Goal: Task Accomplishment & Management: Complete application form

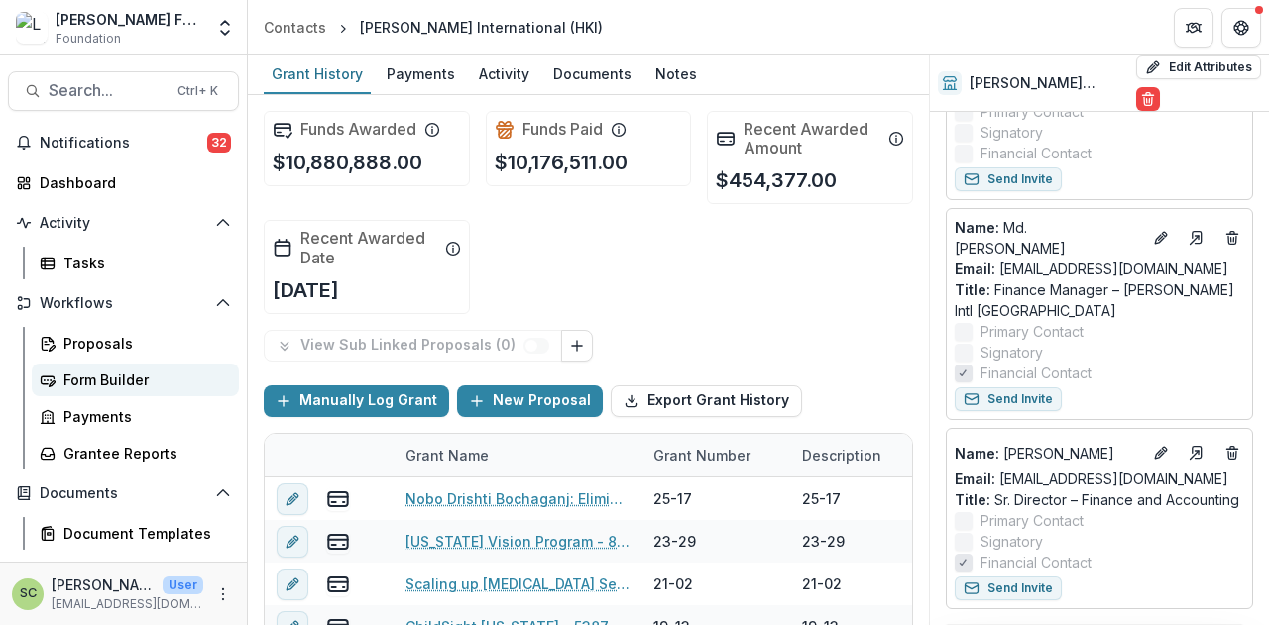
scroll to position [99, 0]
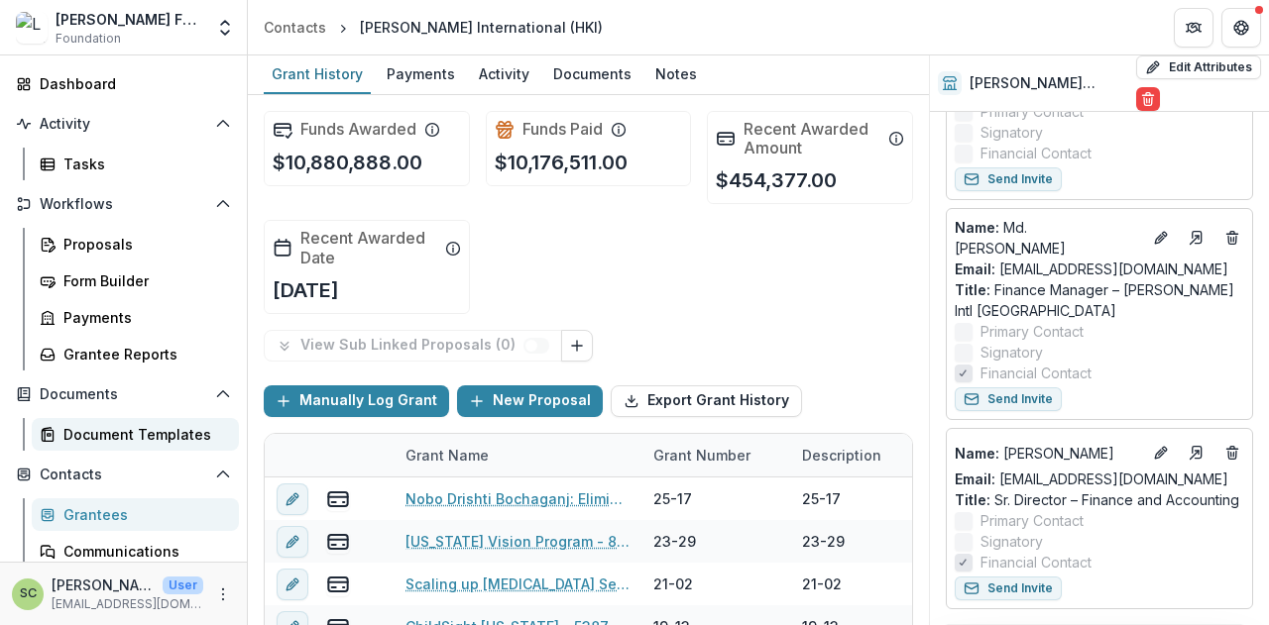
click at [131, 446] on link "Document Templates" at bounding box center [135, 434] width 207 height 33
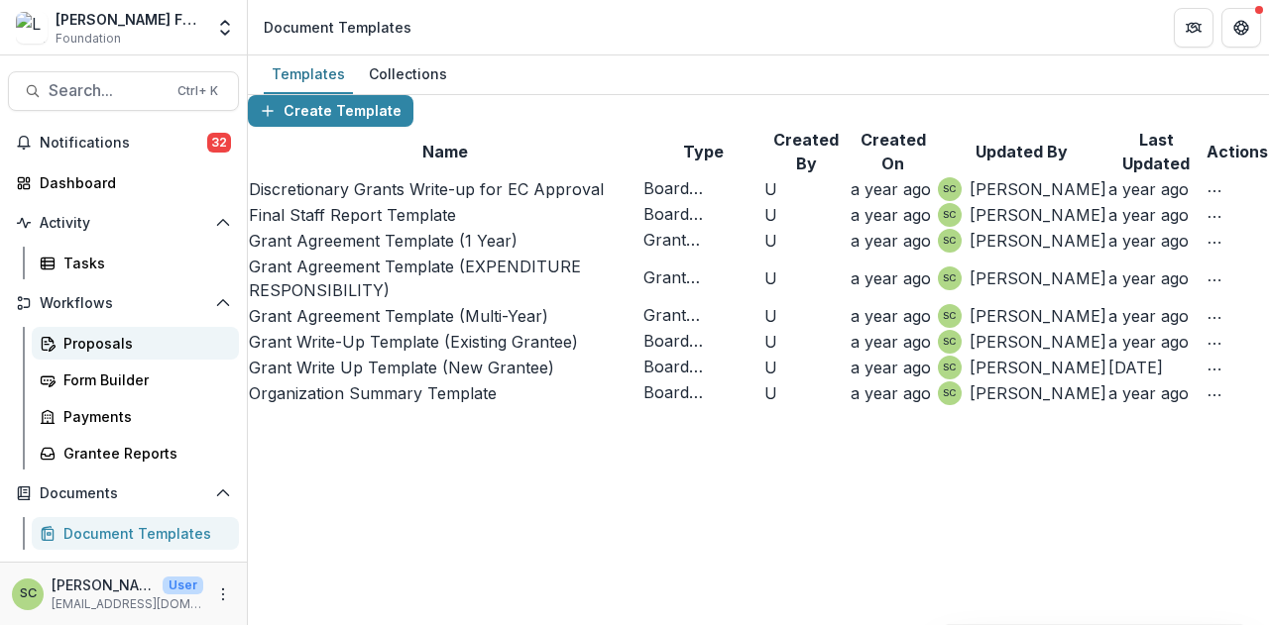
click at [111, 357] on link "Proposals" at bounding box center [135, 343] width 207 height 33
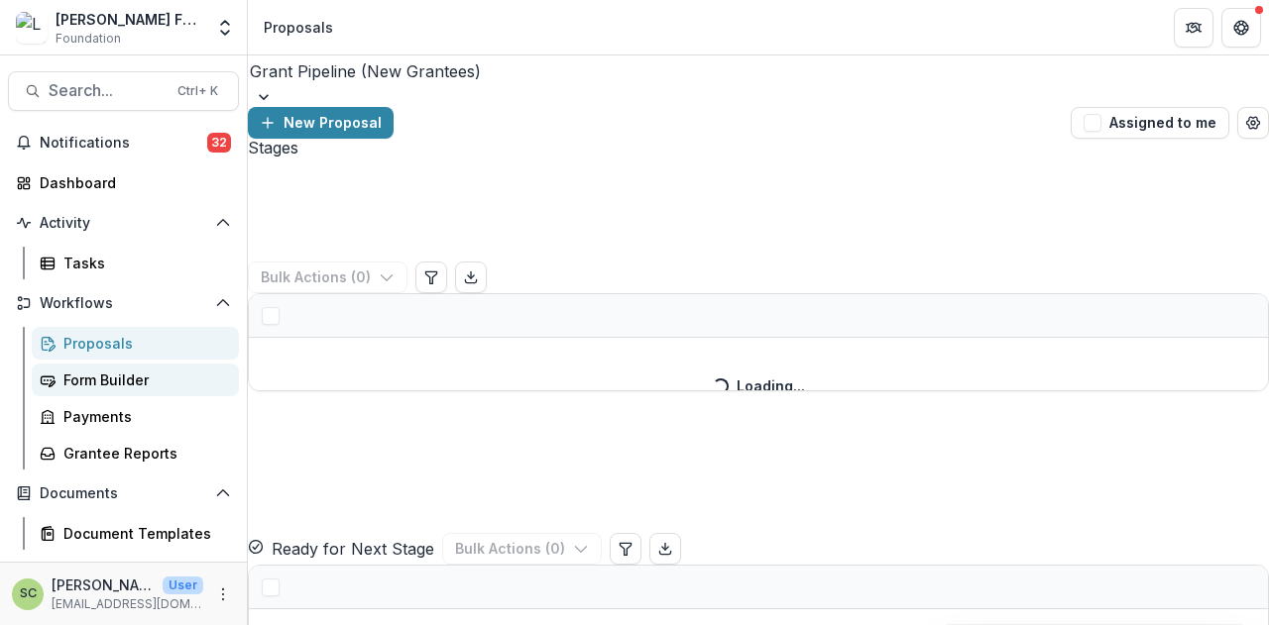
click at [128, 378] on div "Form Builder" at bounding box center [143, 380] width 160 height 21
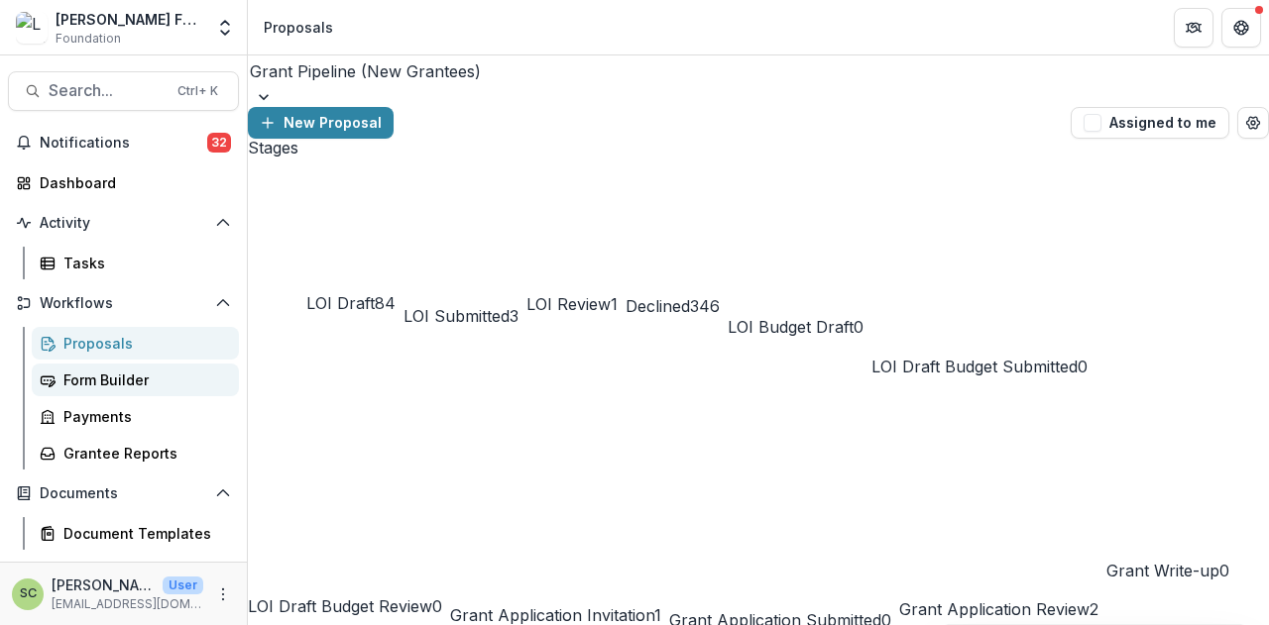
click at [102, 377] on div "Form Builder" at bounding box center [143, 380] width 160 height 21
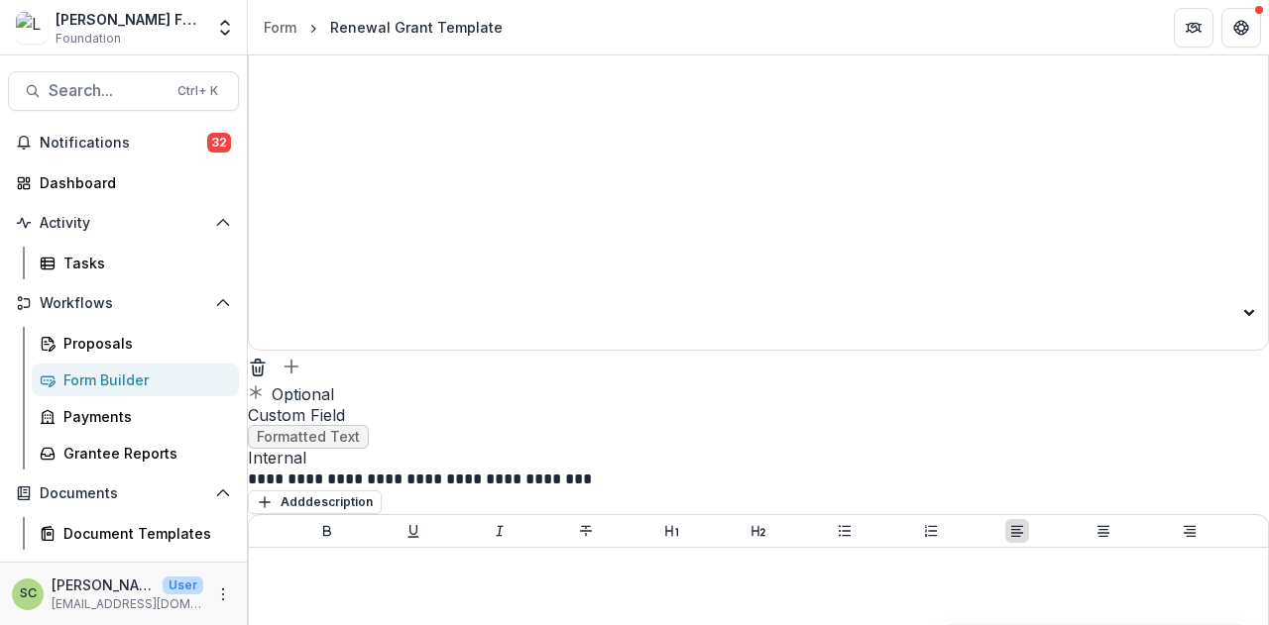
scroll to position [32979, 0]
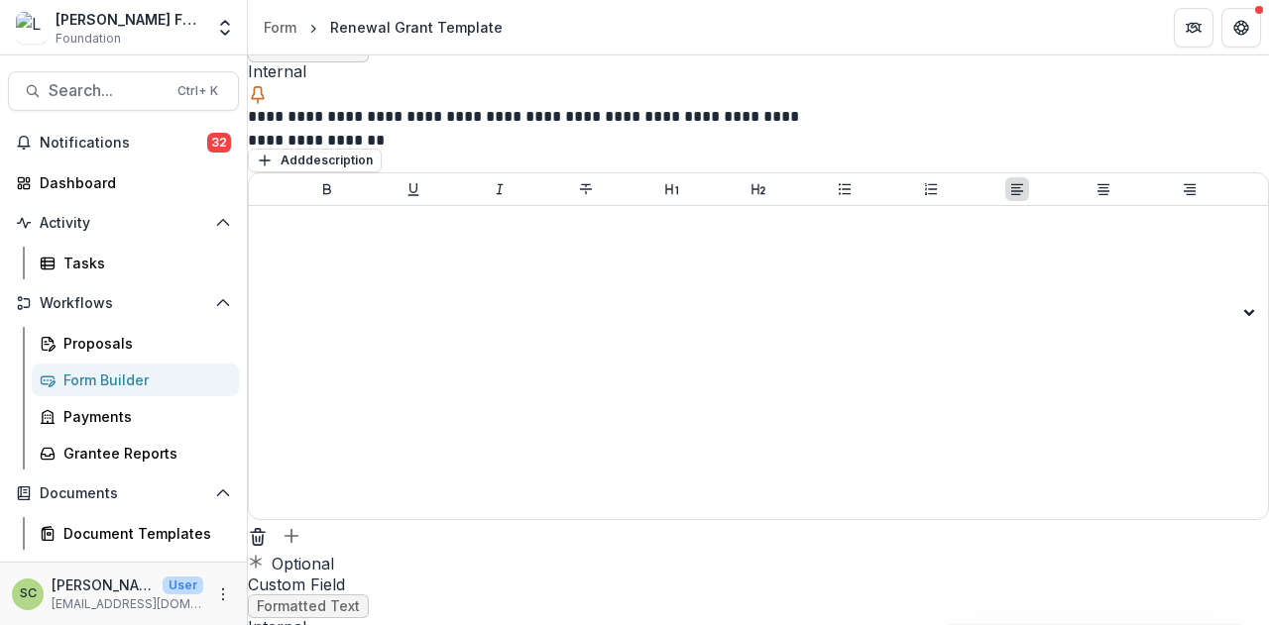
scroll to position [32880, 0]
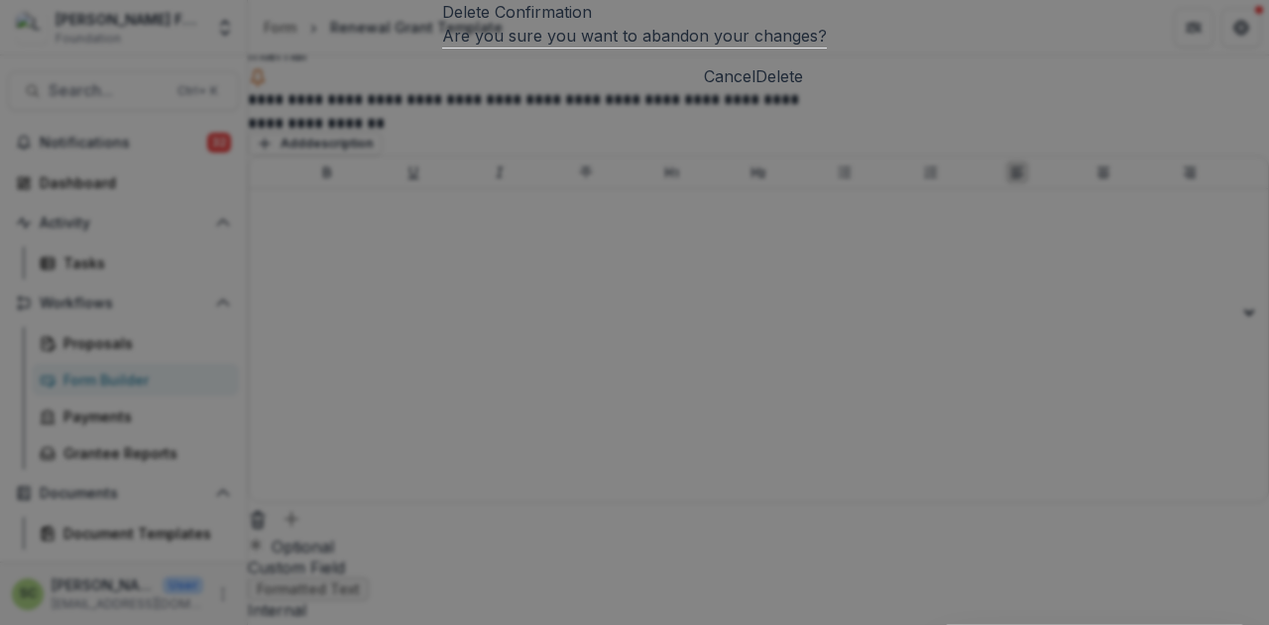
click at [803, 88] on button "Delete" at bounding box center [779, 76] width 48 height 24
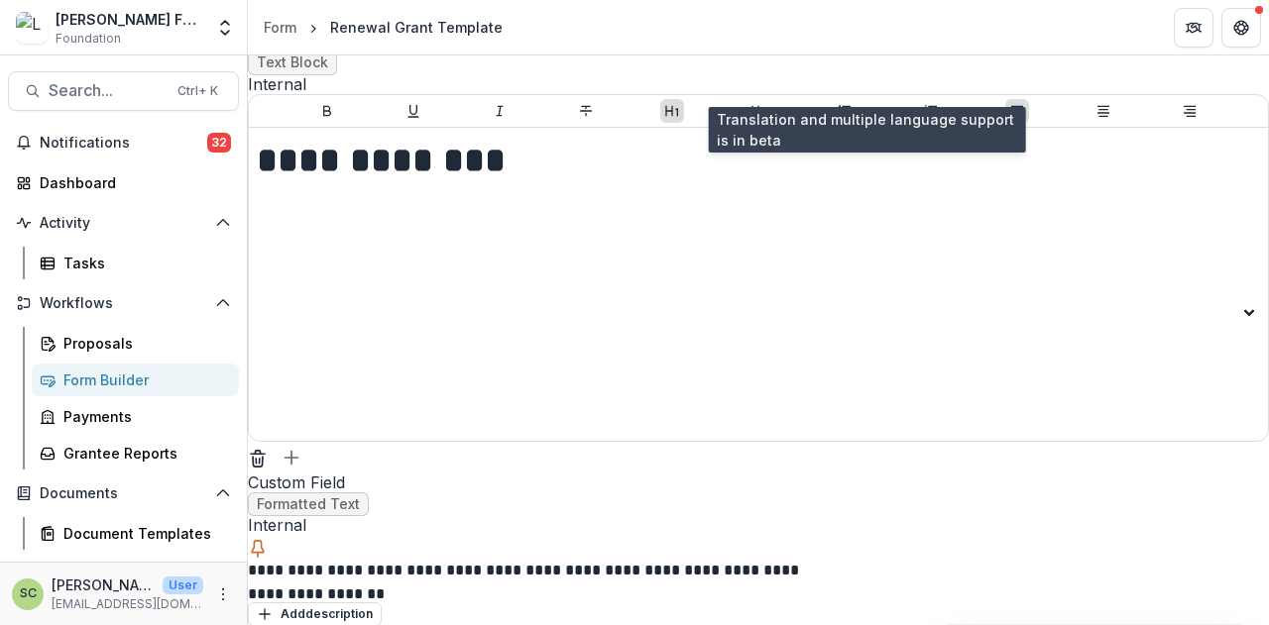
scroll to position [32483, 0]
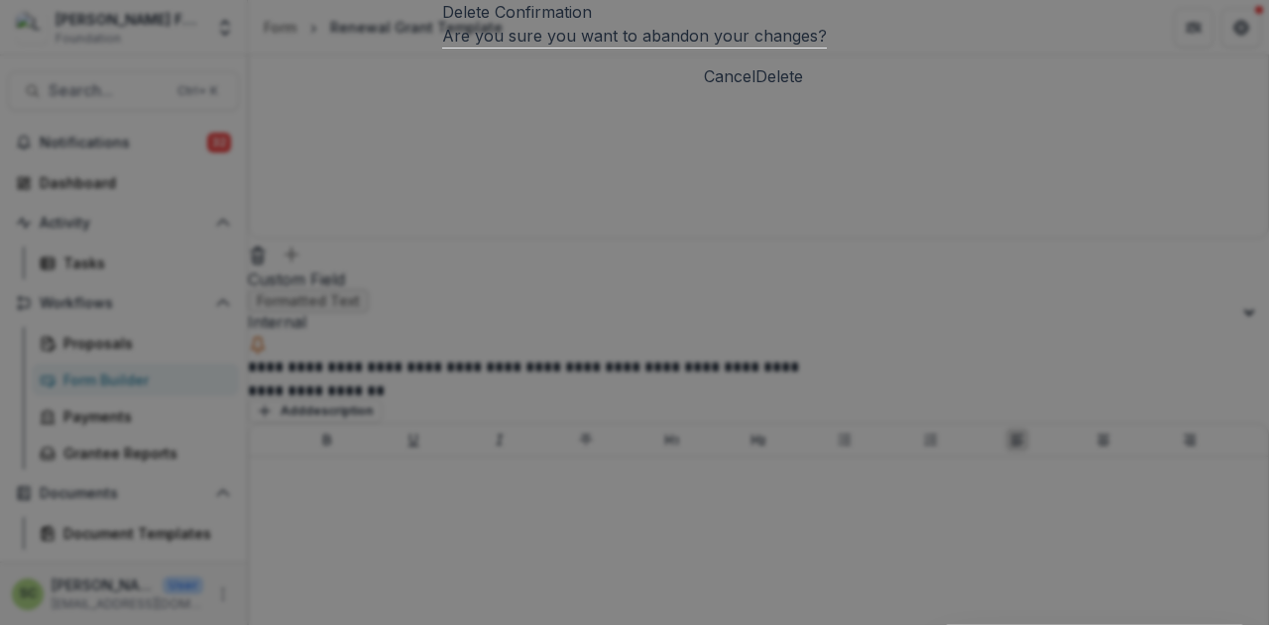
click at [777, 88] on button "Delete" at bounding box center [779, 76] width 48 height 24
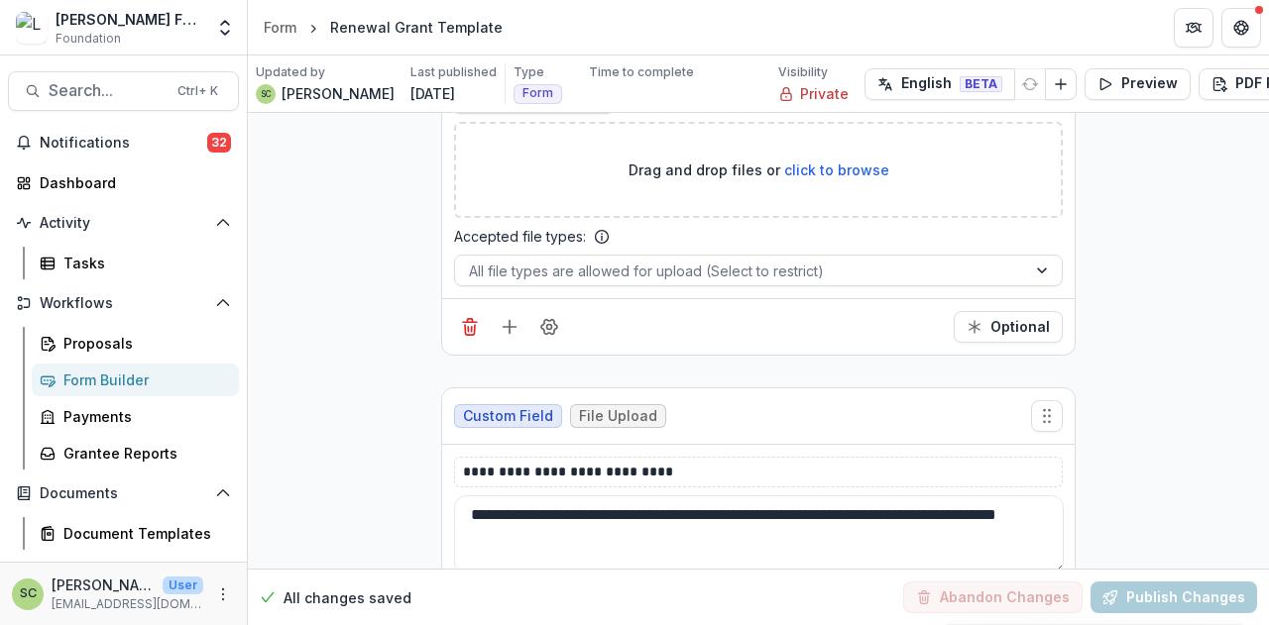
scroll to position [32891, 0]
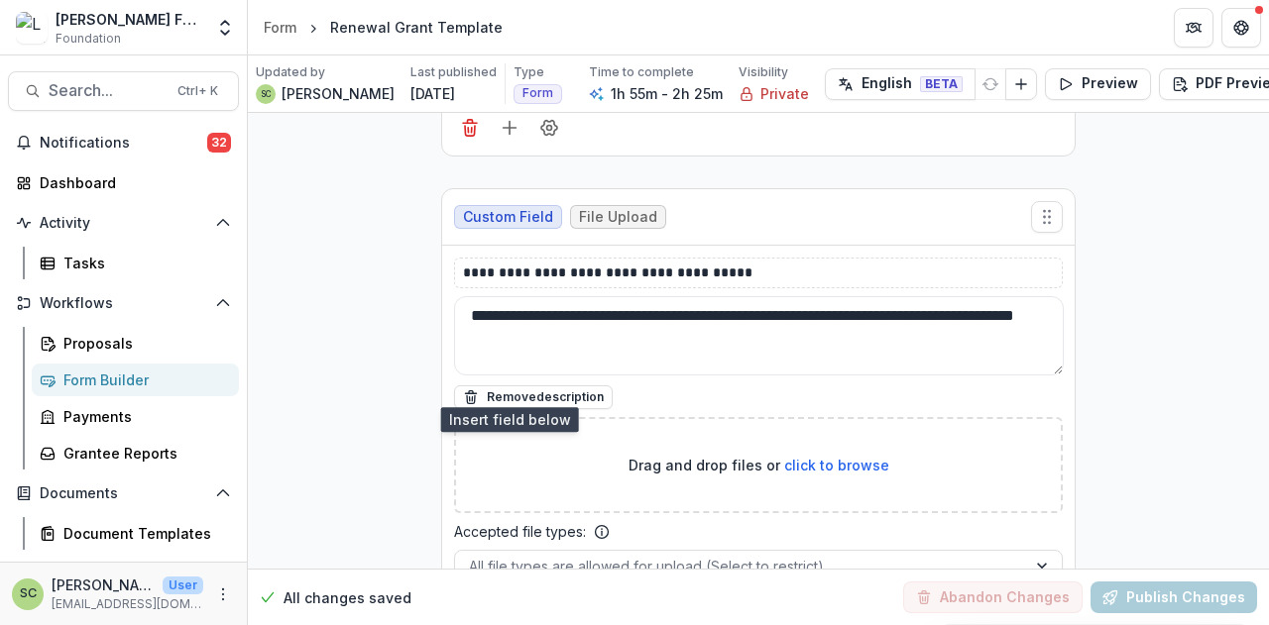
click at [501, 612] on icon "Add field" at bounding box center [510, 622] width 20 height 20
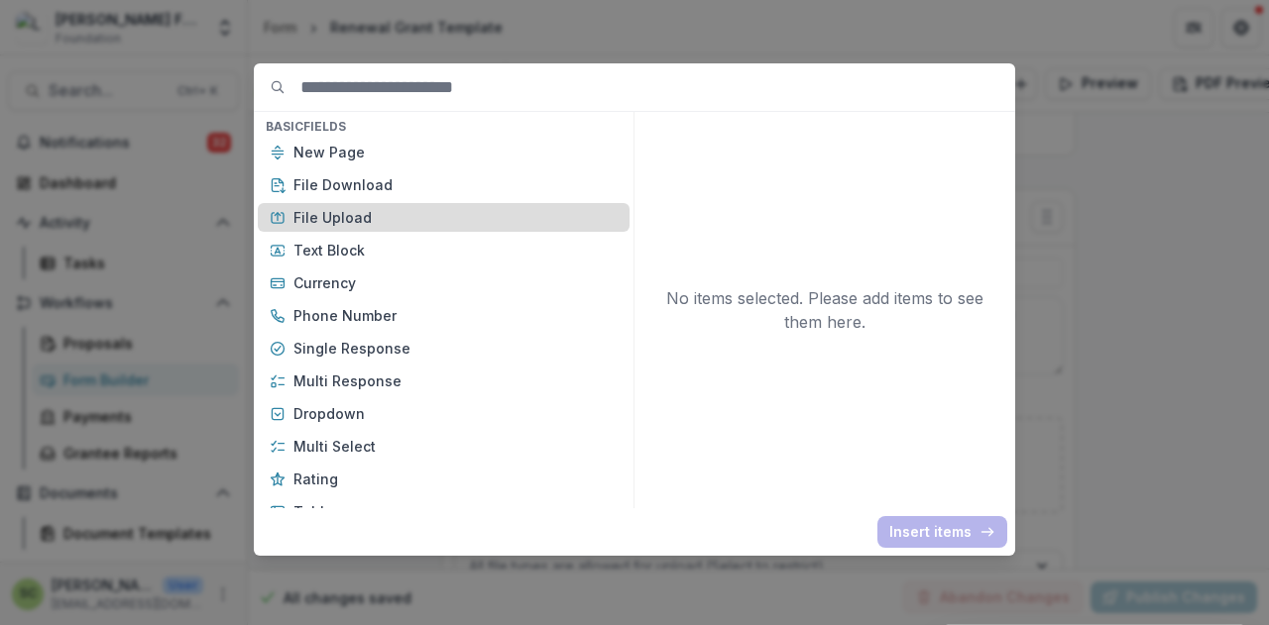
click at [392, 227] on p "File Upload" at bounding box center [455, 217] width 324 height 21
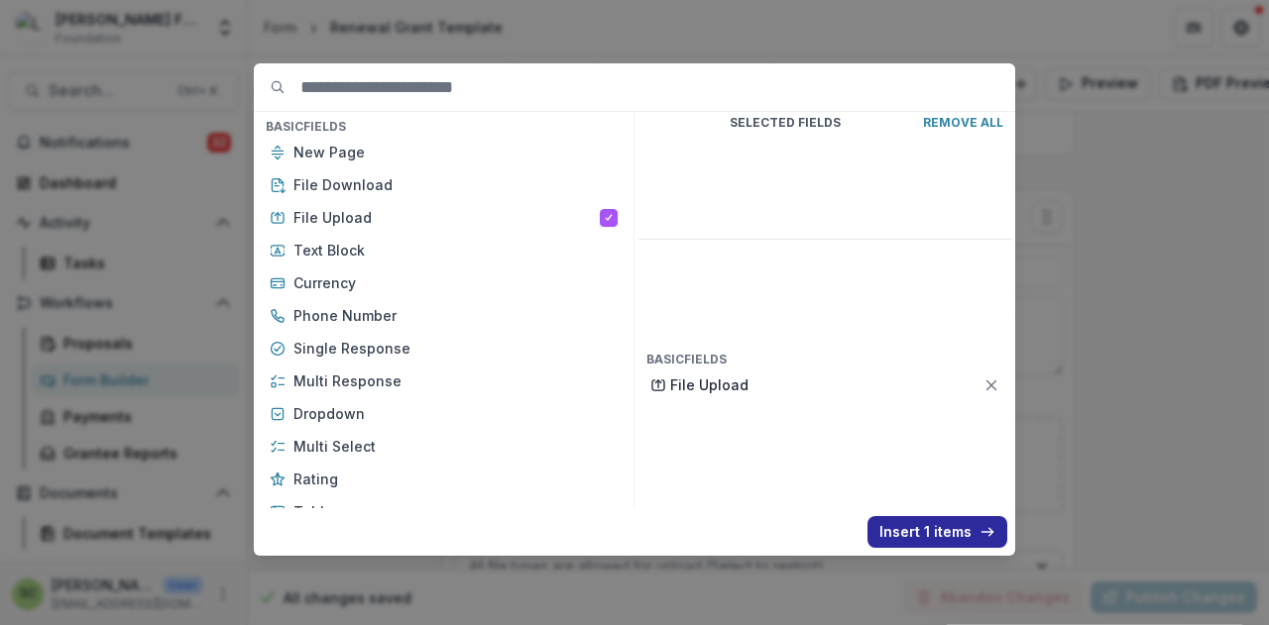
click at [942, 534] on button "Insert 1 items" at bounding box center [937, 532] width 140 height 32
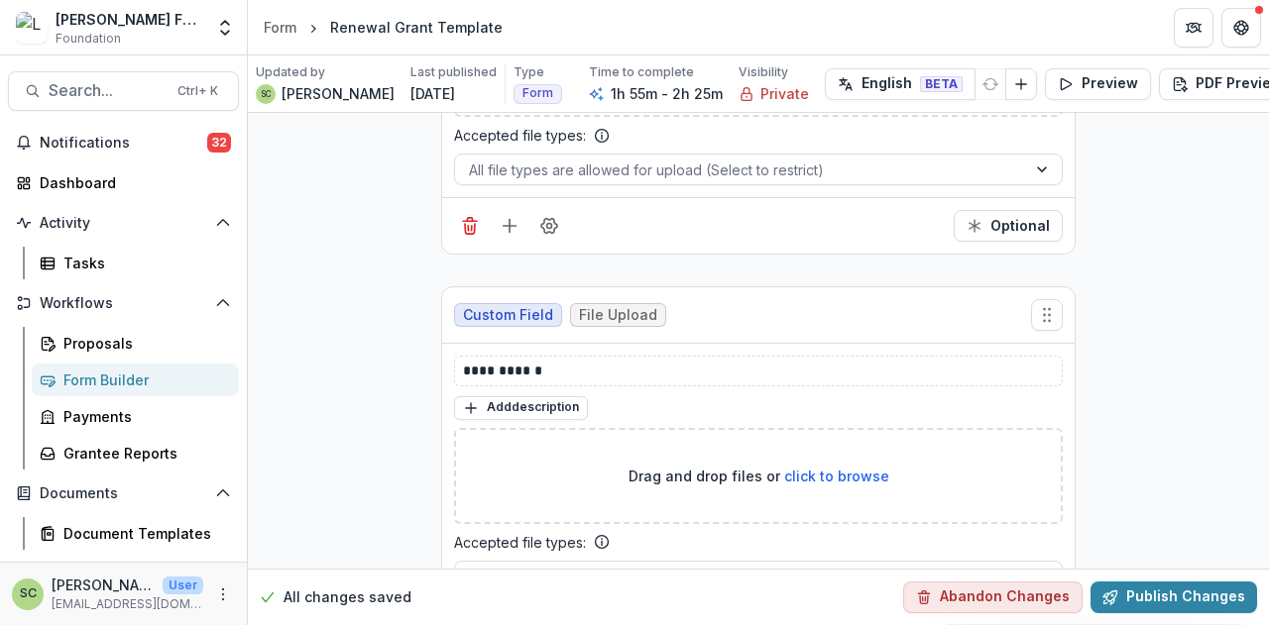
scroll to position [32891, 0]
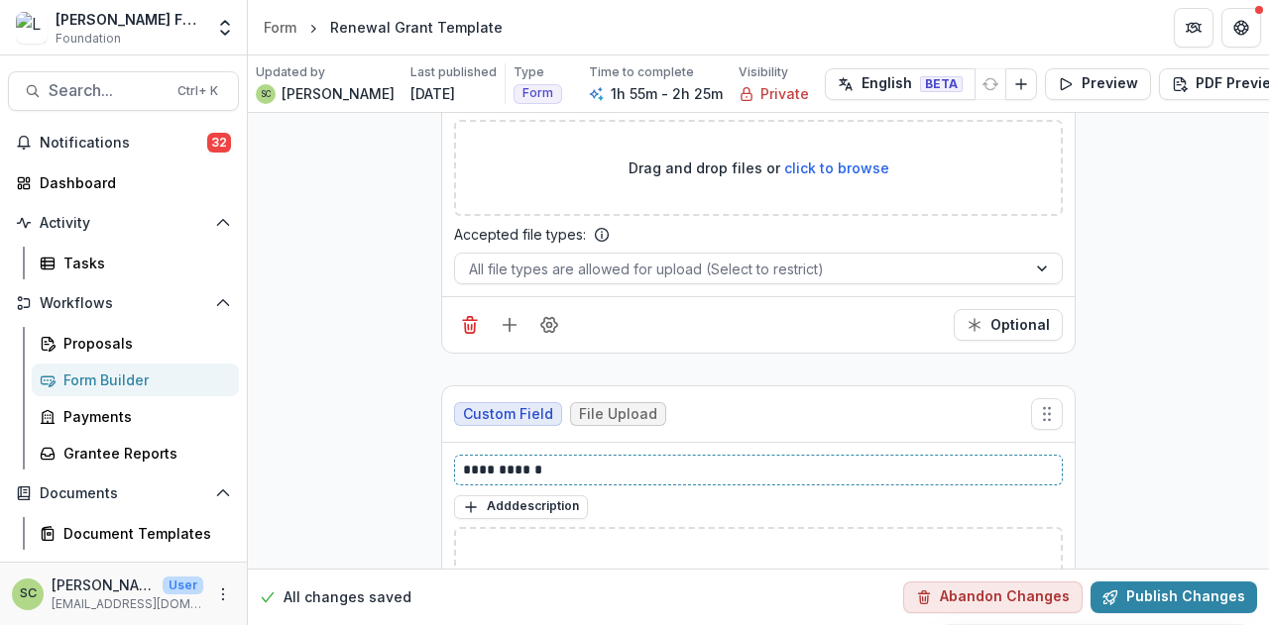
click at [526, 460] on p "**********" at bounding box center [759, 470] width 592 height 21
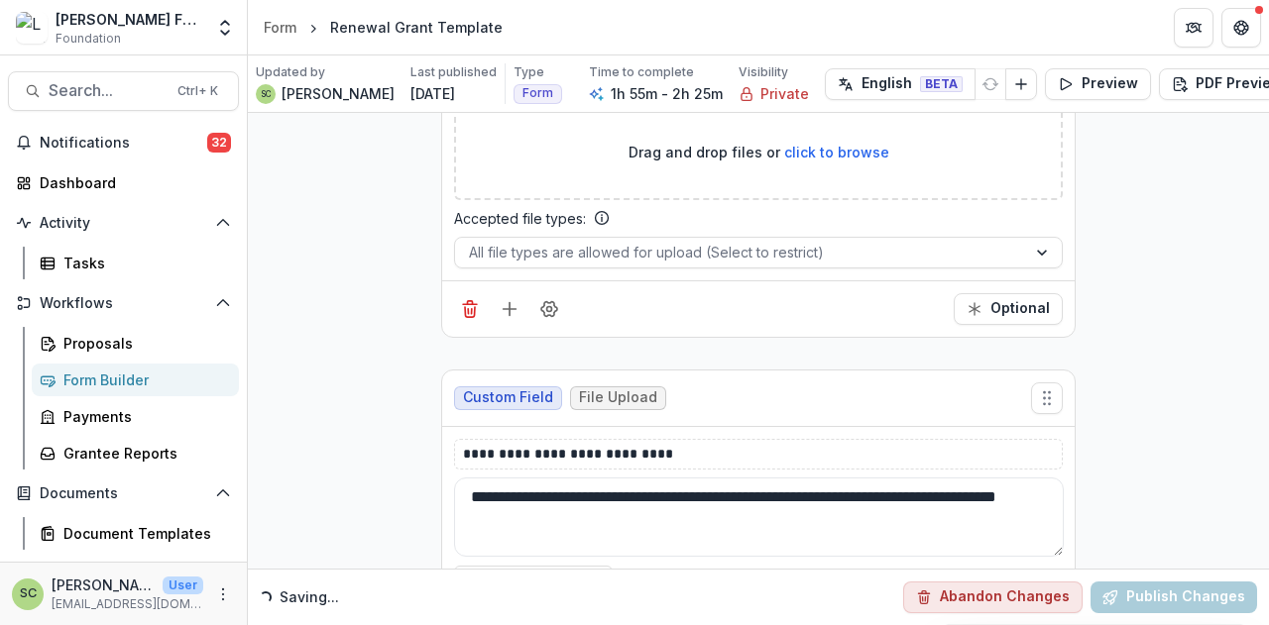
scroll to position [33386, 0]
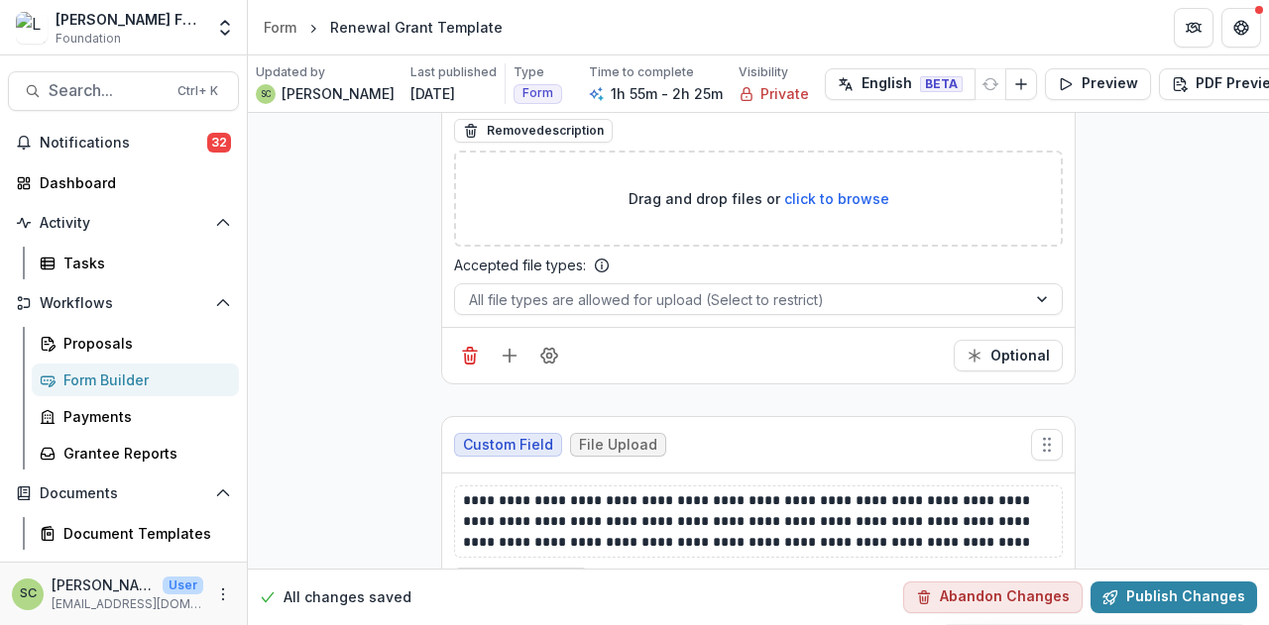
scroll to position [32891, 0]
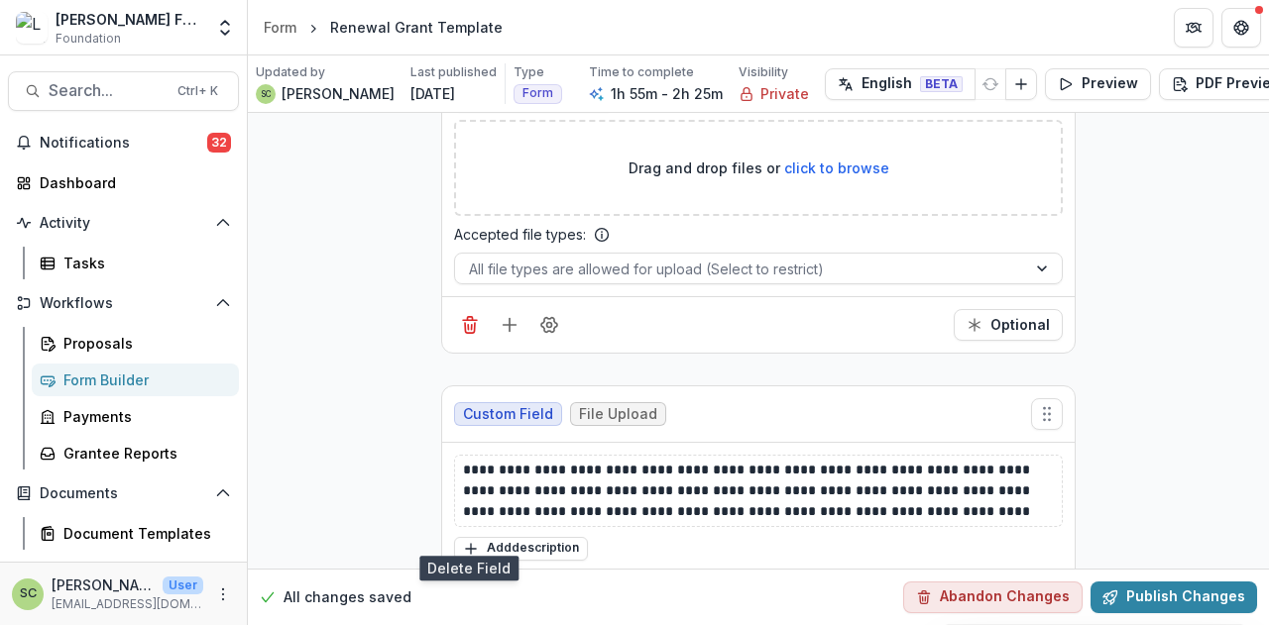
drag, startPoint x: 465, startPoint y: 536, endPoint x: 934, endPoint y: 286, distance: 531.2
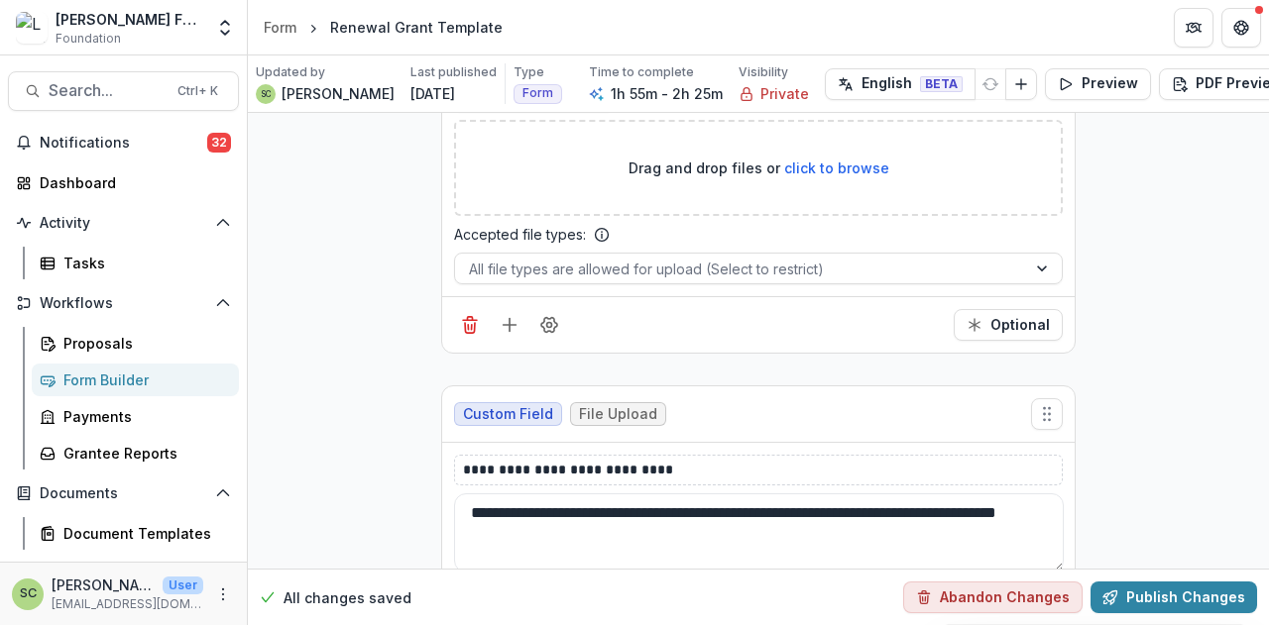
scroll to position [32791, 0]
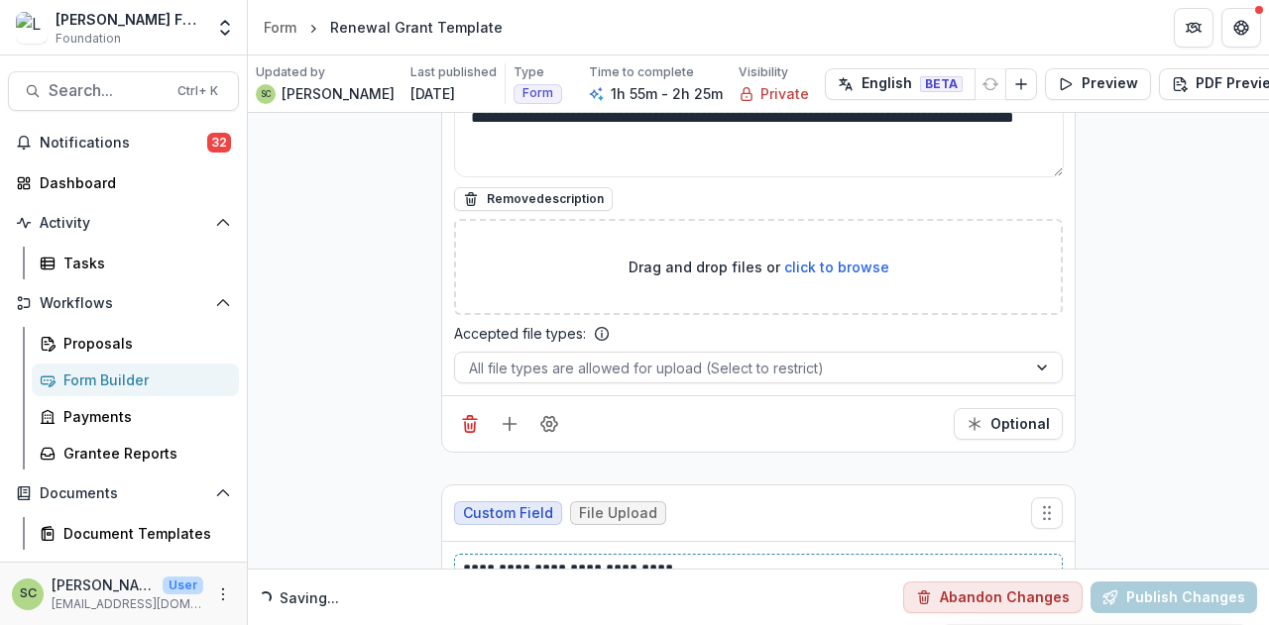
click at [672, 559] on p "**********" at bounding box center [759, 569] width 592 height 21
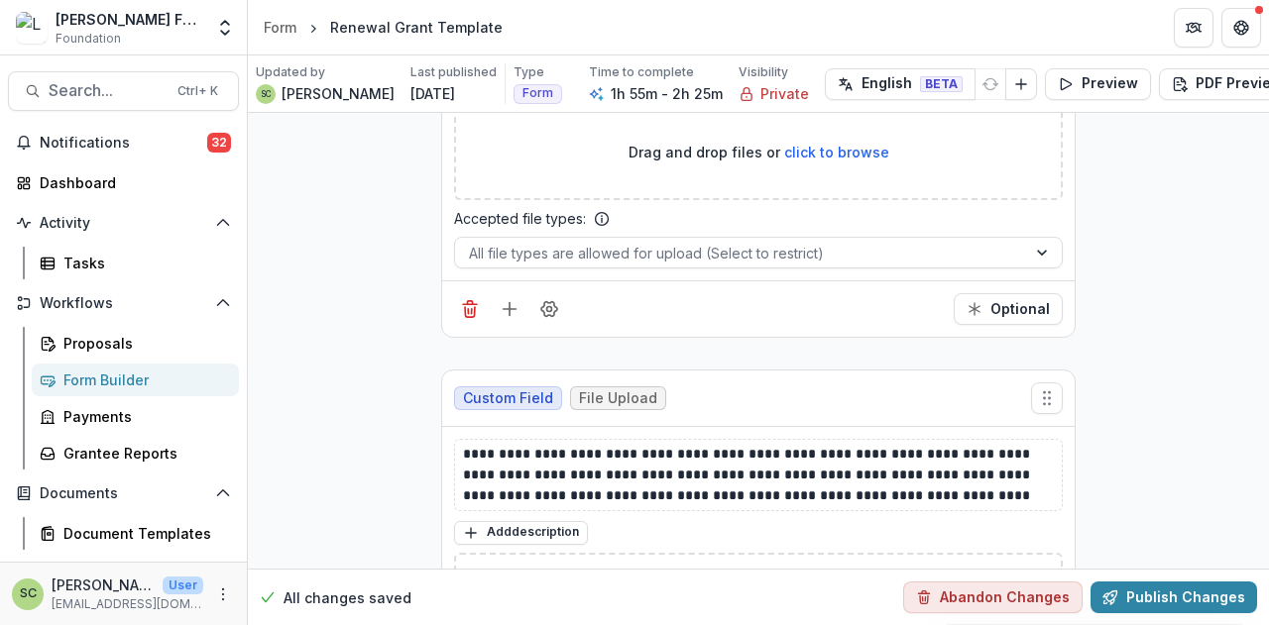
scroll to position [32990, 0]
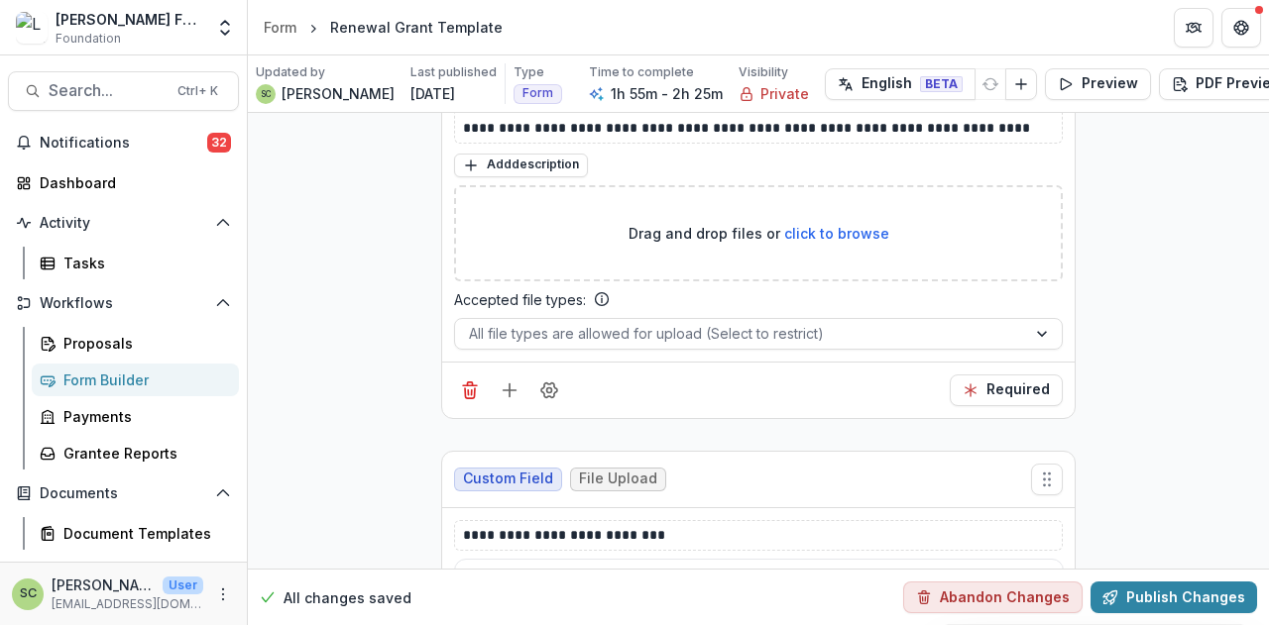
scroll to position [33287, 0]
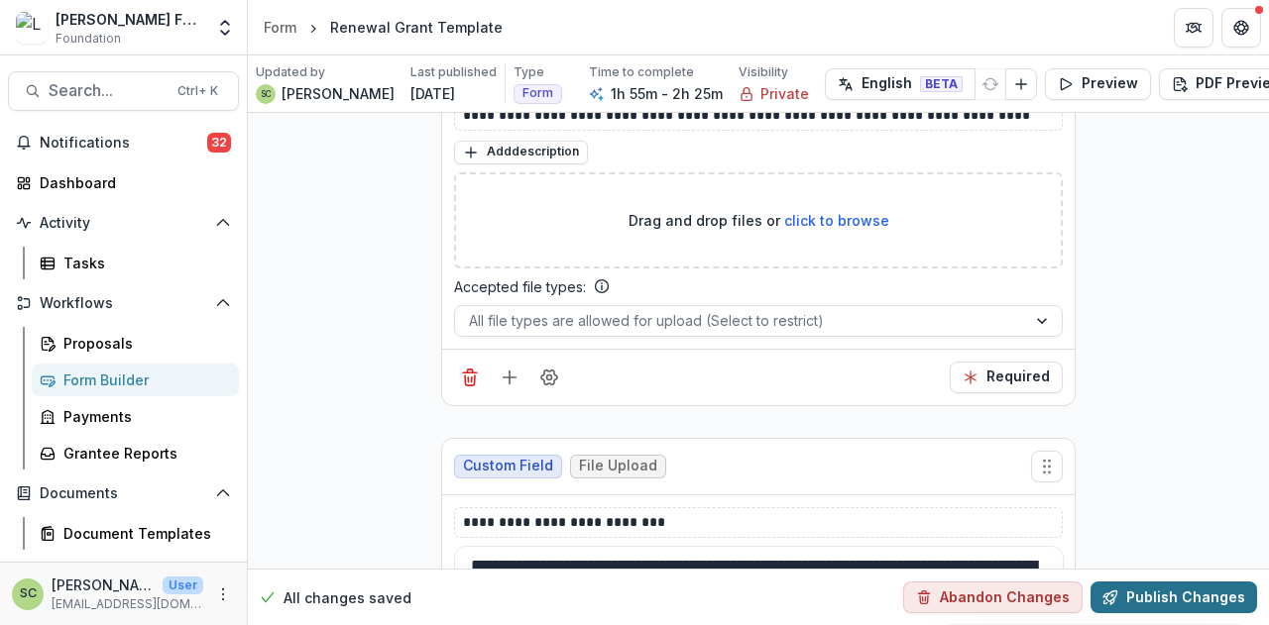
click at [1164, 583] on button "Publish Changes" at bounding box center [1173, 598] width 167 height 32
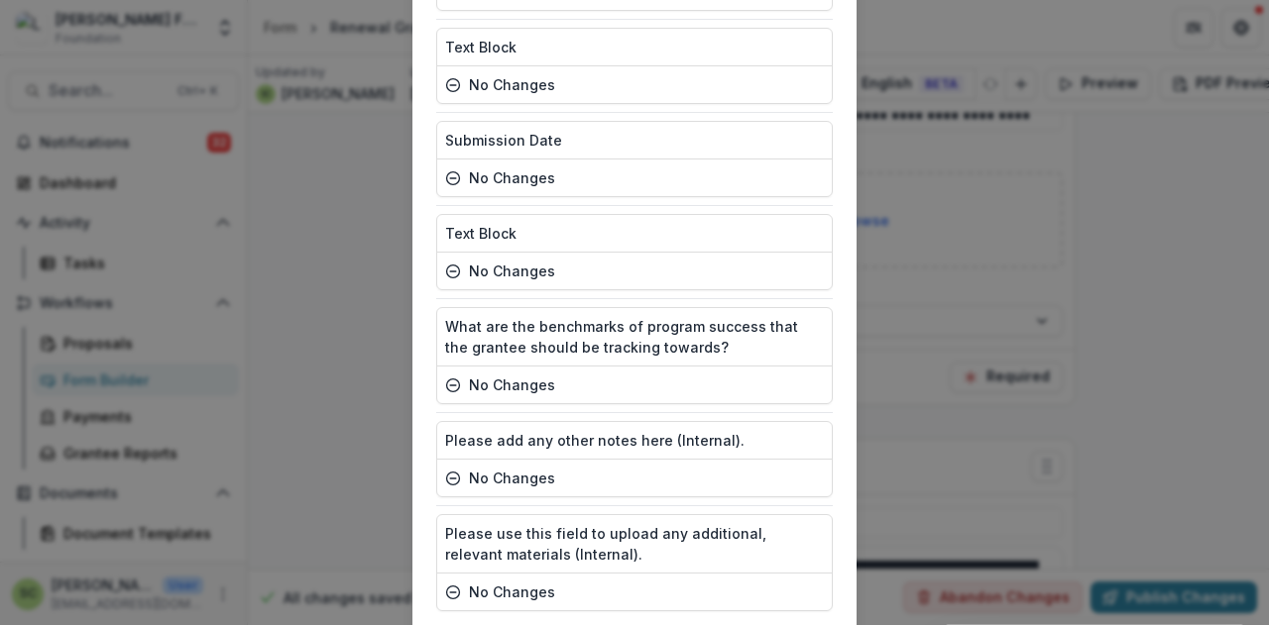
scroll to position [7363, 0]
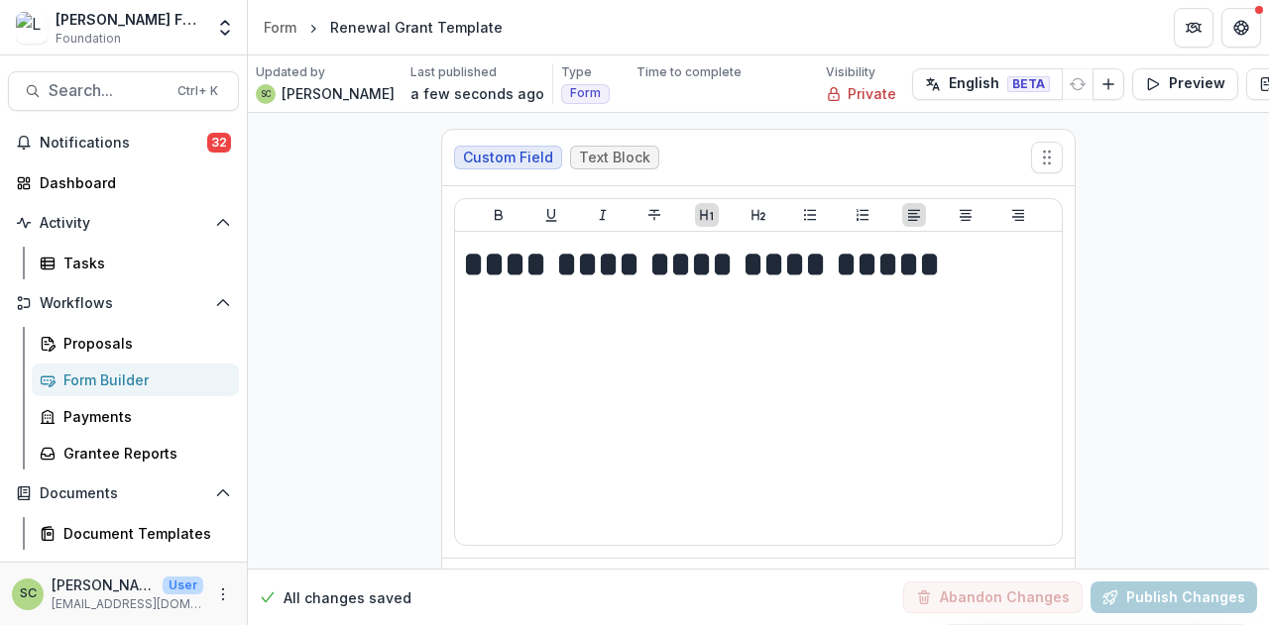
scroll to position [32809, 0]
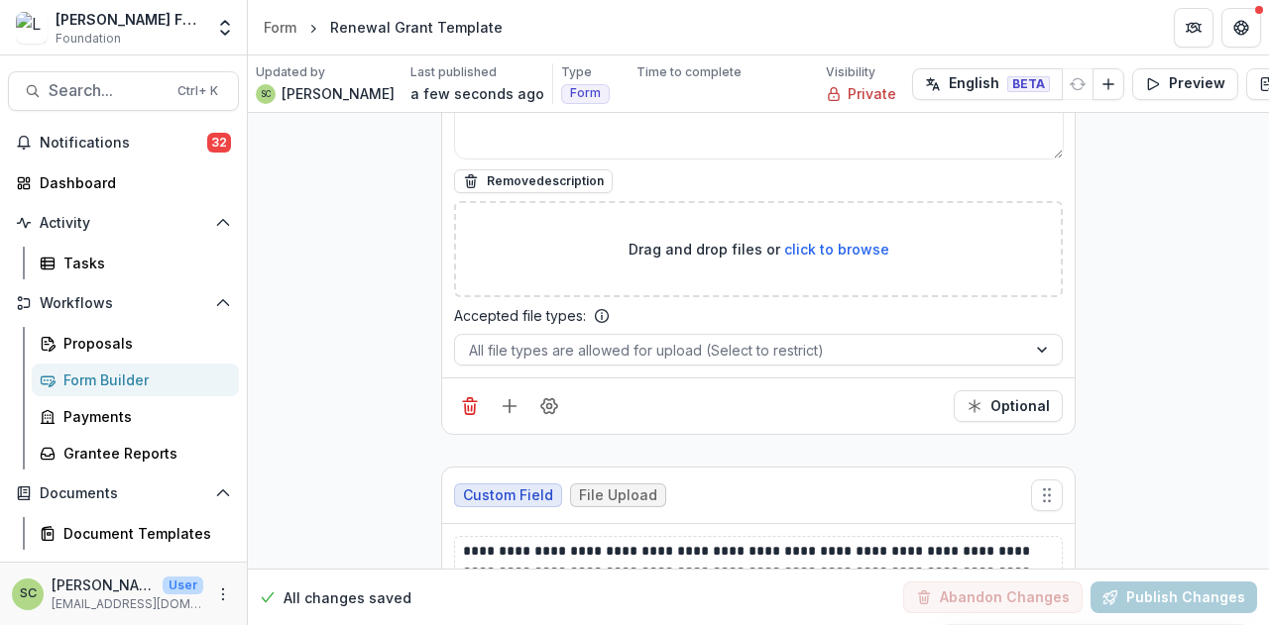
click at [146, 385] on div "Form Builder" at bounding box center [143, 380] width 160 height 21
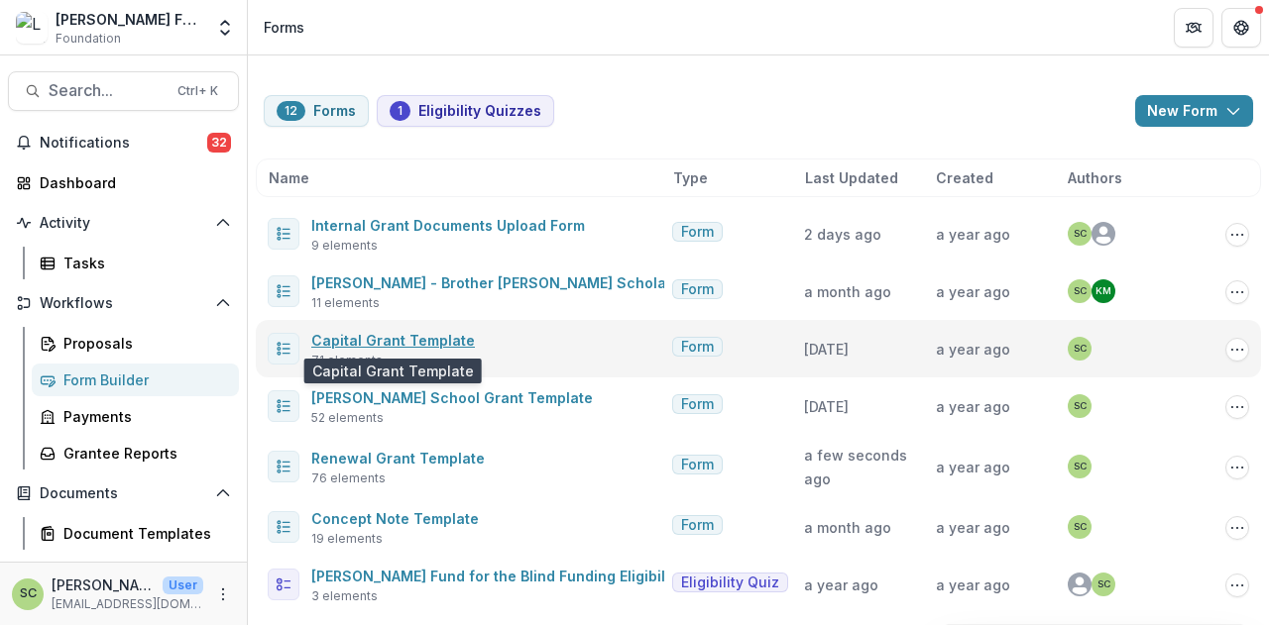
click at [428, 345] on link "Capital Grant Template" at bounding box center [393, 340] width 164 height 17
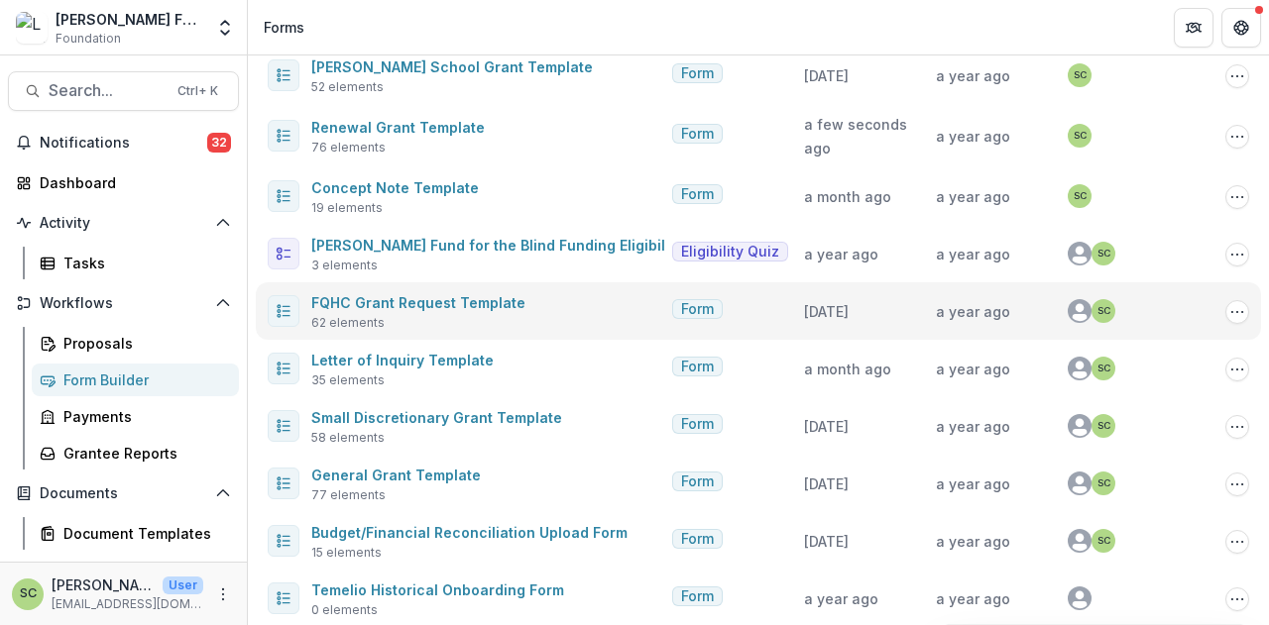
scroll to position [347, 0]
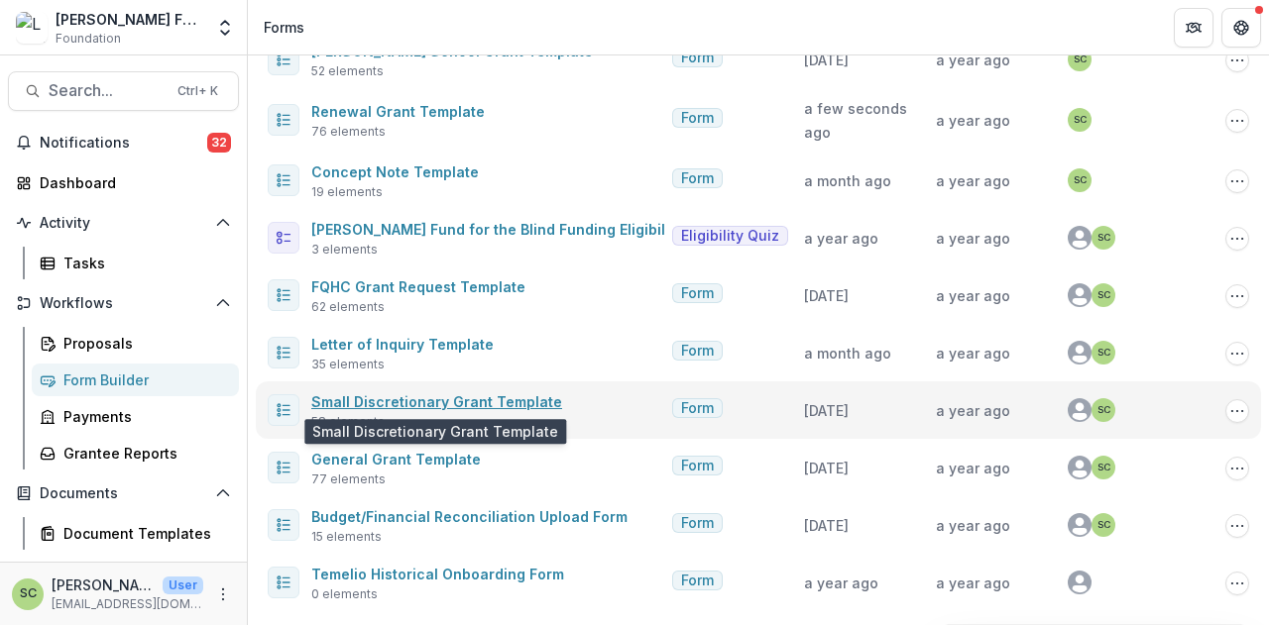
click at [480, 399] on link "Small Discretionary Grant Template" at bounding box center [436, 401] width 251 height 17
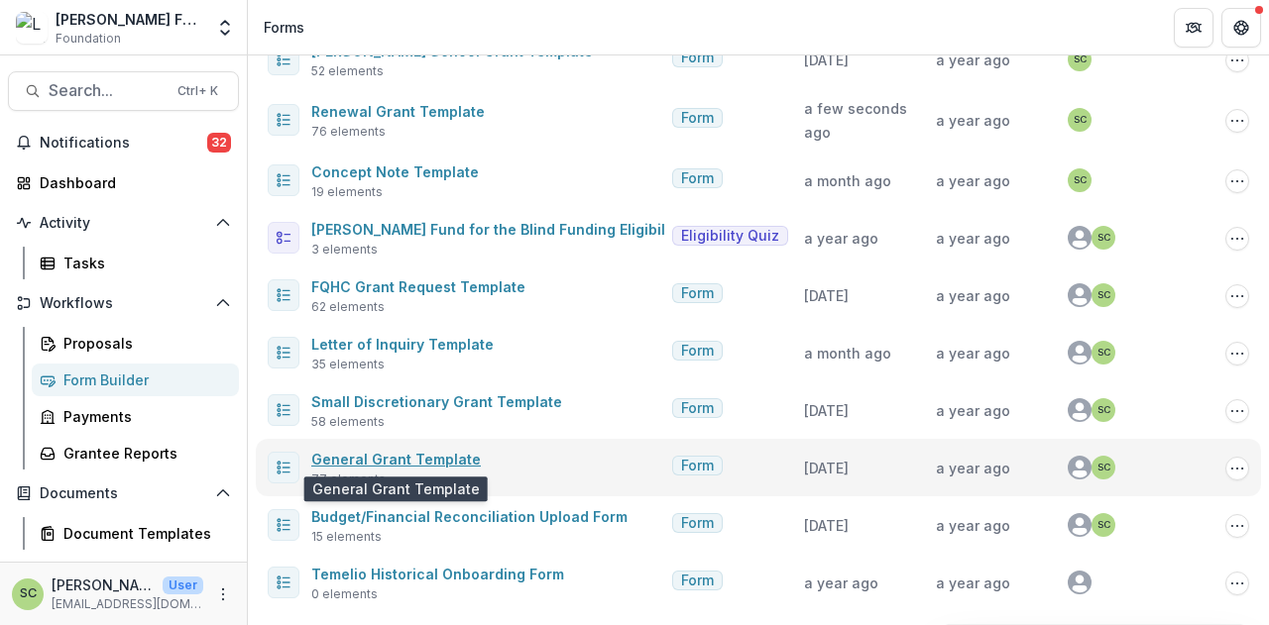
click at [443, 459] on link "General Grant Template" at bounding box center [395, 459] width 169 height 17
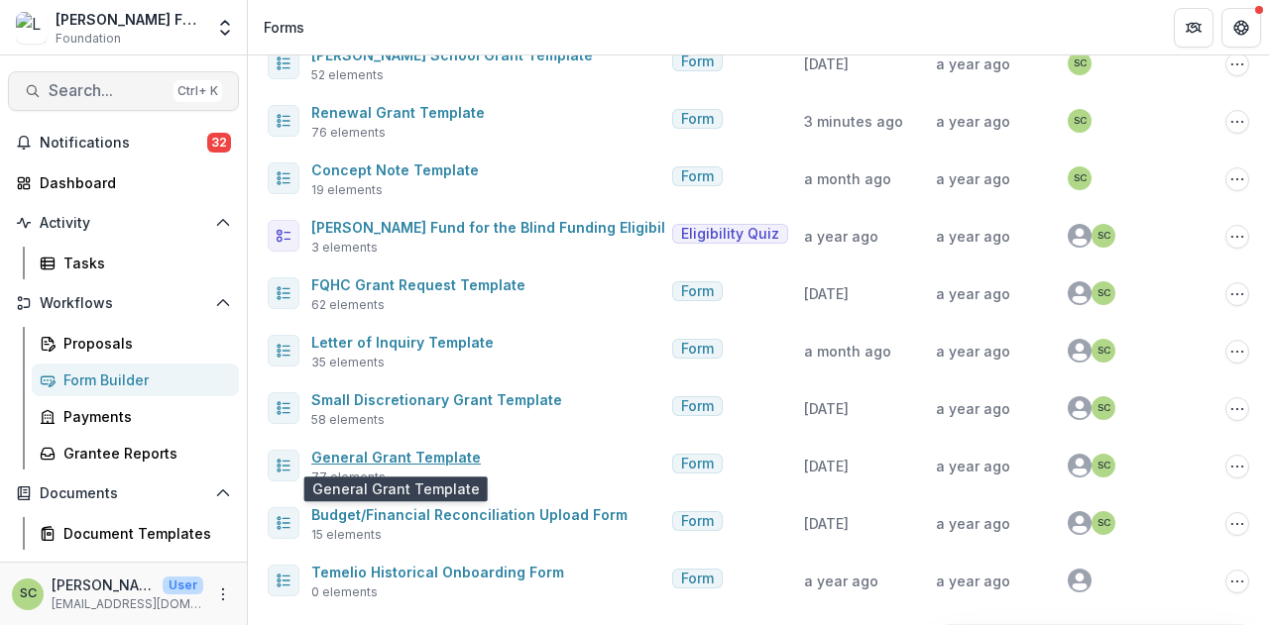
scroll to position [341, 0]
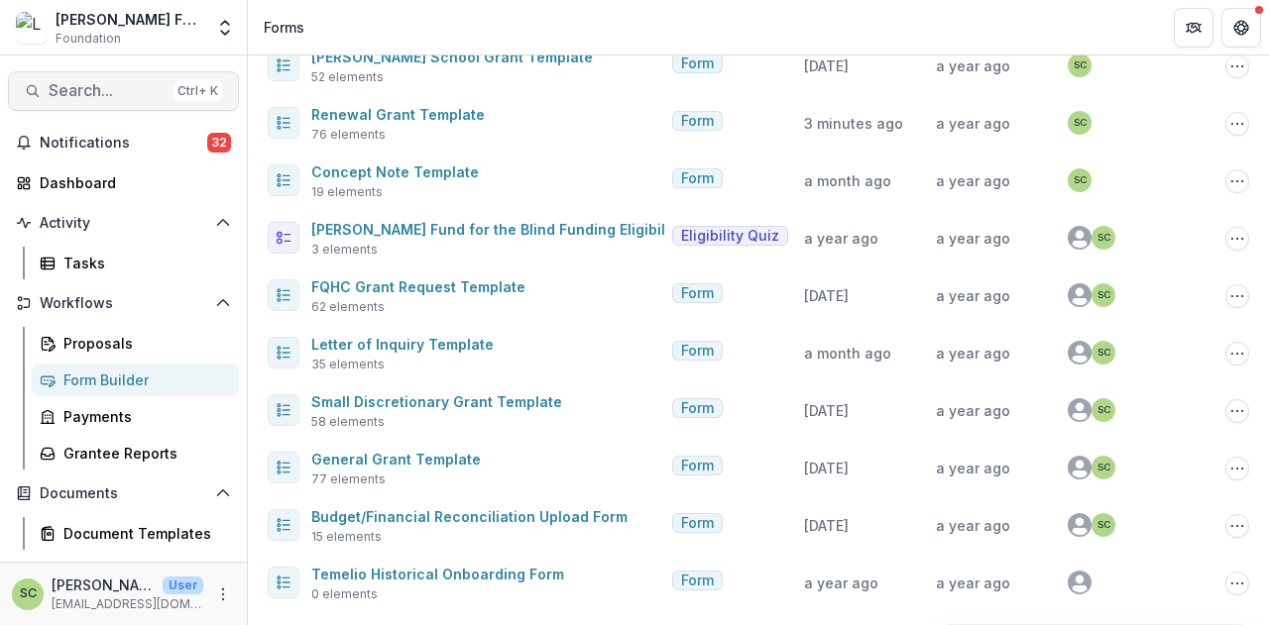
click at [111, 94] on span "Search..." at bounding box center [107, 90] width 117 height 19
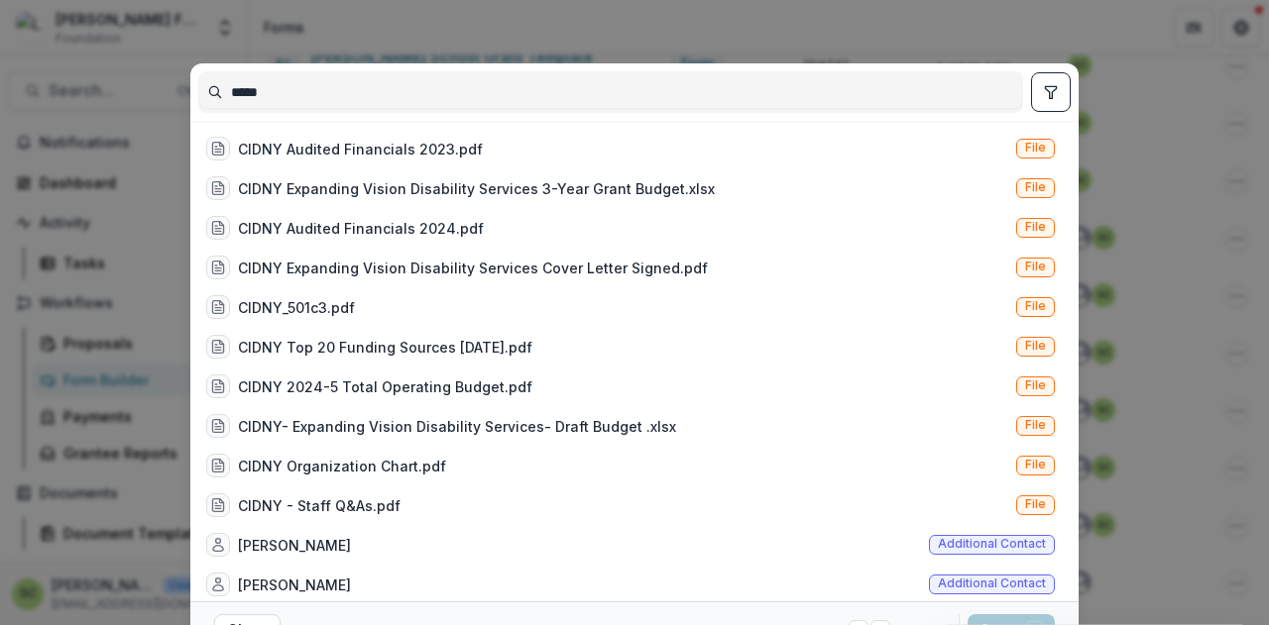
type input "*****"
click at [1047, 86] on icon "toggle filters" at bounding box center [1050, 92] width 11 height 12
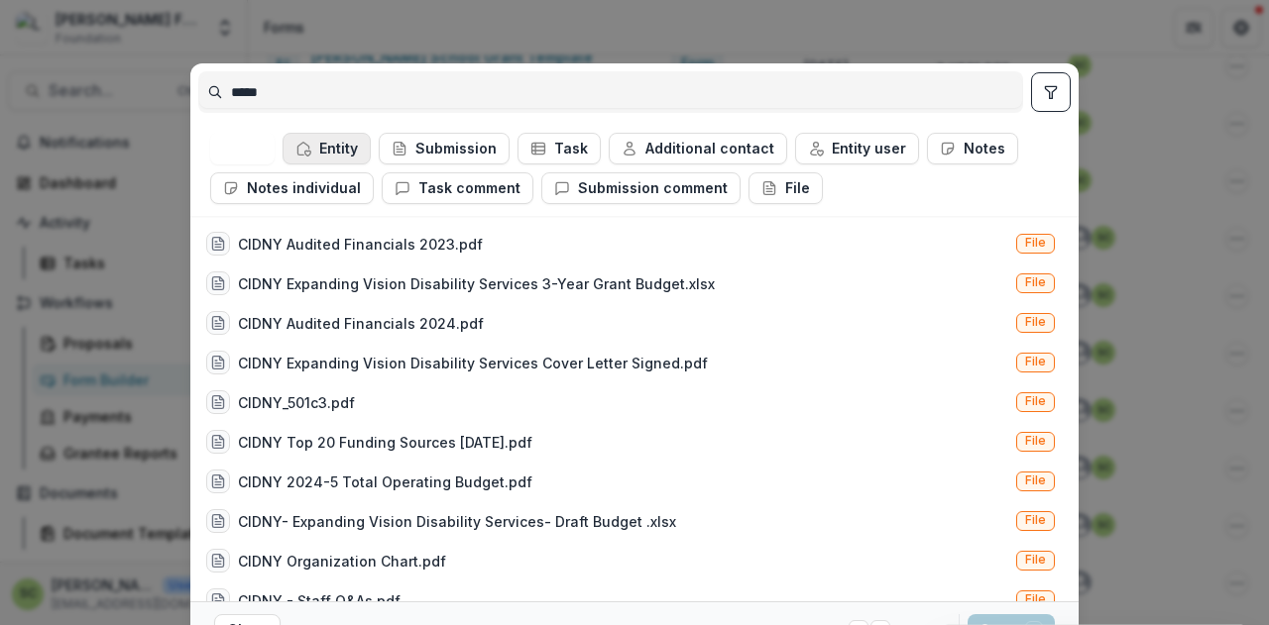
click at [313, 142] on button "Entity" at bounding box center [326, 149] width 88 height 32
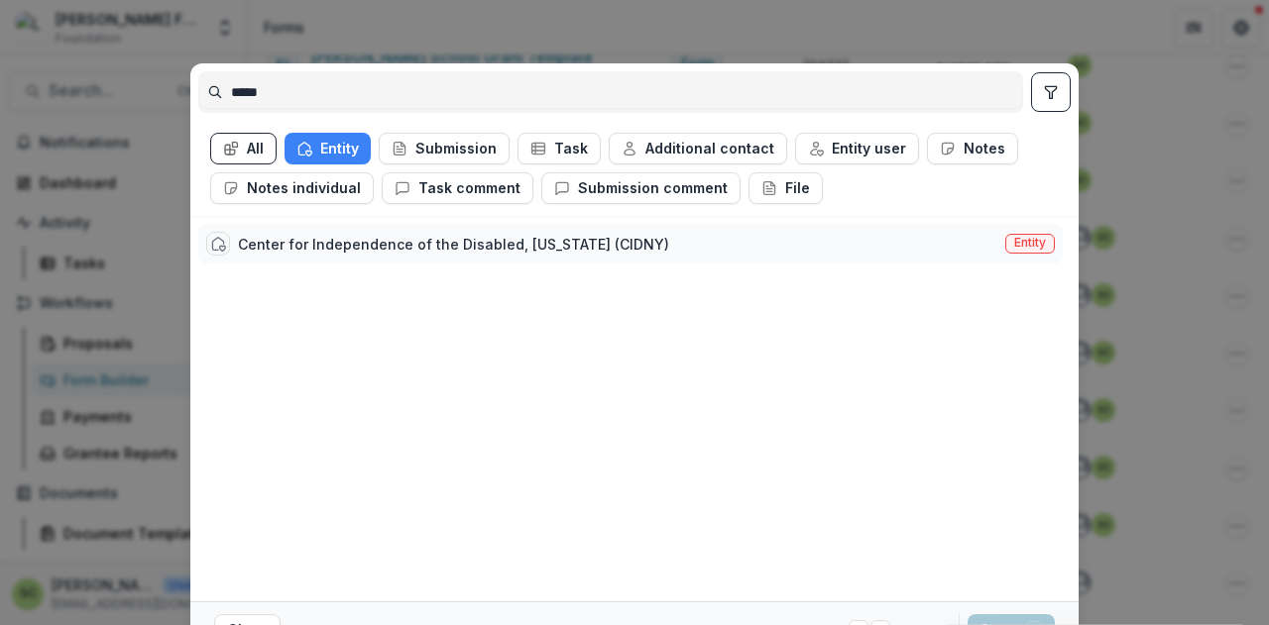
click at [343, 237] on div "Center for Independence of the Disabled, New York (CIDNY)" at bounding box center [453, 244] width 431 height 21
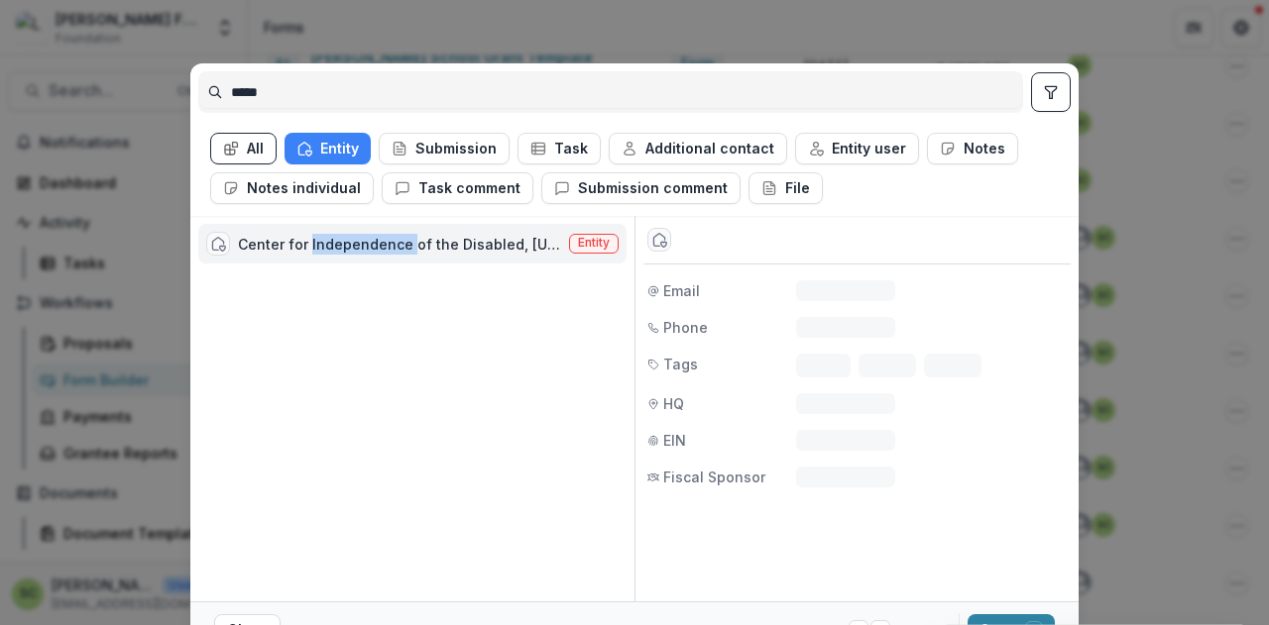
click at [343, 237] on div "Center for Independence of the Disabled, New York (CIDNY)" at bounding box center [399, 244] width 323 height 21
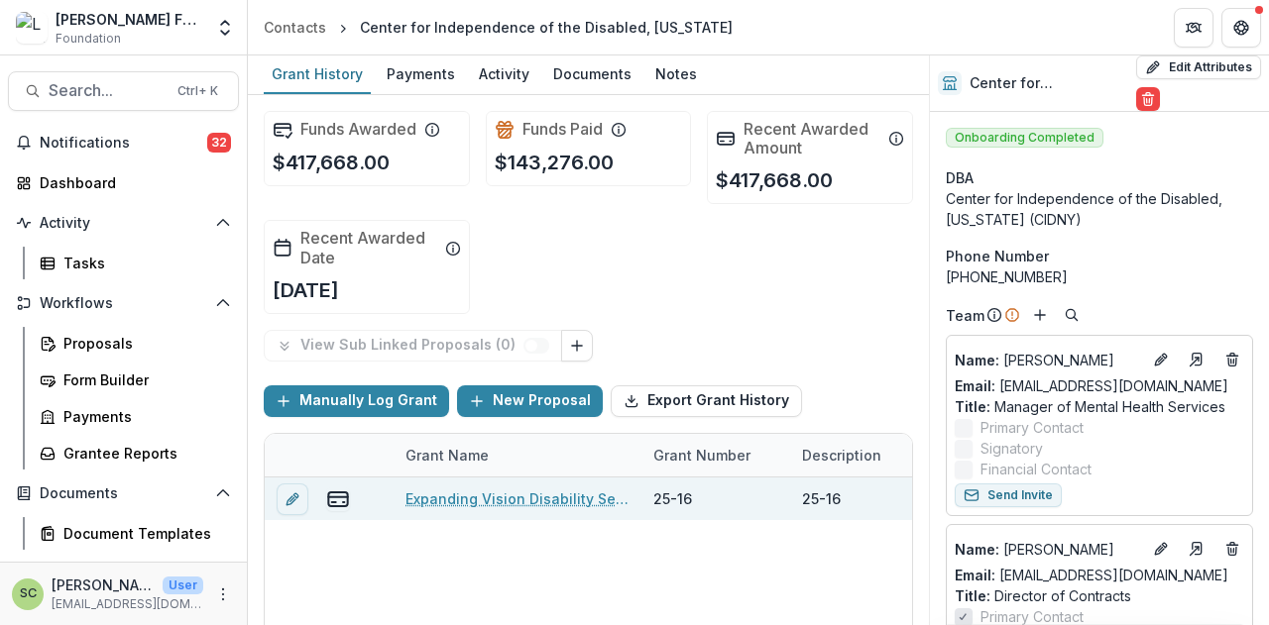
click at [492, 500] on link "Expanding Vision Disability Services at CIDNY" at bounding box center [517, 499] width 224 height 21
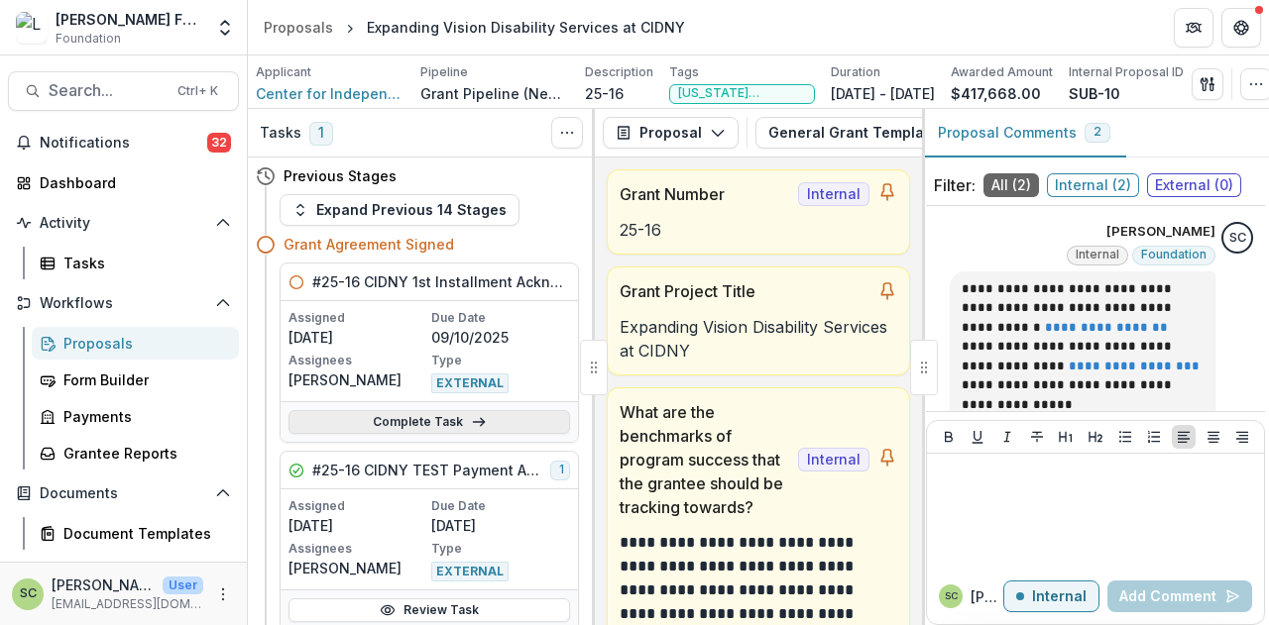
click at [464, 411] on link "Complete Task" at bounding box center [428, 422] width 281 height 24
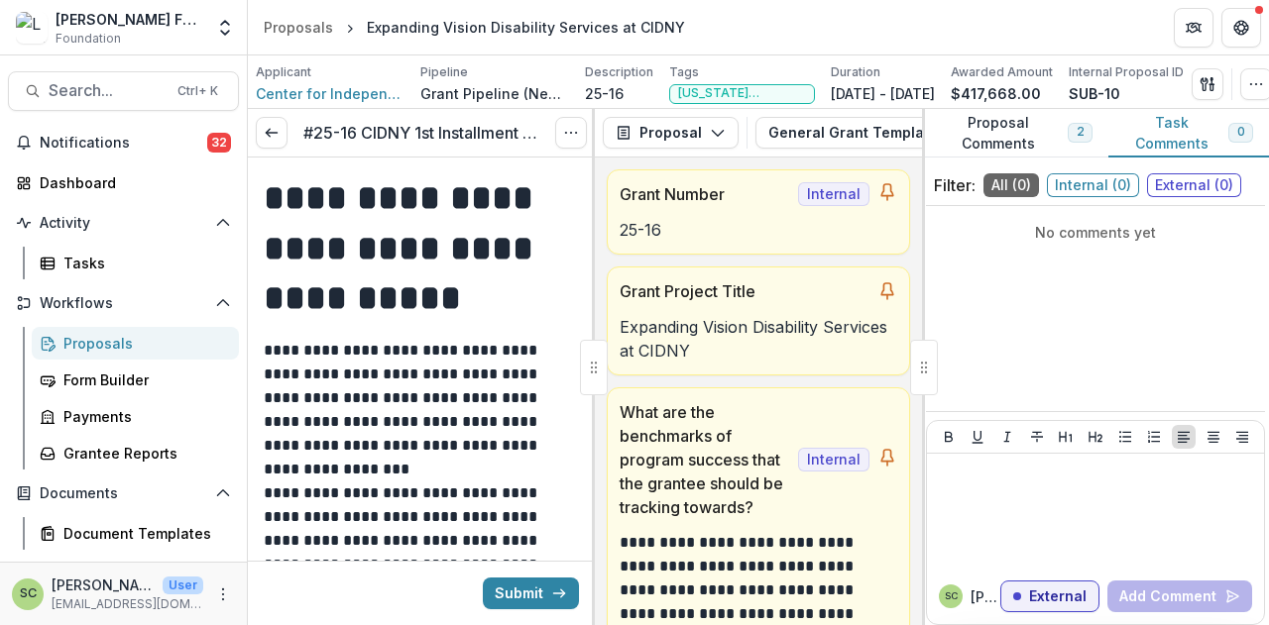
click at [576, 133] on circle "Options" at bounding box center [576, 133] width 1 height 1
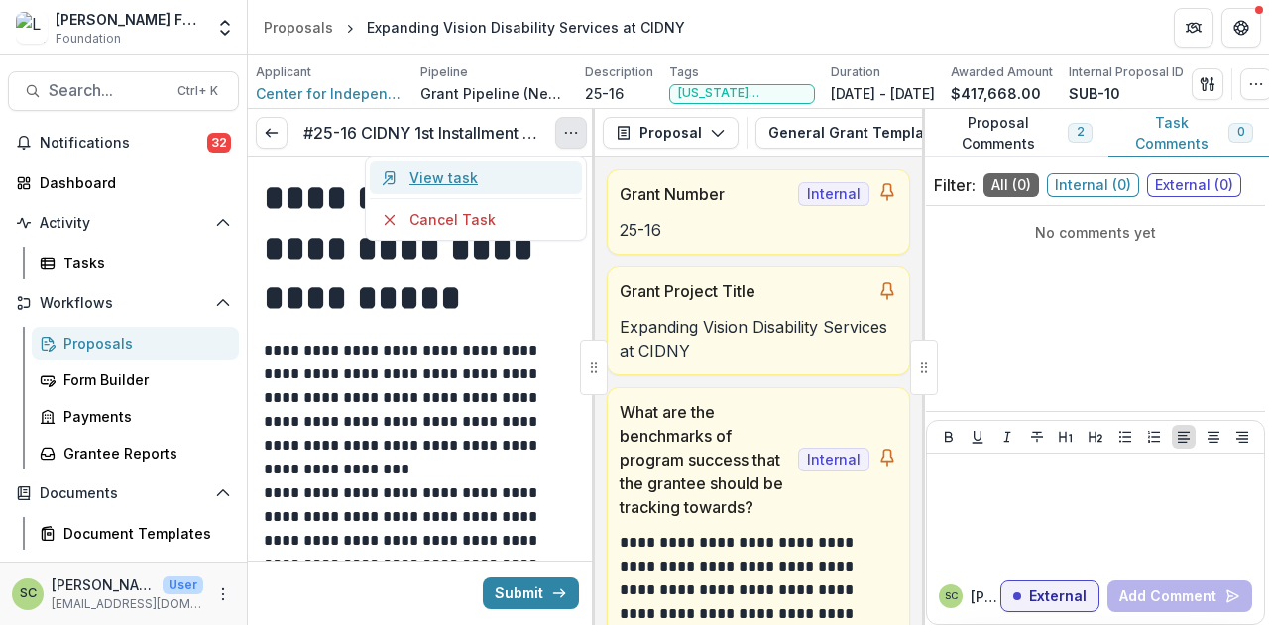
click at [507, 160] on div "View task Cancel Task" at bounding box center [476, 199] width 222 height 84
click at [498, 173] on link "View task" at bounding box center [476, 178] width 212 height 33
select select "********"
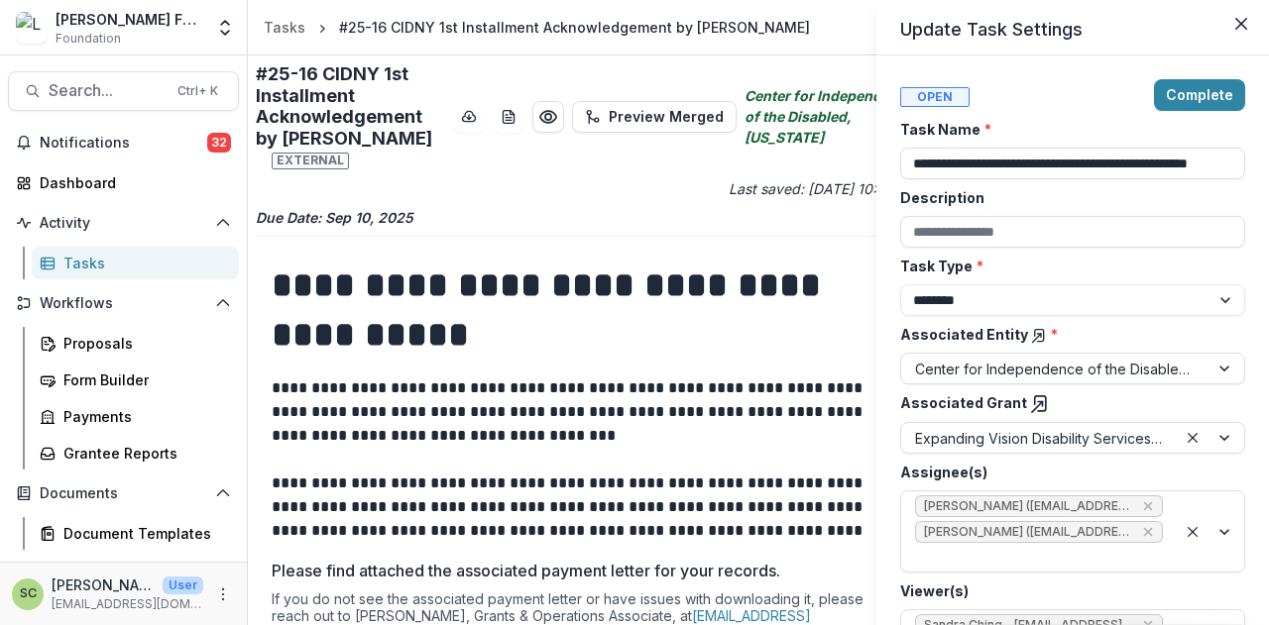
click at [1258, 17] on header "Update Task Settings" at bounding box center [1072, 28] width 392 height 56
click at [1248, 16] on button "Close" at bounding box center [1241, 24] width 32 height 32
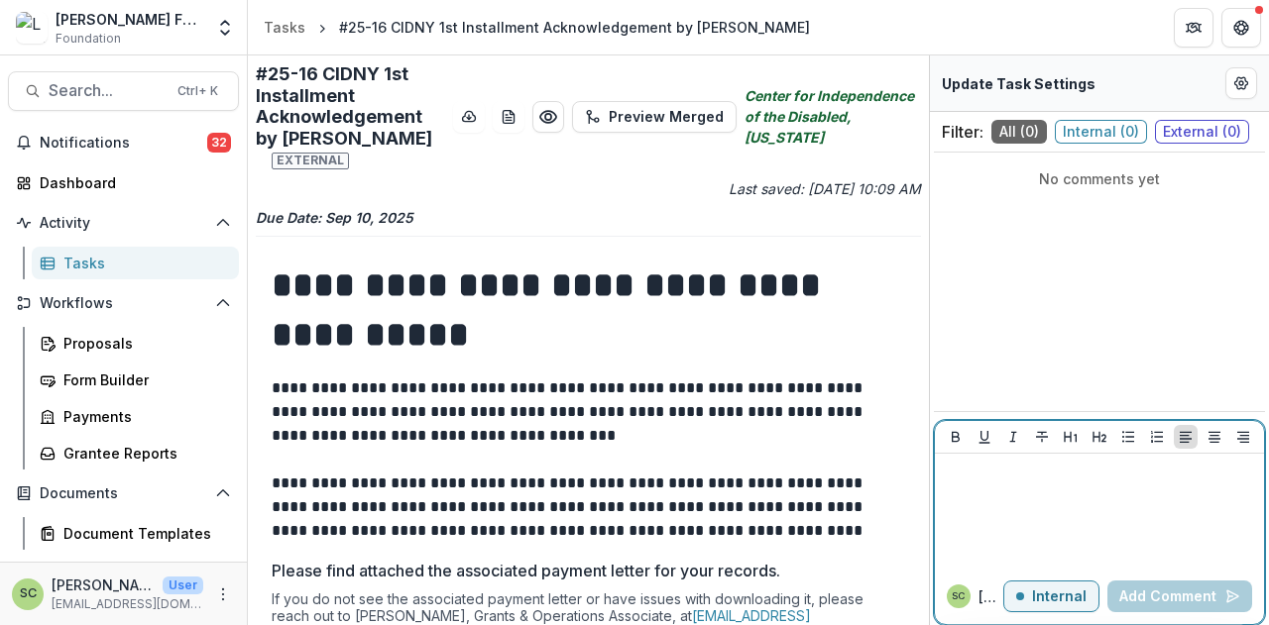
click at [1092, 512] on div at bounding box center [1099, 511] width 313 height 99
click at [1106, 508] on div "**********" at bounding box center [1099, 511] width 313 height 99
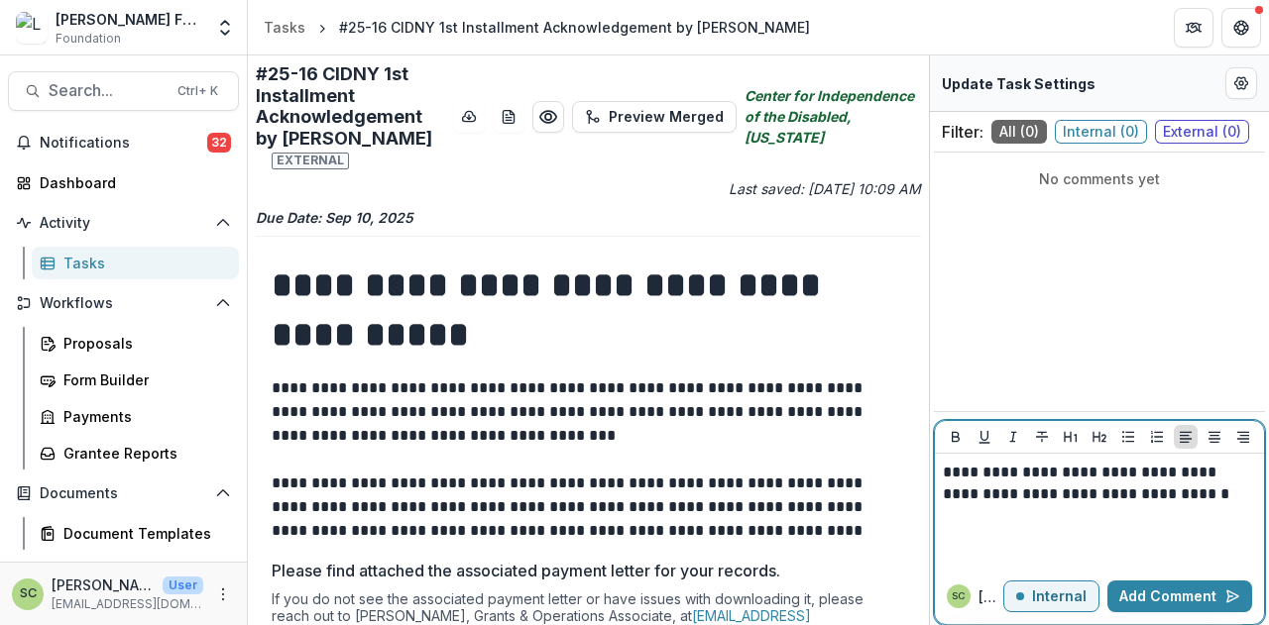
click at [1228, 504] on p "**********" at bounding box center [1100, 484] width 314 height 44
drag, startPoint x: 1205, startPoint y: 496, endPoint x: 1233, endPoint y: 504, distance: 29.1
click at [1208, 496] on p "**********" at bounding box center [1100, 484] width 314 height 44
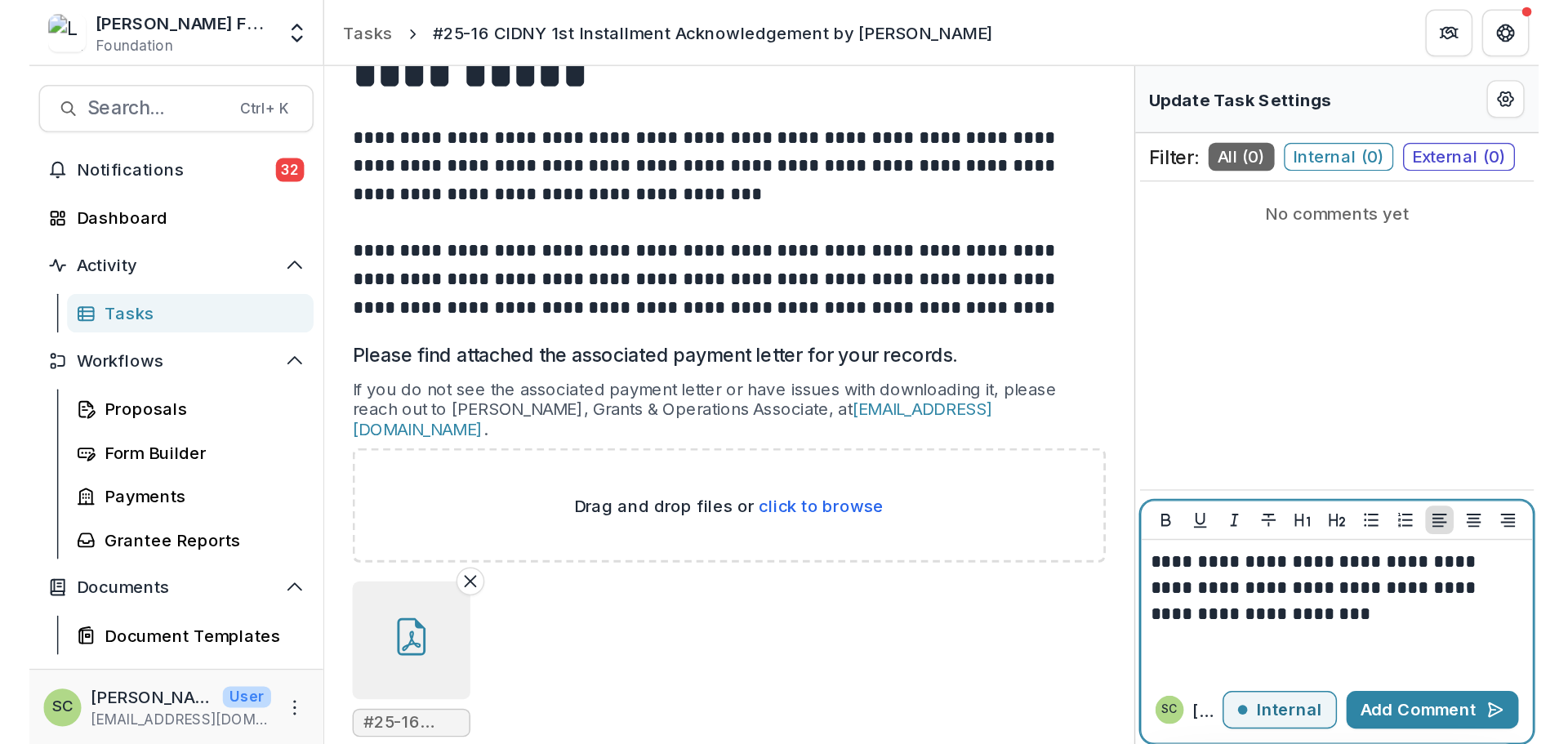
scroll to position [409, 0]
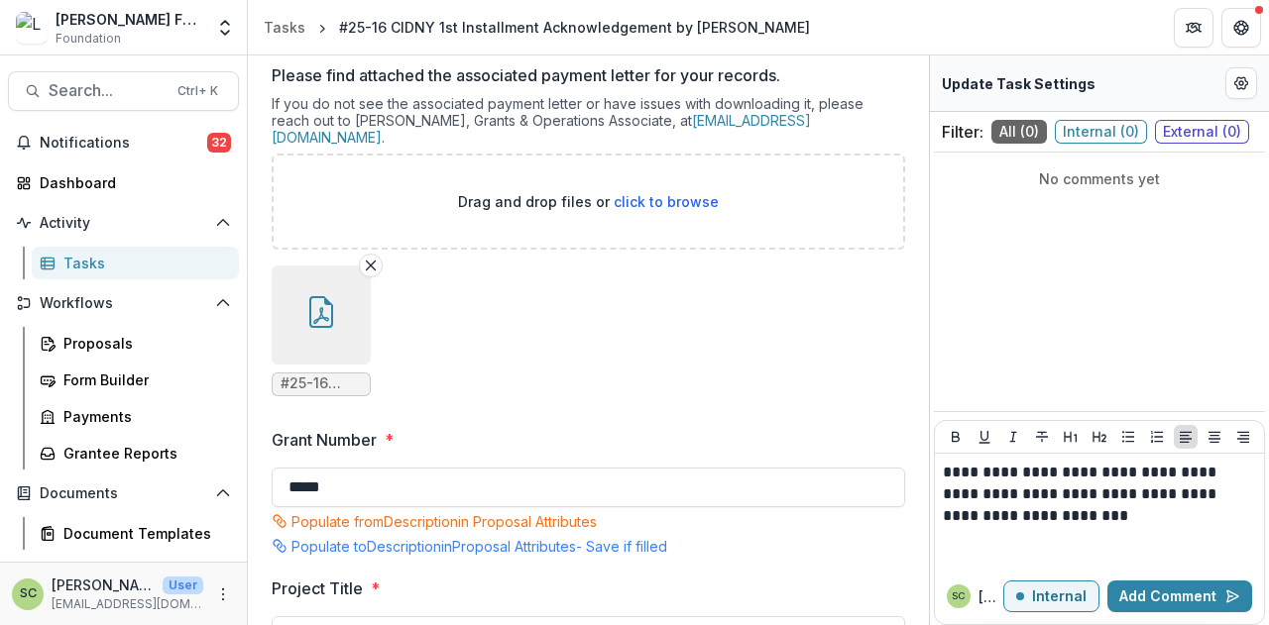
click at [339, 299] on button "button" at bounding box center [321, 315] width 99 height 99
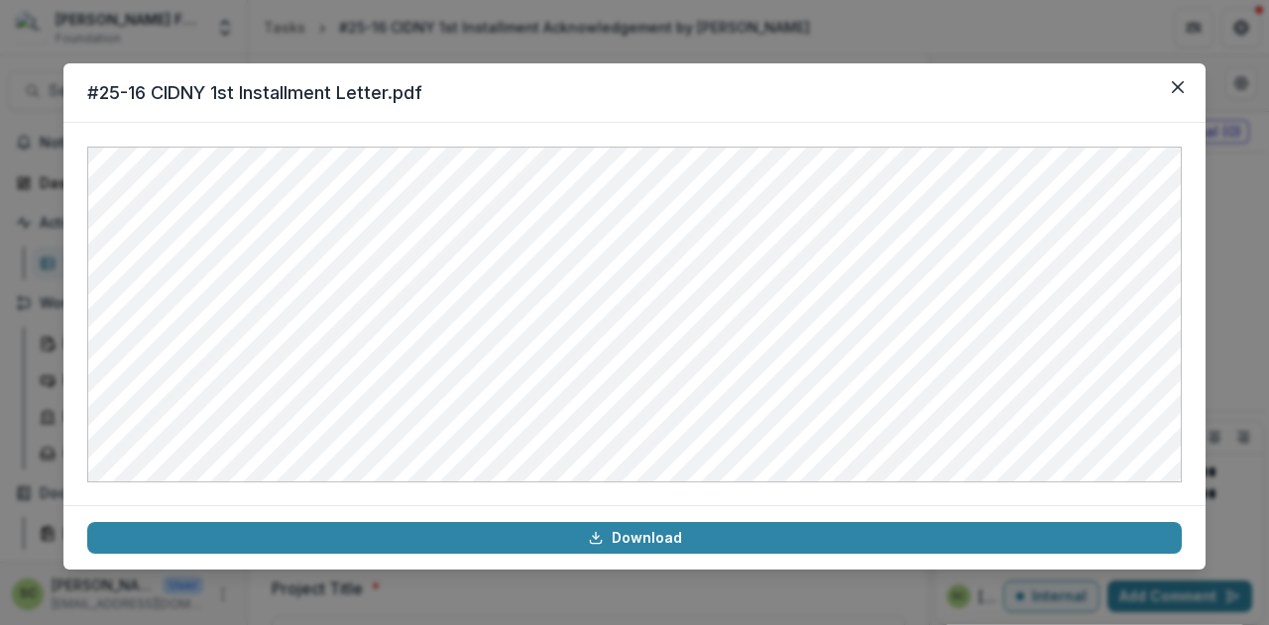
click at [1225, 256] on div "#25-16 CIDNY 1st Installment Letter.pdf Download" at bounding box center [634, 312] width 1269 height 625
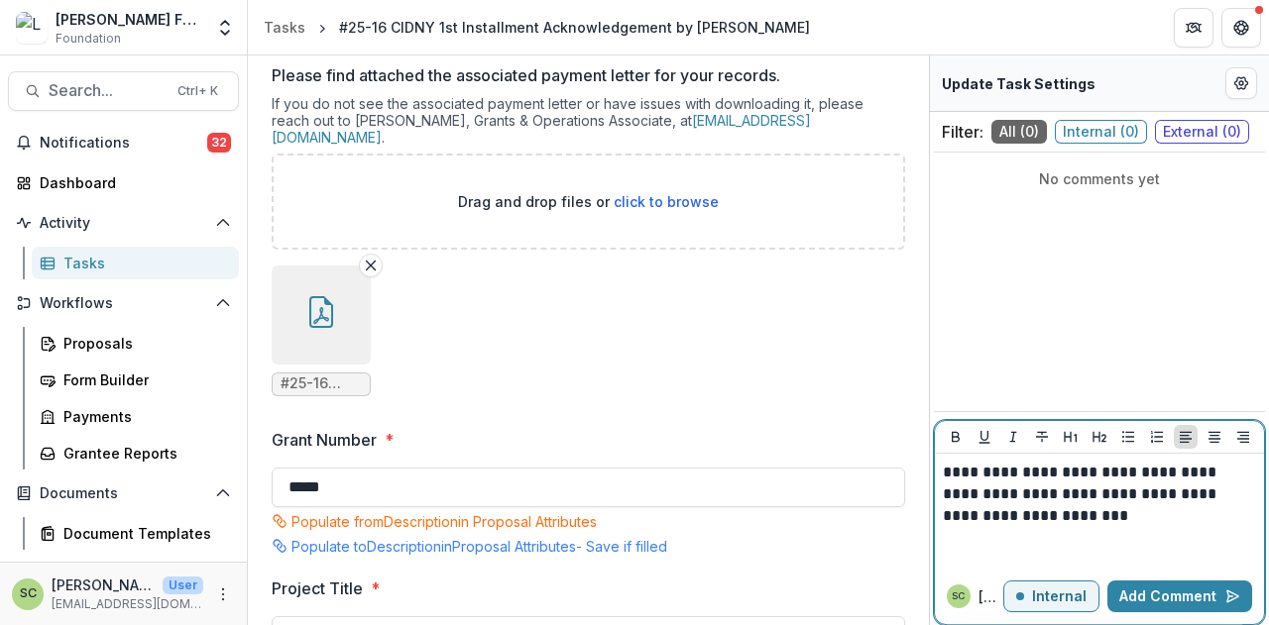
click at [1152, 520] on p "**********" at bounding box center [1100, 494] width 314 height 65
click at [1183, 473] on p "**********" at bounding box center [1100, 494] width 314 height 65
click at [983, 489] on p "**********" at bounding box center [1100, 494] width 314 height 65
click at [974, 472] on p "**********" at bounding box center [1100, 494] width 314 height 65
click at [1226, 523] on p "**********" at bounding box center [1100, 494] width 314 height 65
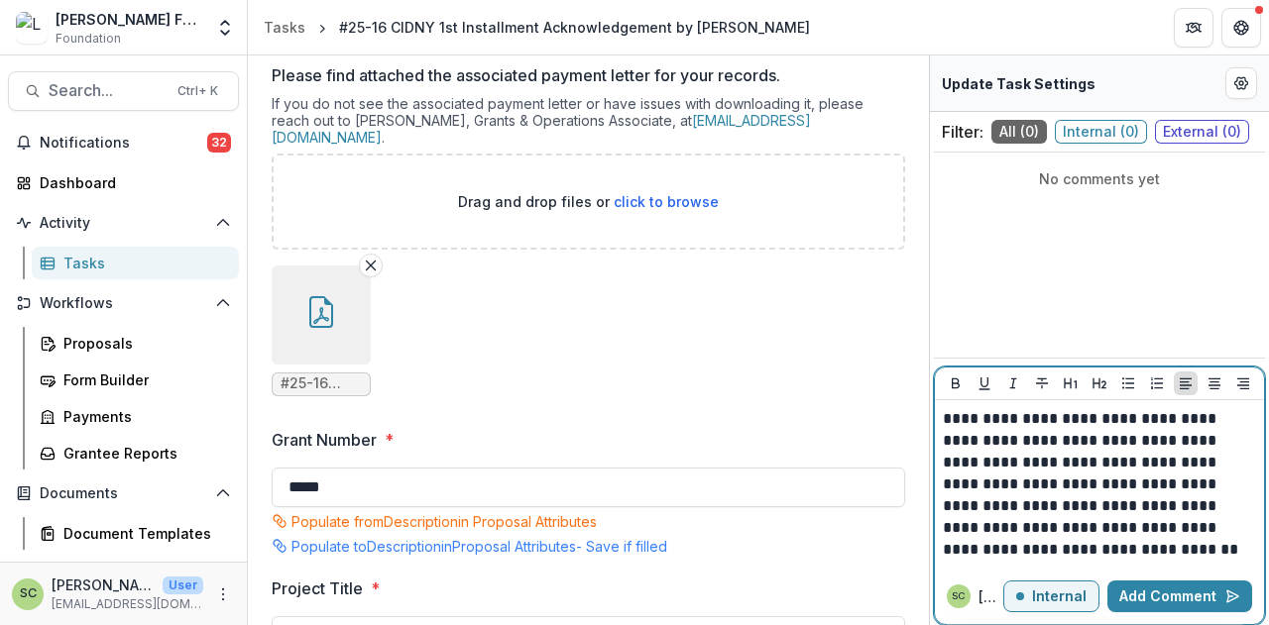
click at [947, 545] on p "**********" at bounding box center [1100, 484] width 314 height 153
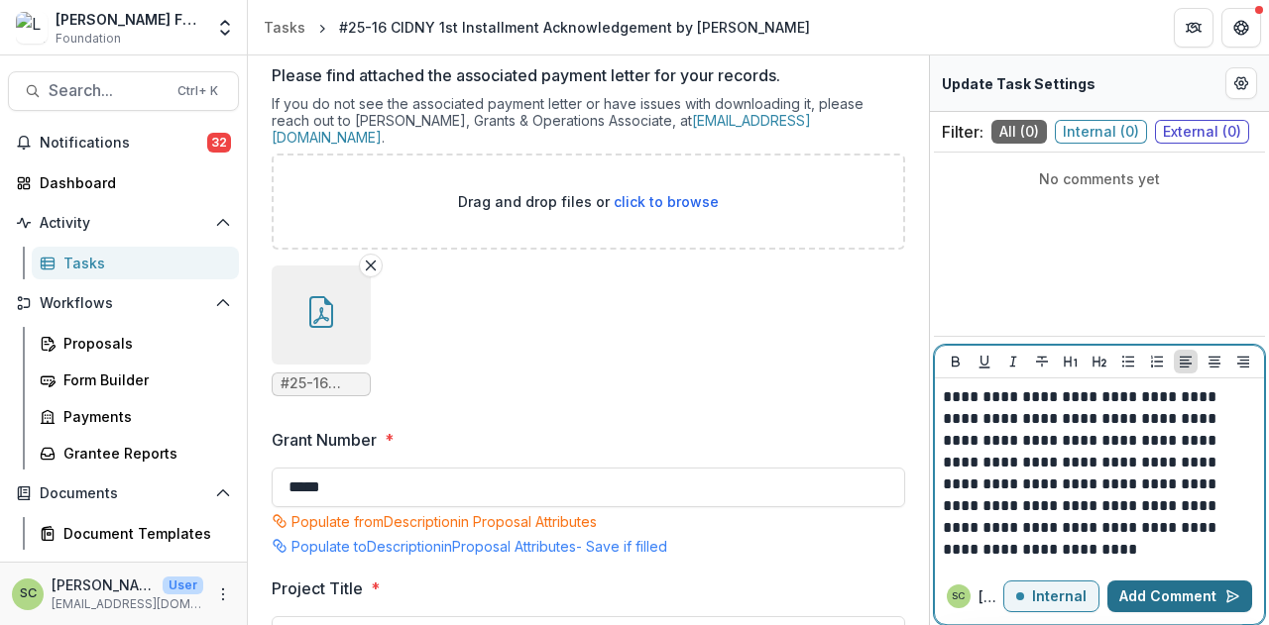
click at [1161, 591] on button "Add Comment" at bounding box center [1179, 597] width 145 height 32
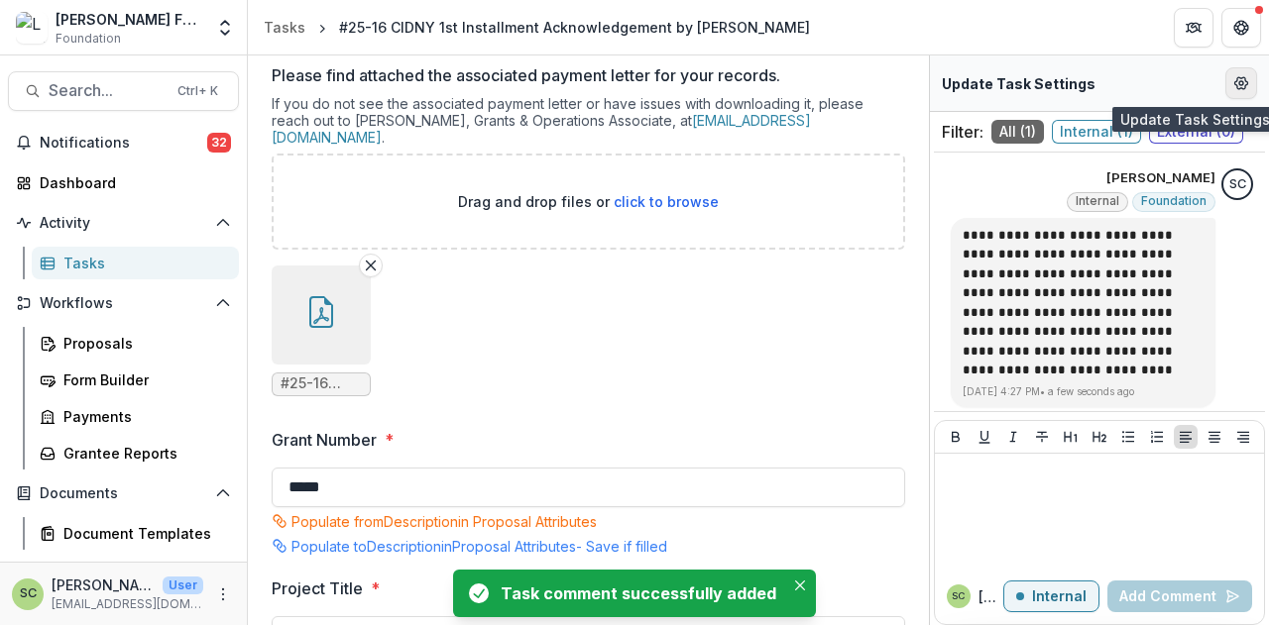
click at [1237, 81] on icon "Edit Form Settings" at bounding box center [1241, 83] width 16 height 16
select select "********"
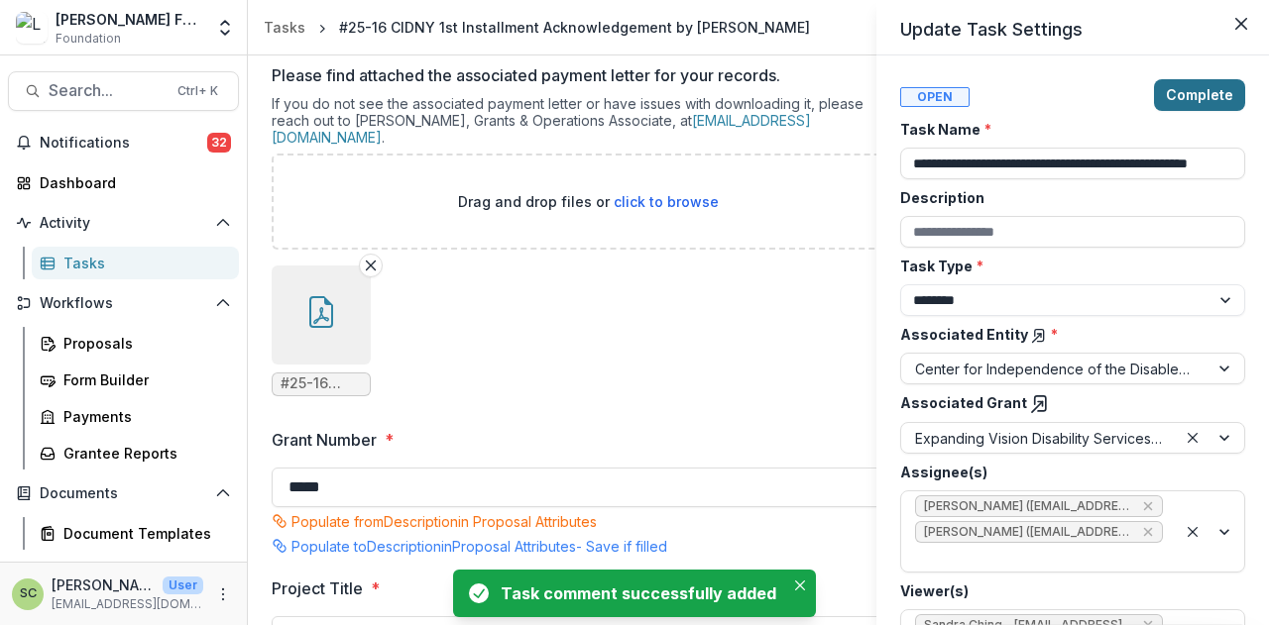
click at [1181, 98] on button "Complete" at bounding box center [1199, 95] width 91 height 32
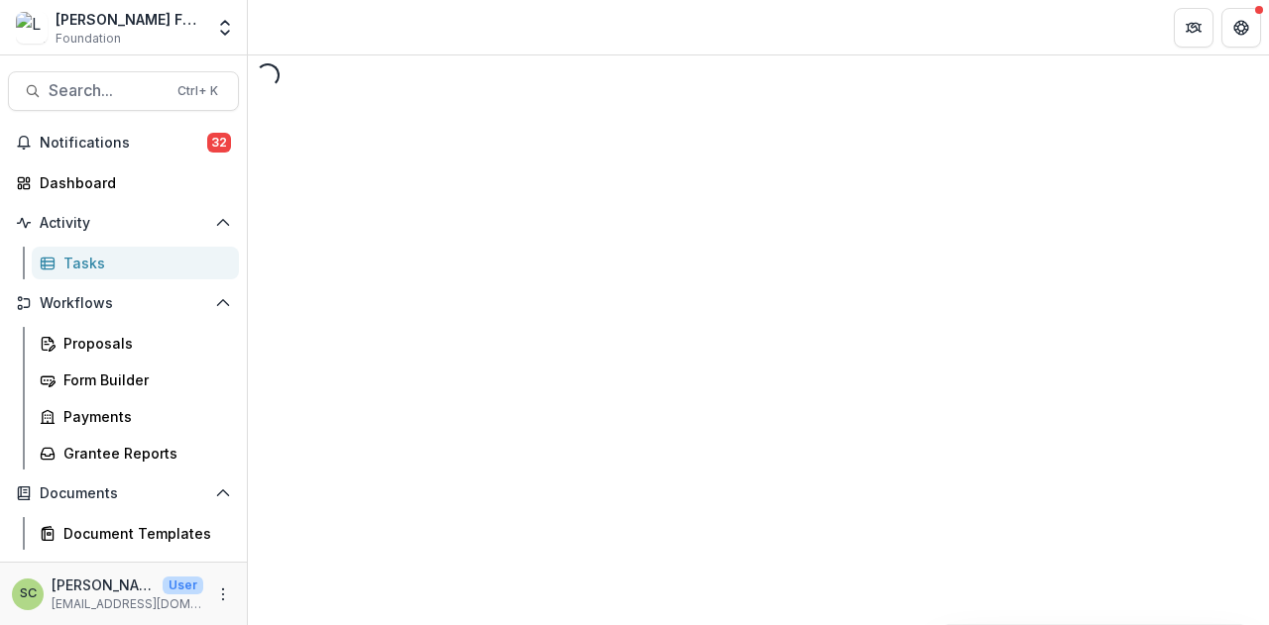
select select "********"
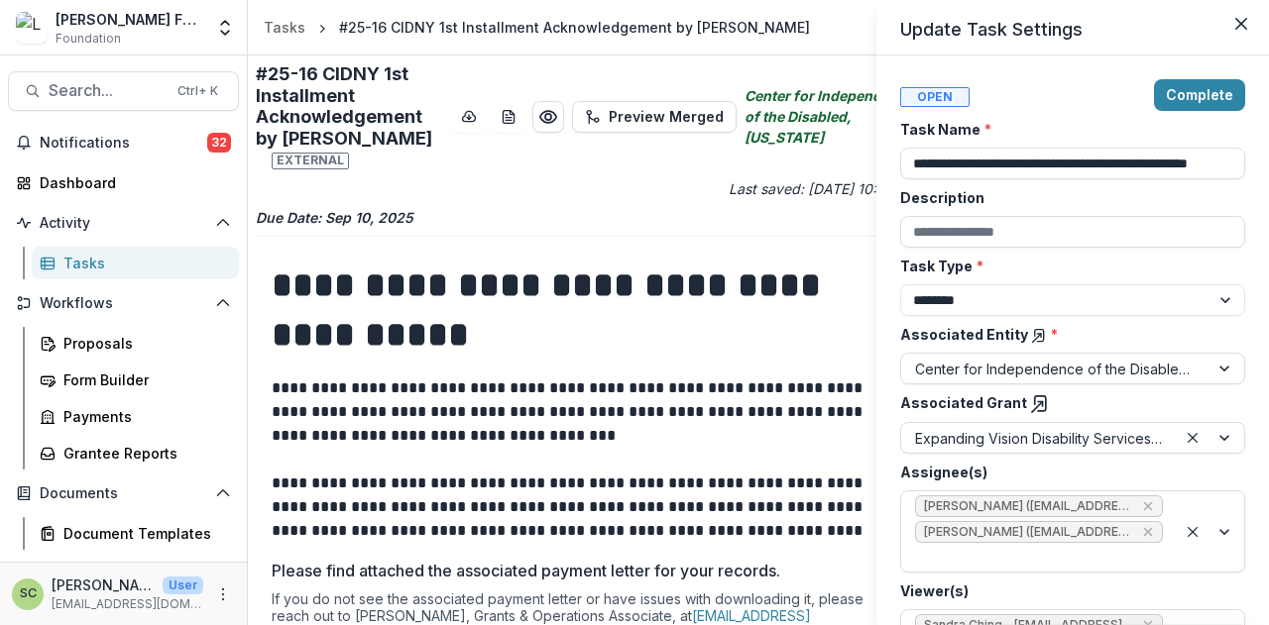
click at [1035, 334] on icon at bounding box center [1039, 336] width 9 height 12
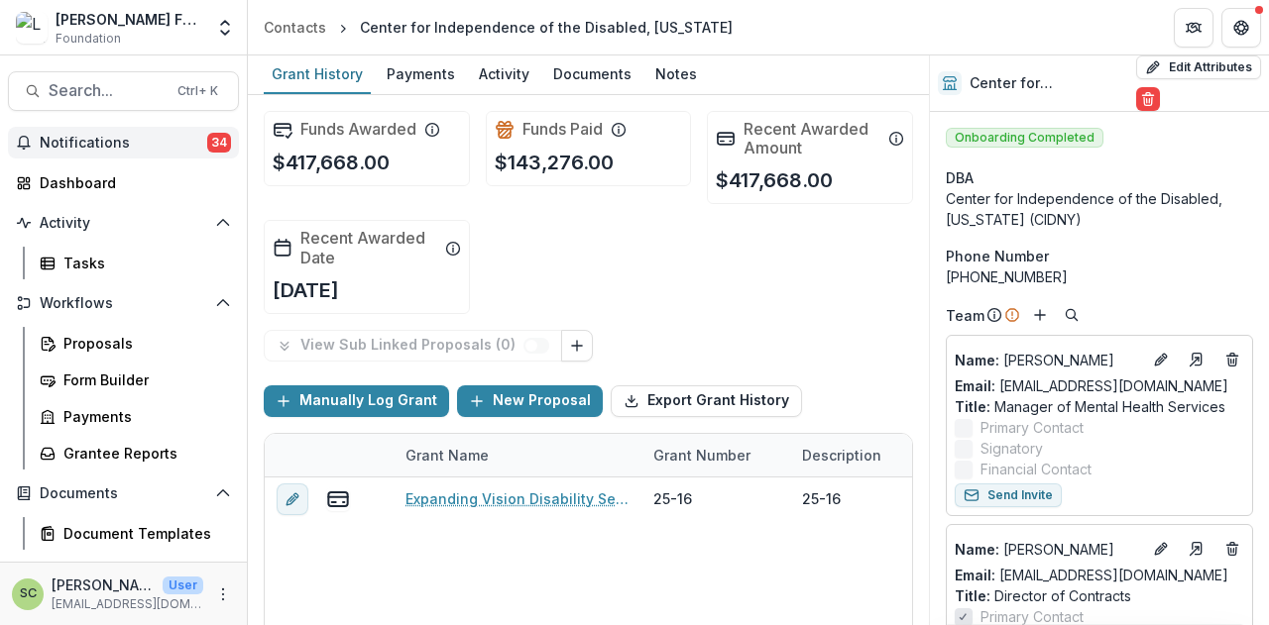
click at [174, 142] on span "Notifications" at bounding box center [123, 143] width 167 height 17
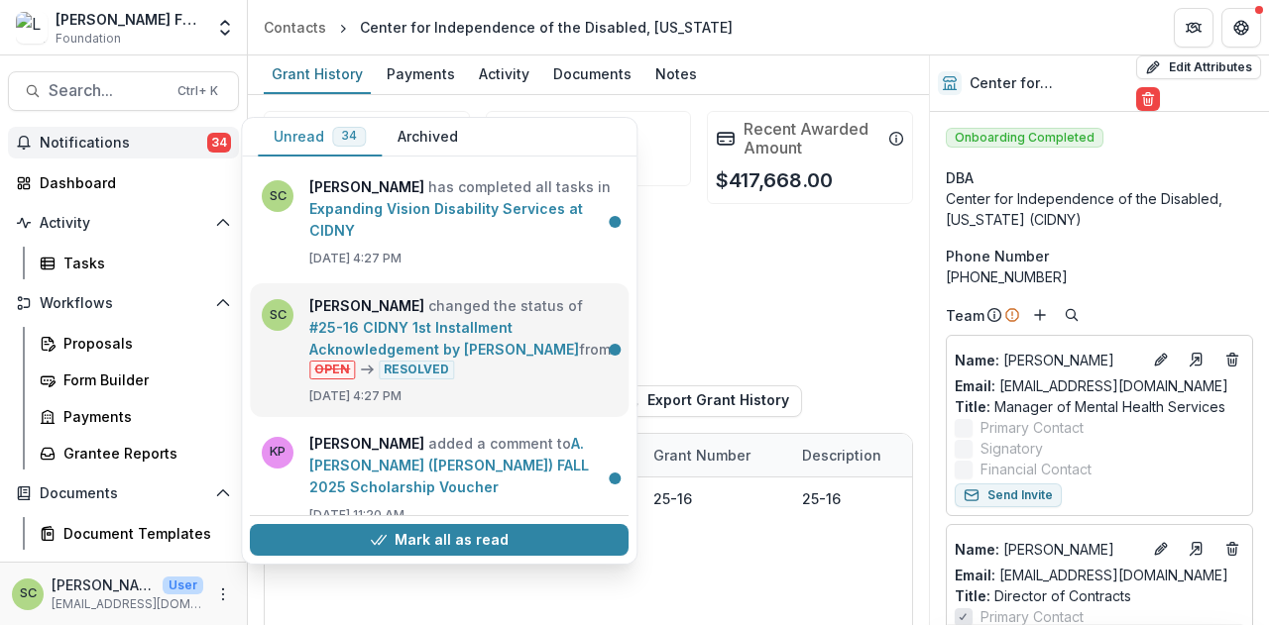
click at [498, 329] on link "#25-16 CIDNY 1st Installment Acknowledgement by Grantee" at bounding box center [444, 338] width 270 height 39
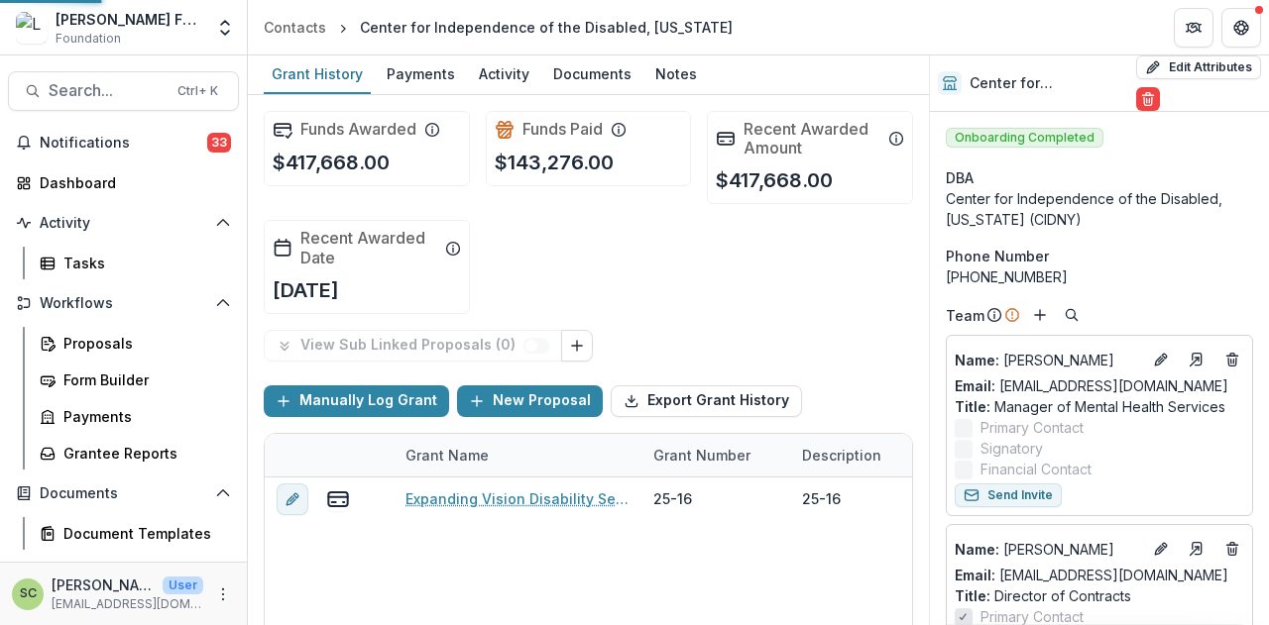
select select "********"
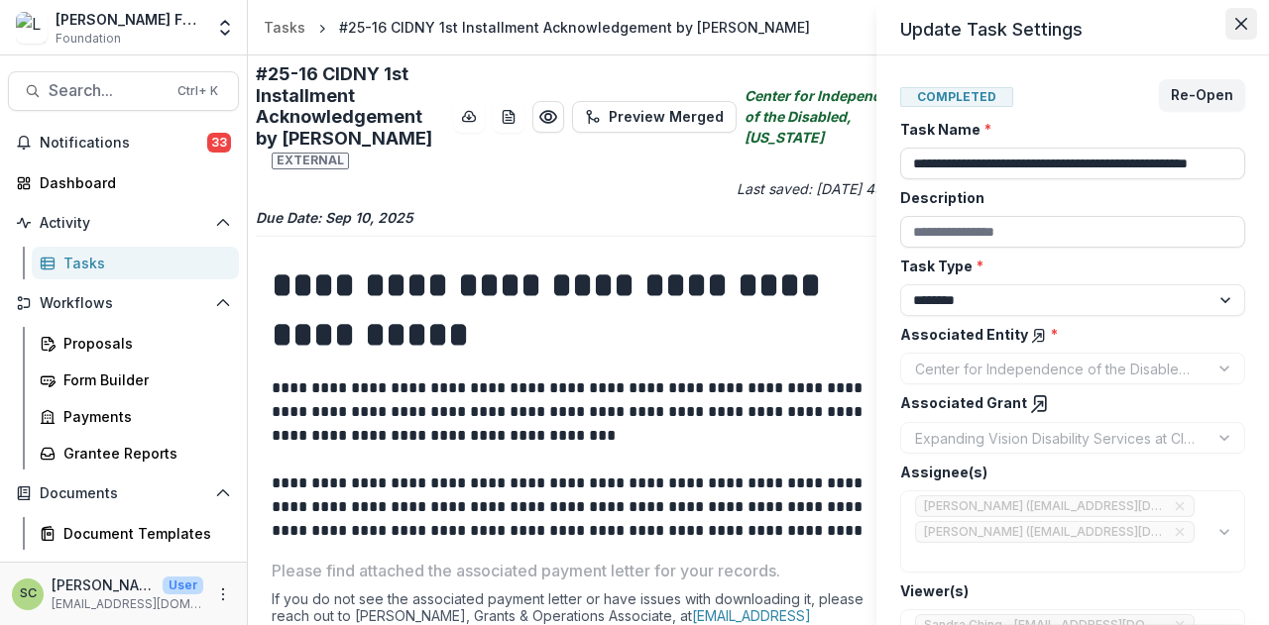
click at [1245, 24] on icon "Close" at bounding box center [1241, 24] width 12 height 12
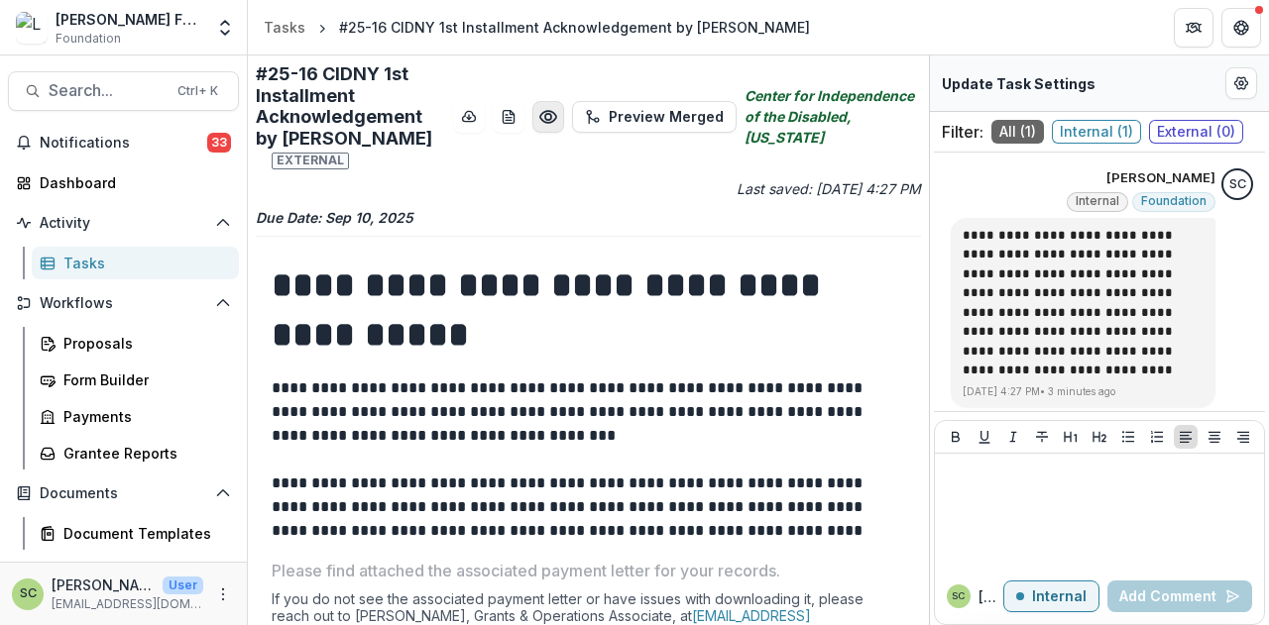
drag, startPoint x: 1217, startPoint y: 1, endPoint x: 534, endPoint y: 104, distance: 690.6
click at [538, 107] on icon "Preview a507dc1d-8278-4e47-9f72-9de12572f8bb.pdf" at bounding box center [548, 117] width 20 height 20
click at [542, 104] on header "#25-16 CIDNY 1st Installment Acknowledgement by Grantee | a507dc1d-8278-4e47-9f…" at bounding box center [634, 101] width 1097 height 57
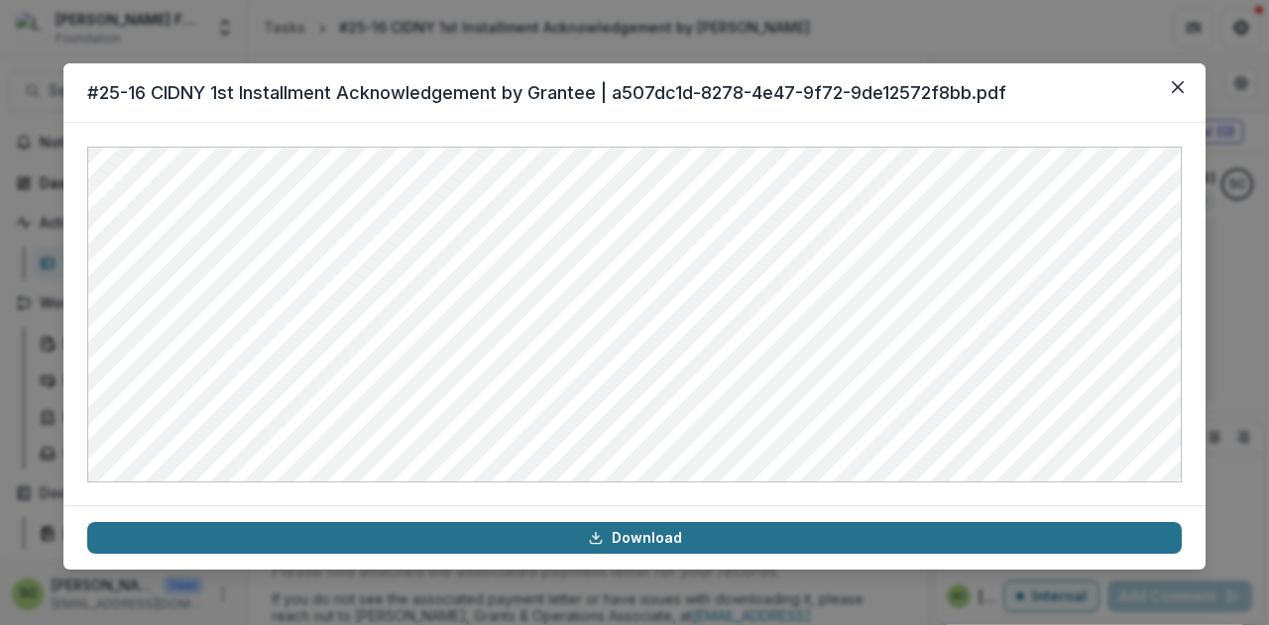
click at [640, 532] on link "Download" at bounding box center [634, 538] width 1094 height 32
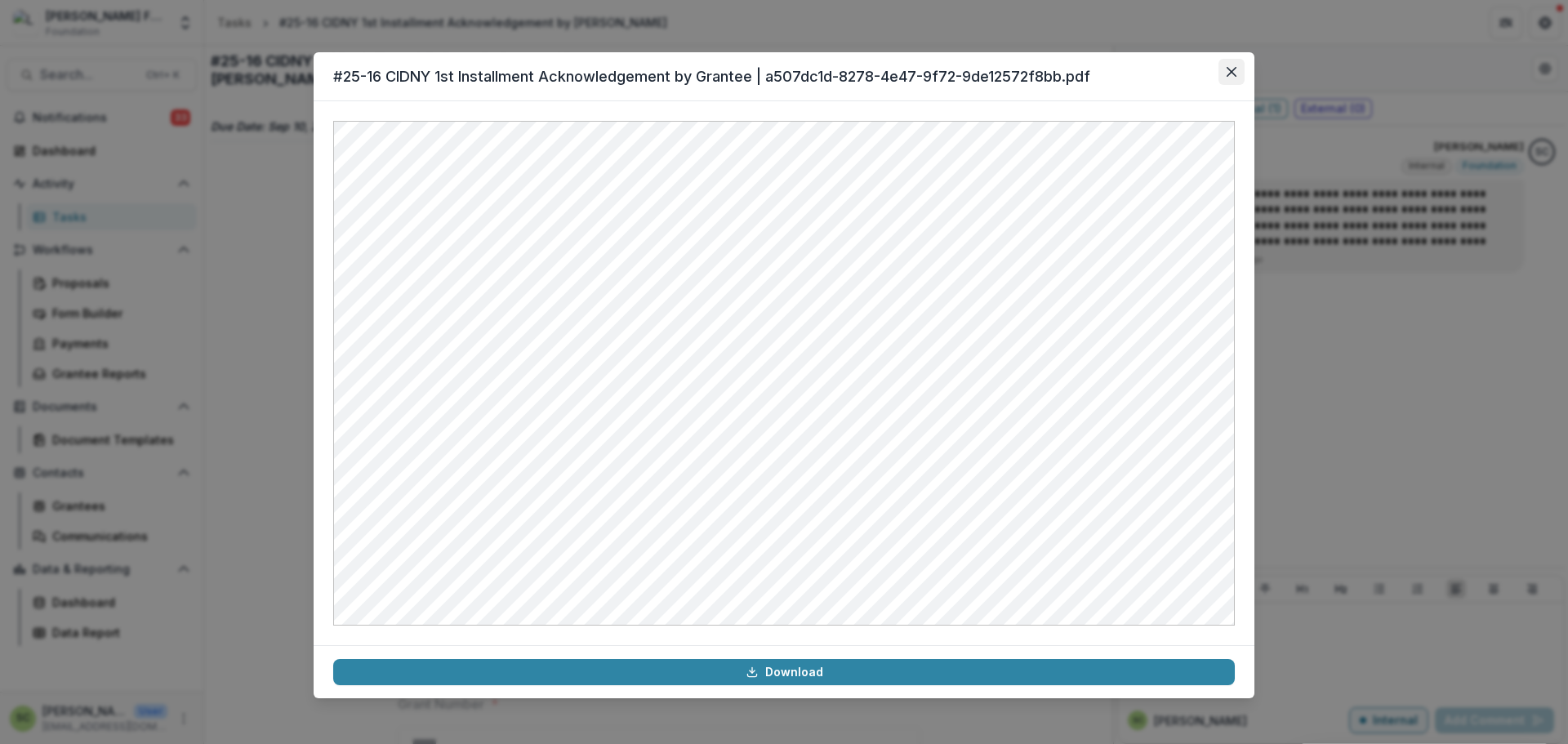
click at [1045, 75] on icon "Close" at bounding box center [1232, 72] width 10 height 10
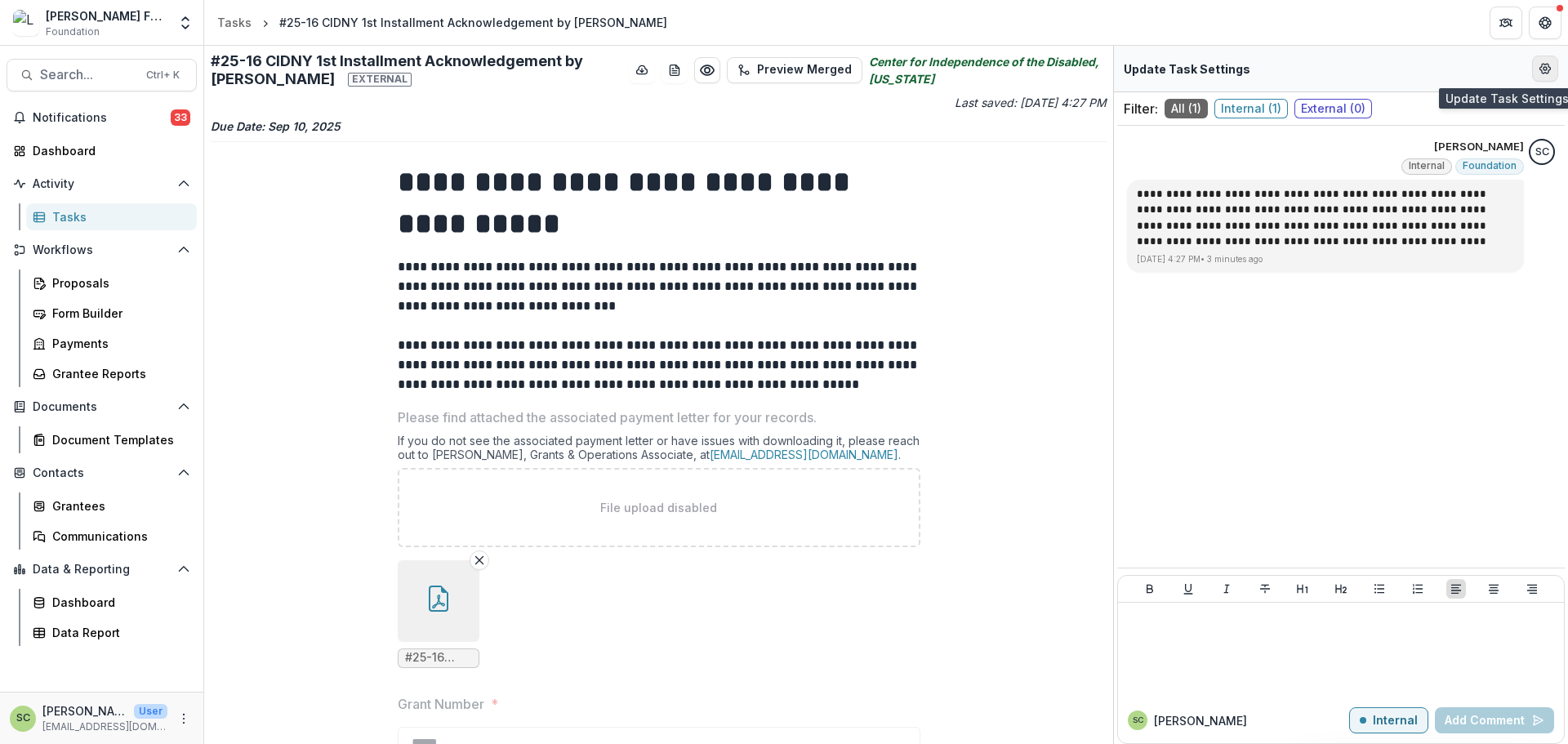
click at [1045, 73] on icon "Edit Form Settings" at bounding box center [1545, 68] width 13 height 13
select select "********"
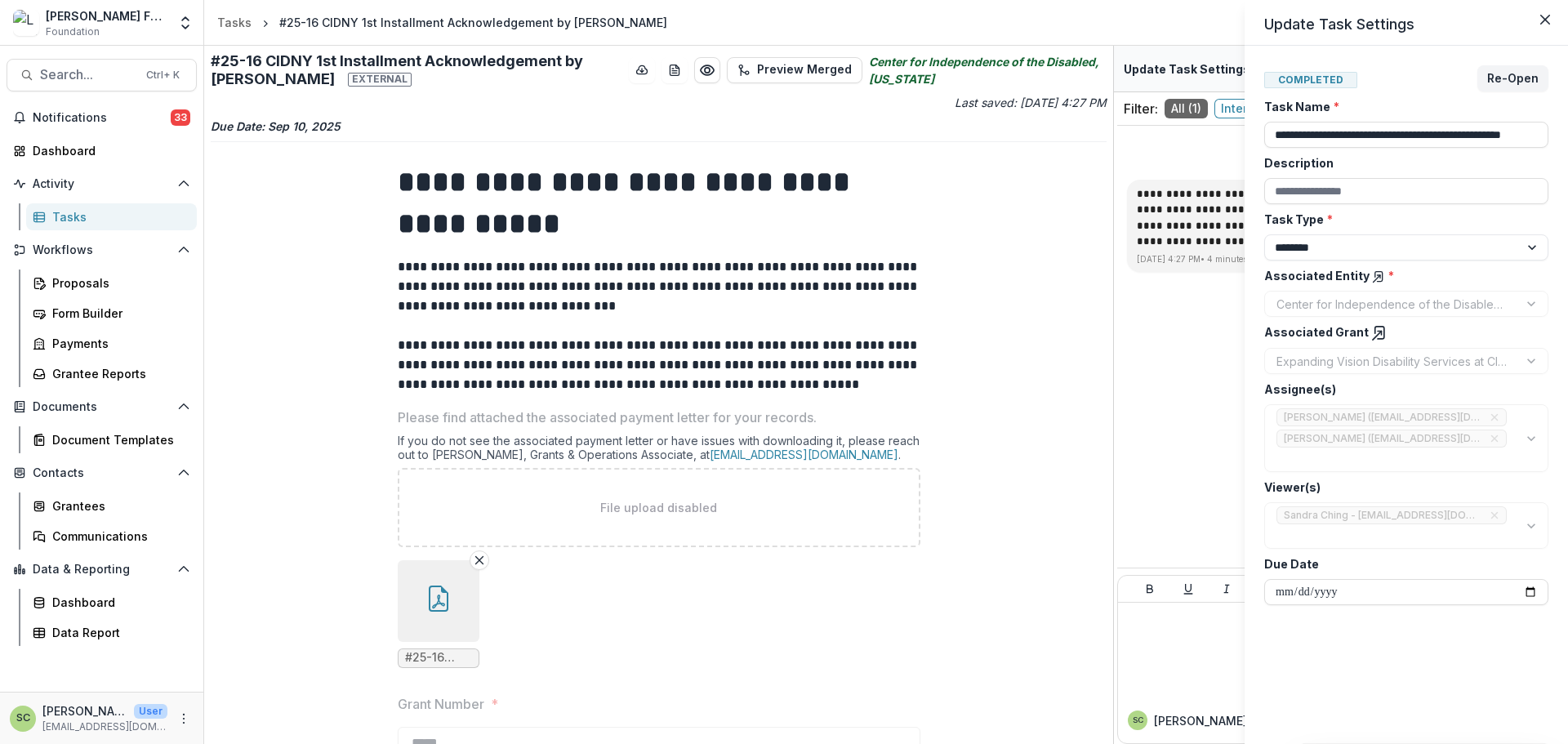
click at [1045, 280] on icon at bounding box center [1378, 277] width 13 height 13
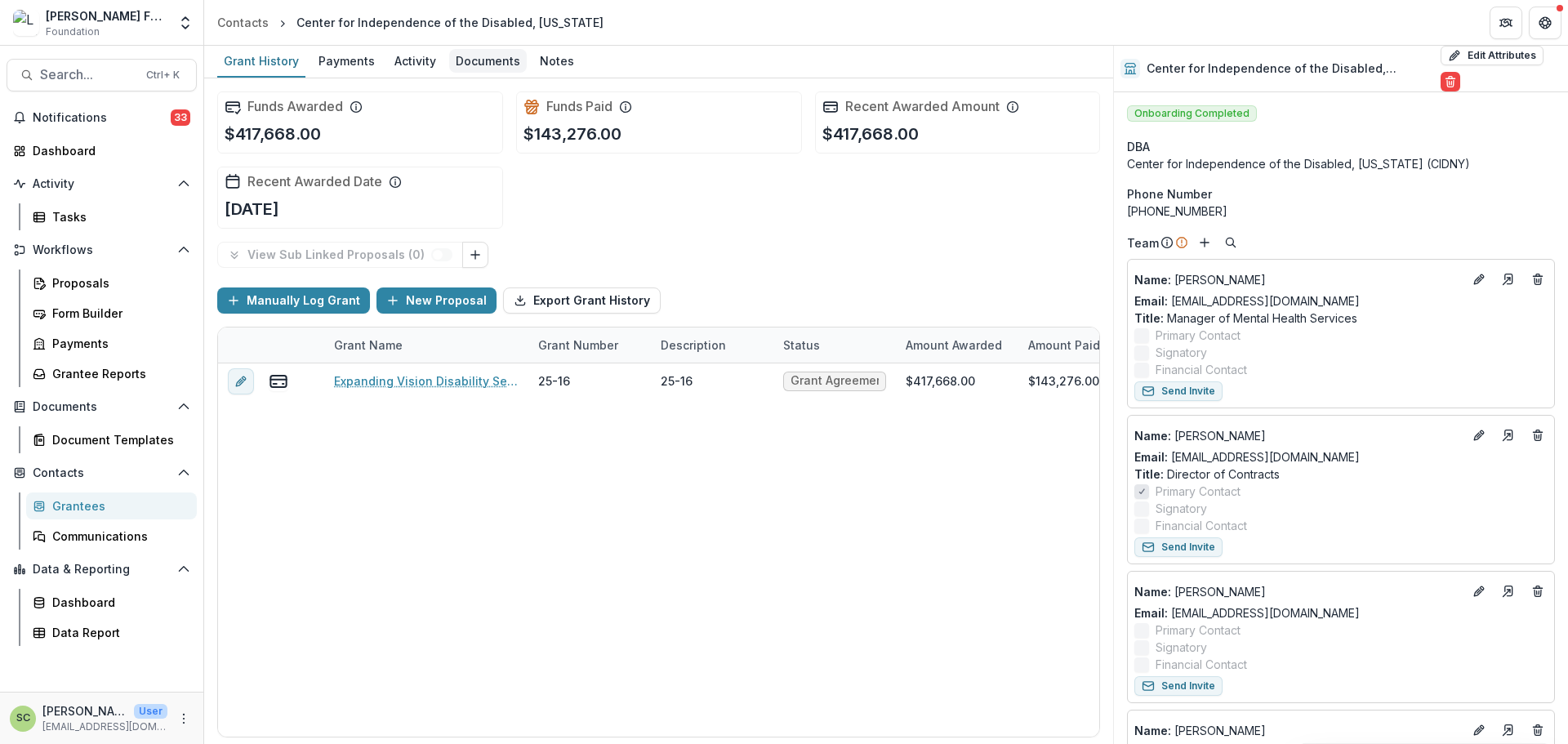
click at [493, 63] on div "Documents" at bounding box center [488, 60] width 77 height 24
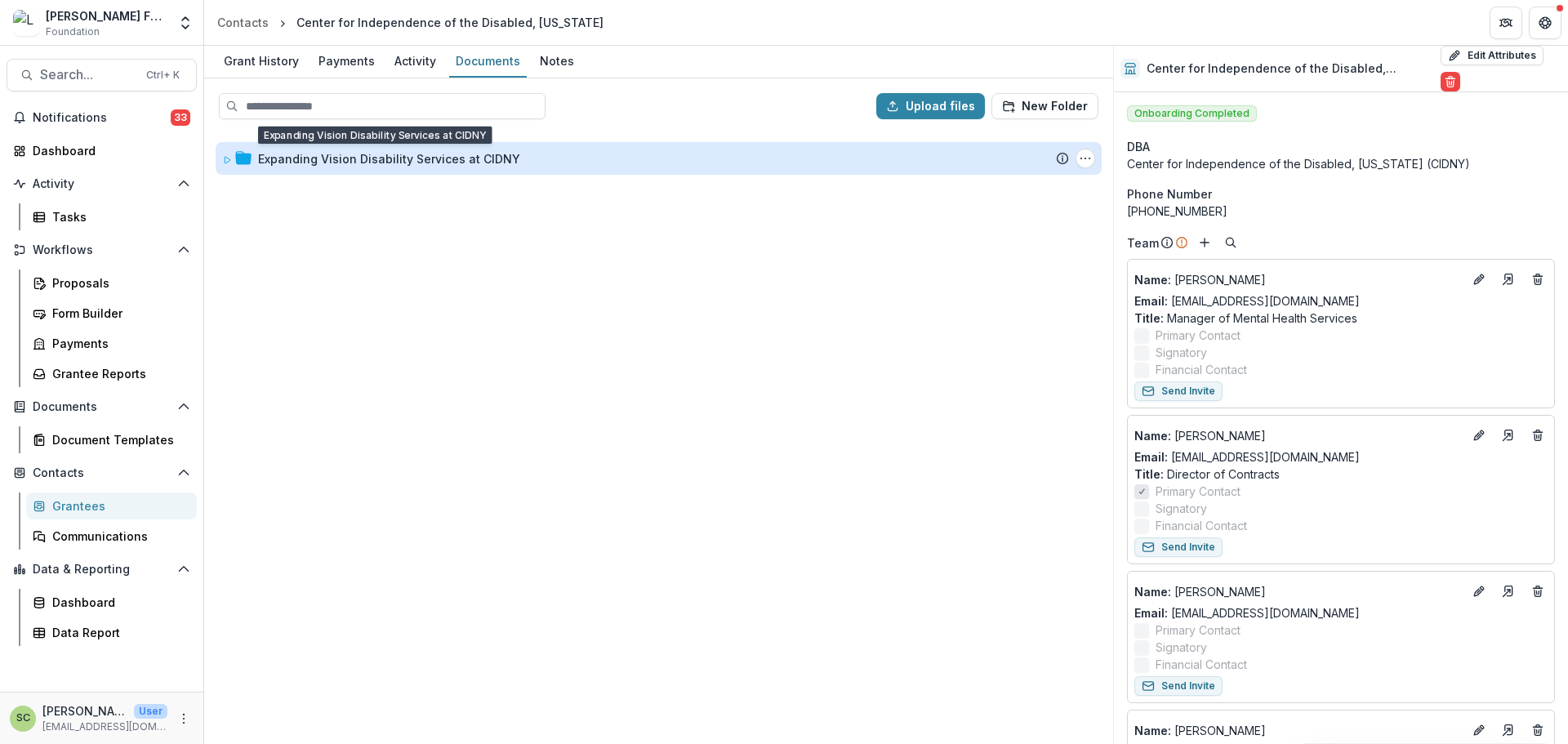
click at [396, 165] on div "Expanding Vision Disability Services at CIDNY" at bounding box center [389, 158] width 262 height 17
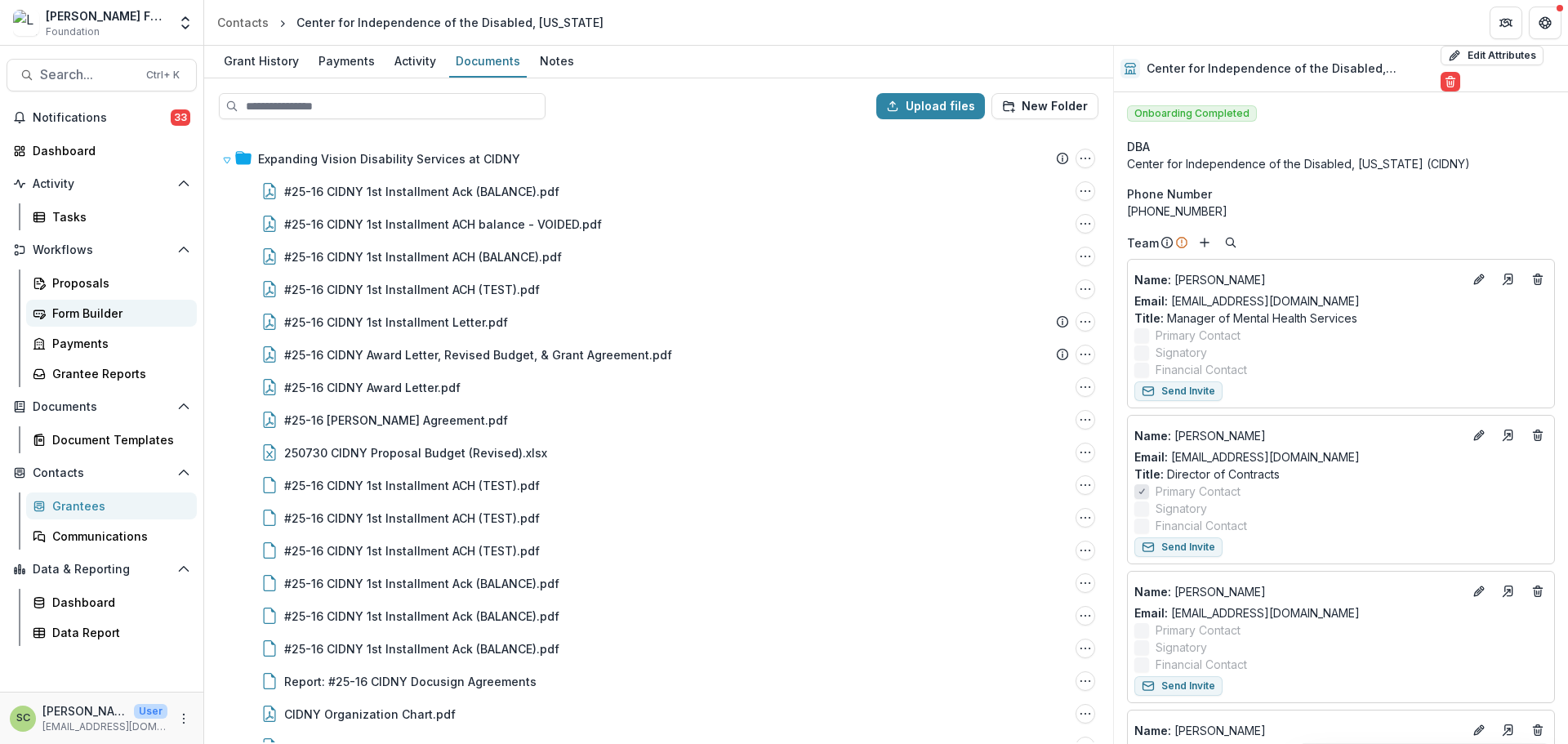
click at [88, 311] on div "Form Builder" at bounding box center [118, 313] width 132 height 17
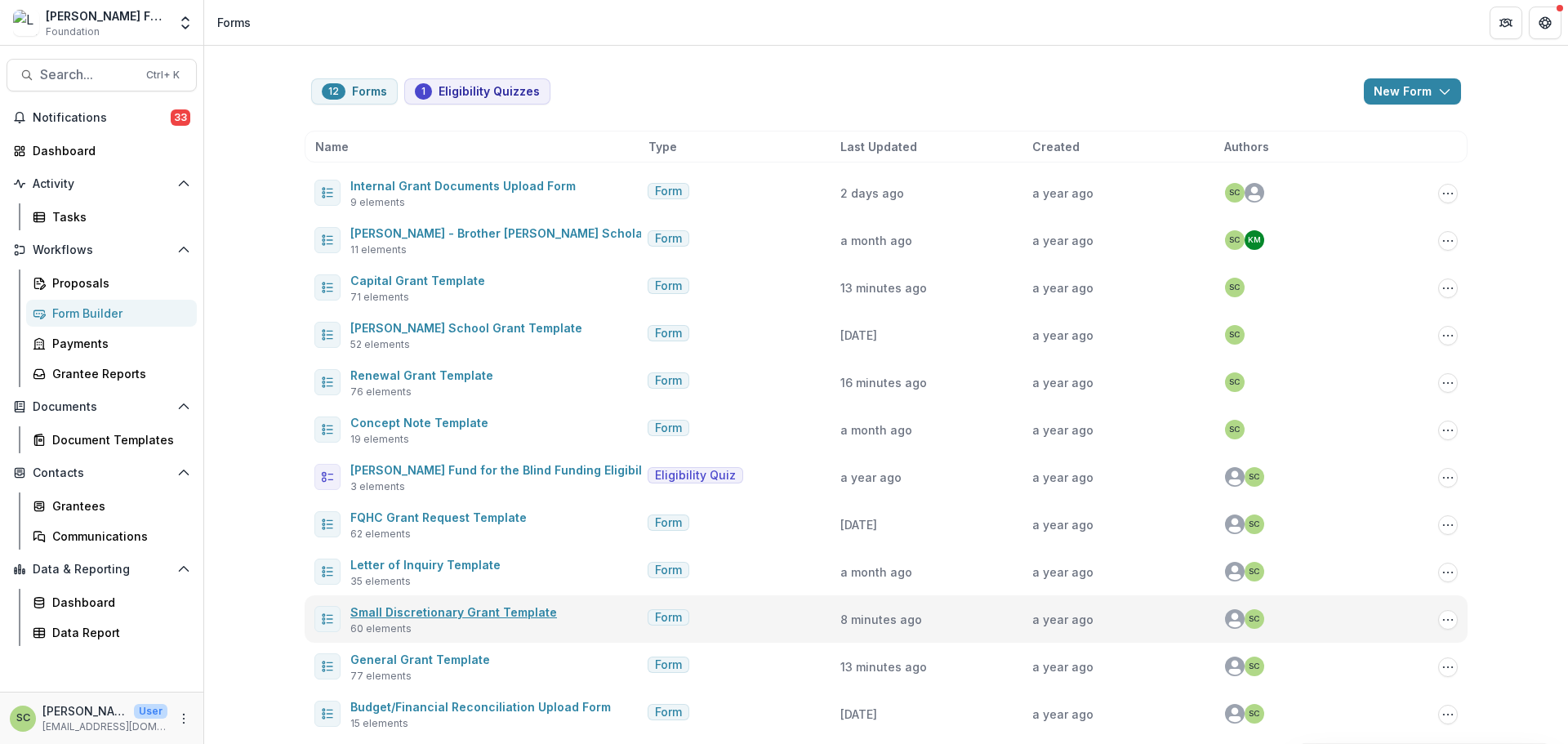
click at [480, 514] on link "Small Discretionary Grant Template" at bounding box center [453, 611] width 207 height 14
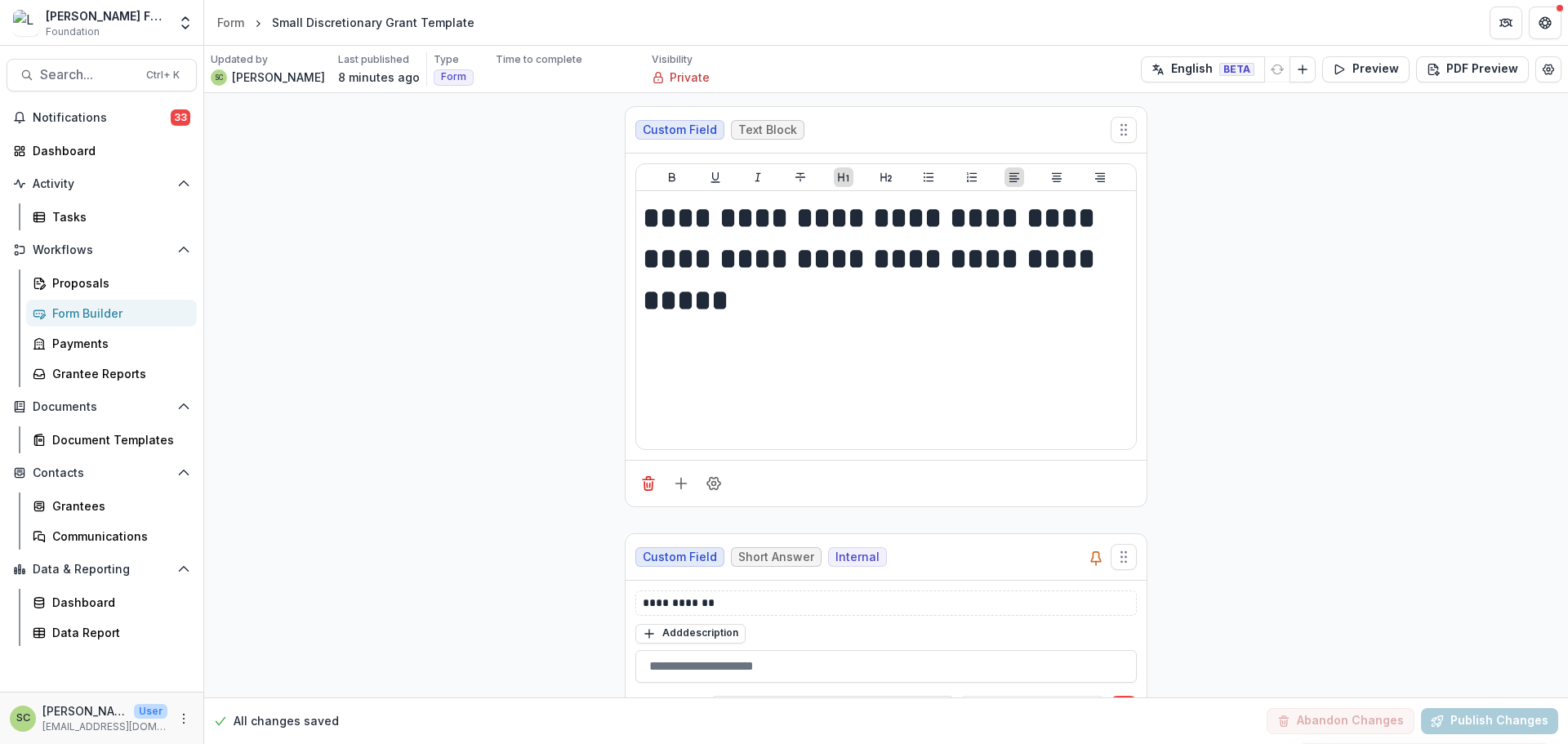
scroll to position [6716, 0]
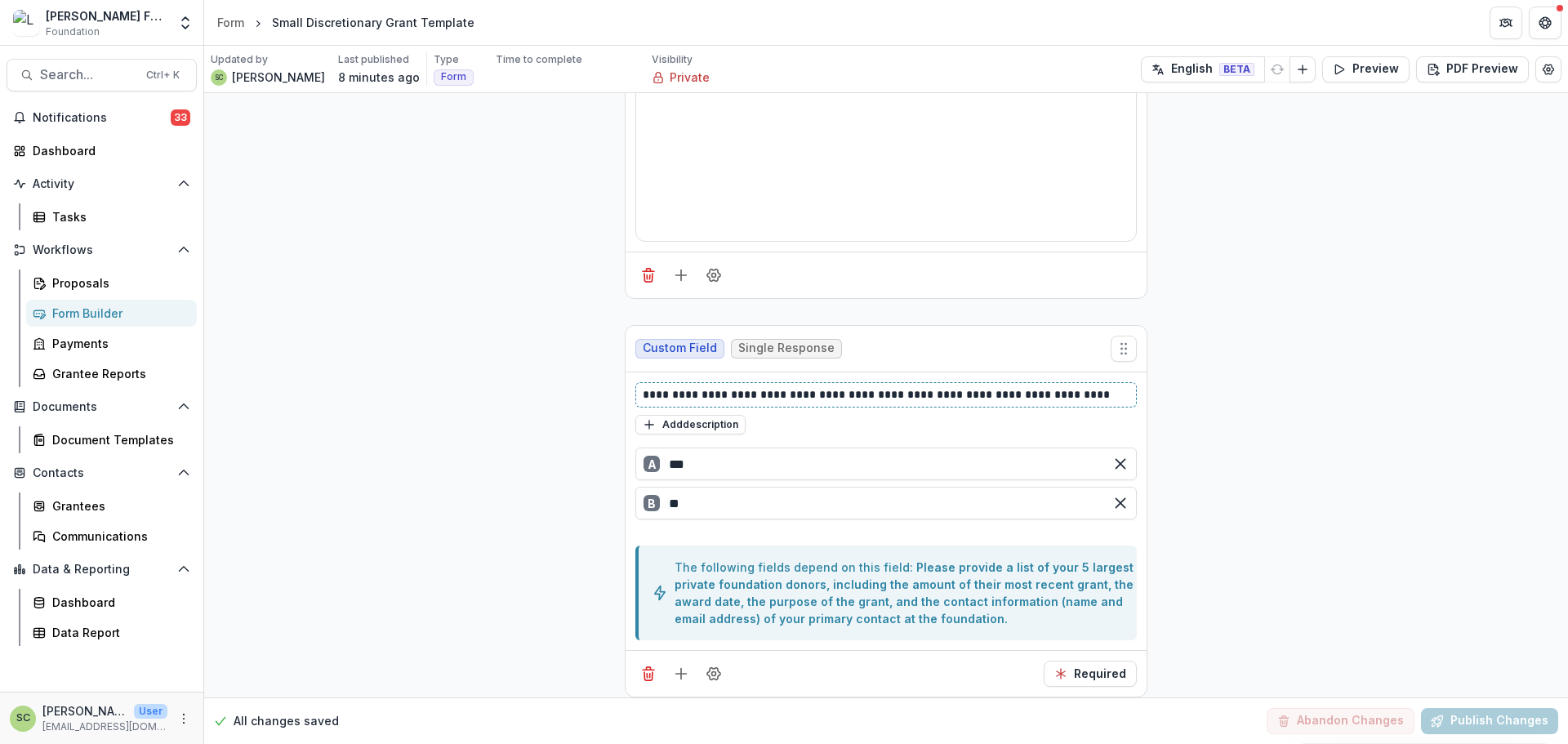
click at [954, 395] on p "**********" at bounding box center [886, 395] width 487 height 17
click at [1005, 400] on p "**********" at bounding box center [886, 395] width 487 height 17
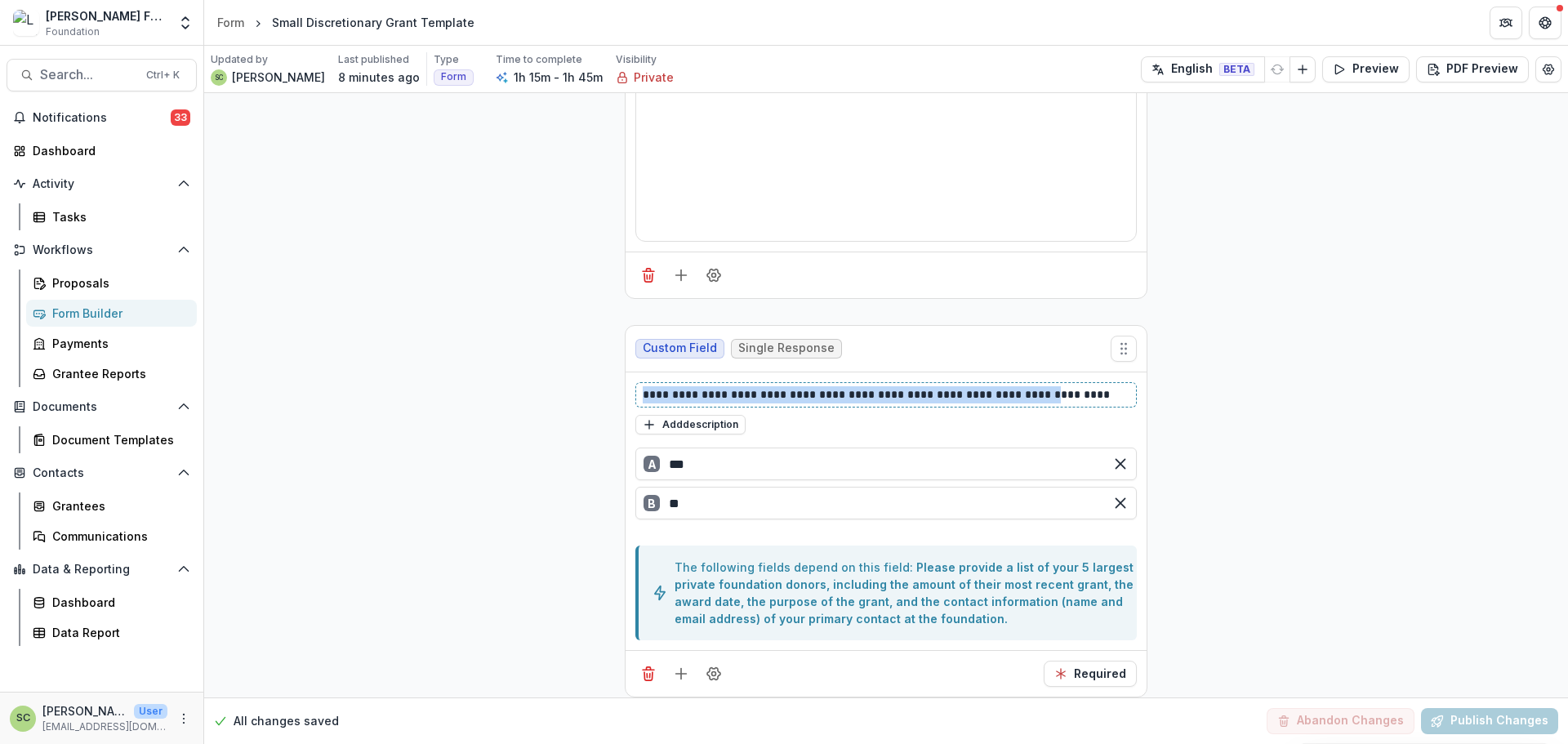
drag, startPoint x: 1005, startPoint y: 400, endPoint x: 628, endPoint y: 397, distance: 377.0
click at [628, 397] on div "**********" at bounding box center [886, 512] width 521 height 278
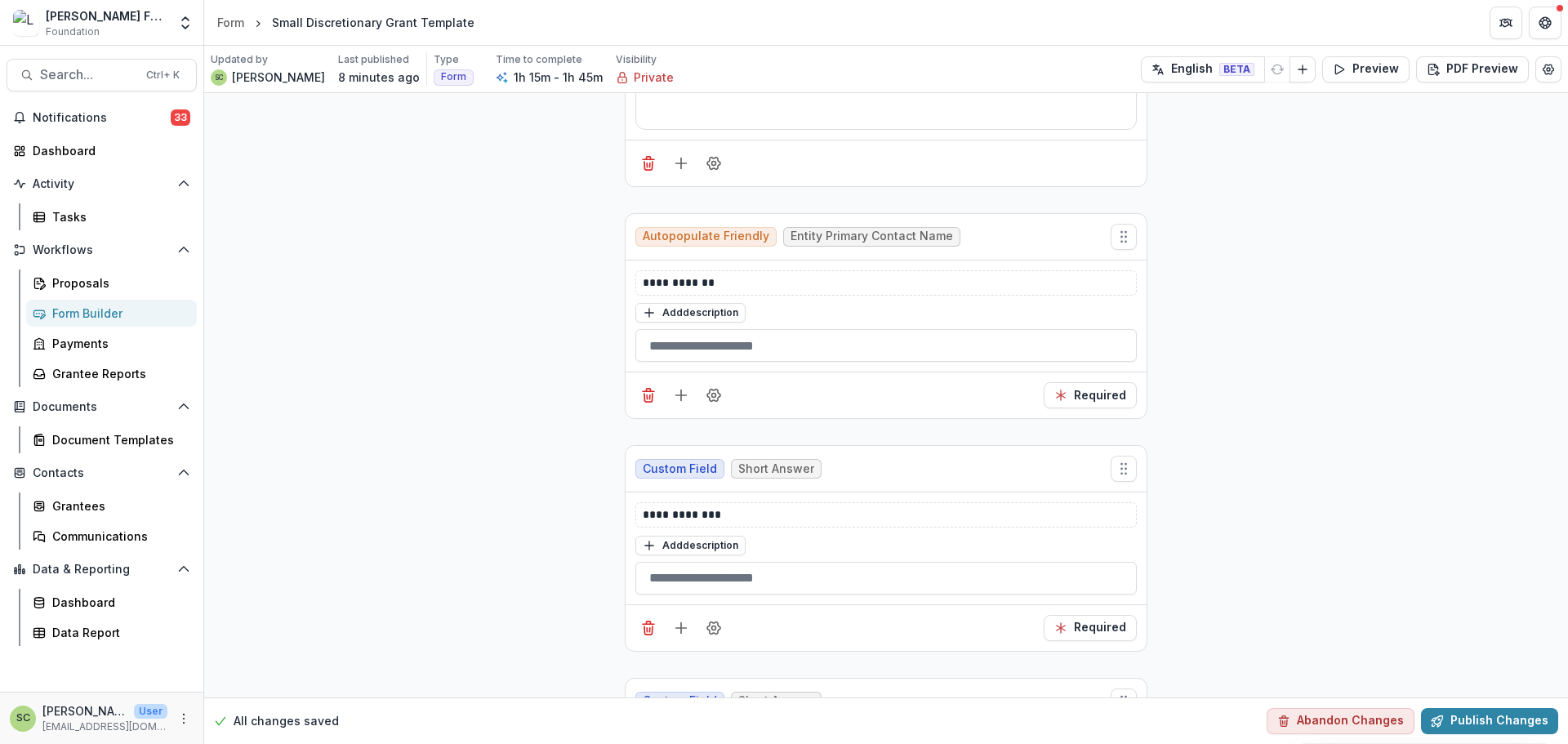
scroll to position [1885, 0]
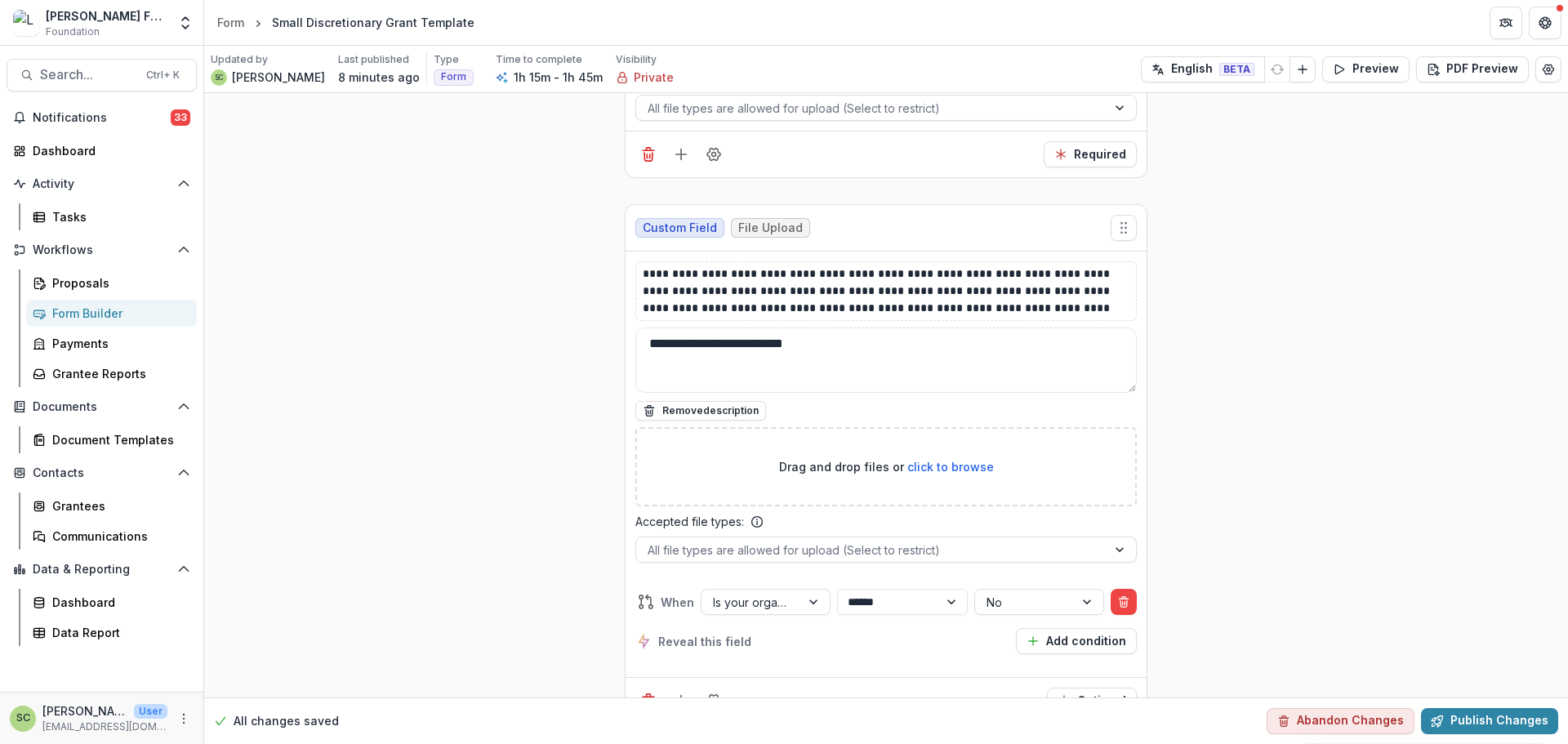
scroll to position [19215, 0]
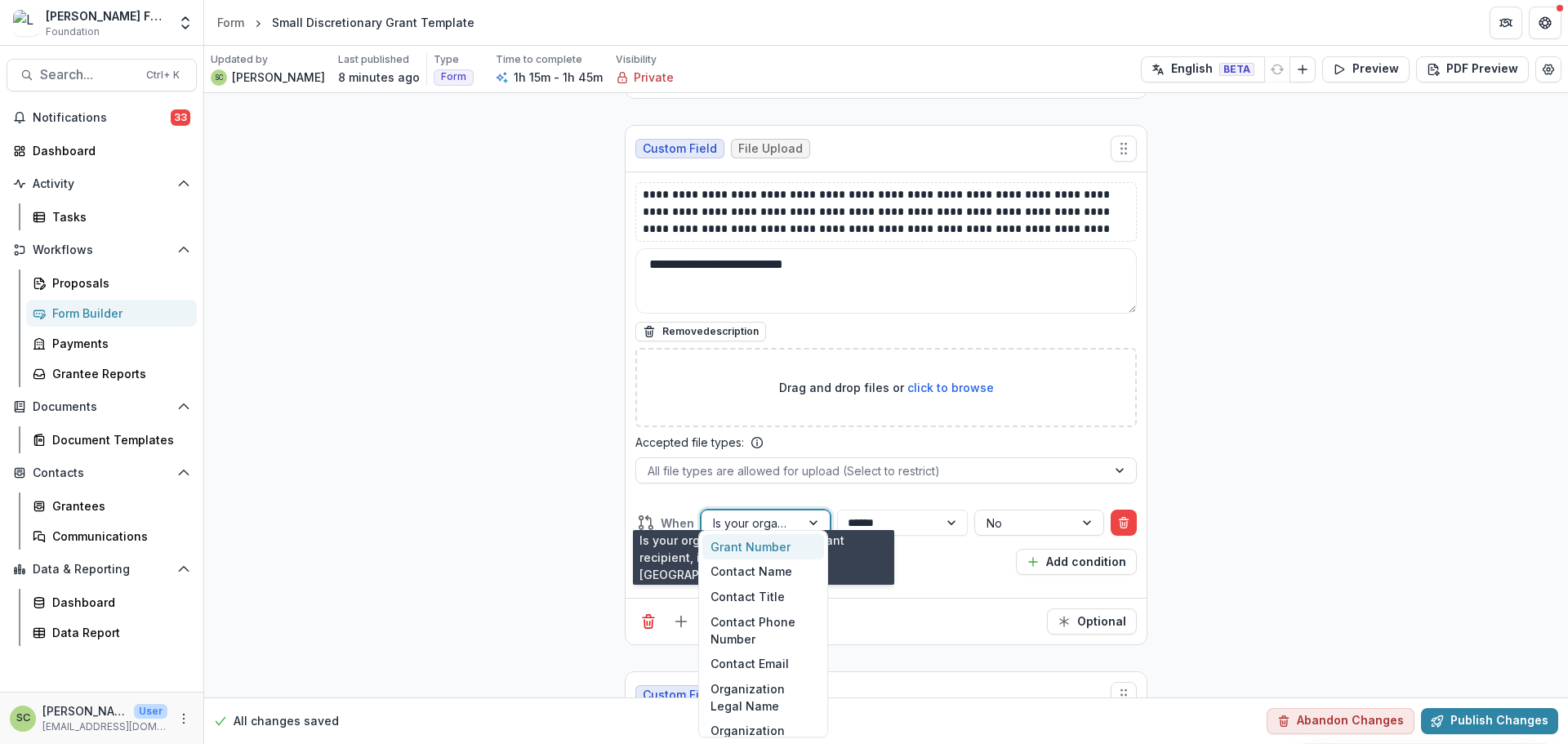
click at [774, 512] on div at bounding box center [751, 522] width 76 height 21
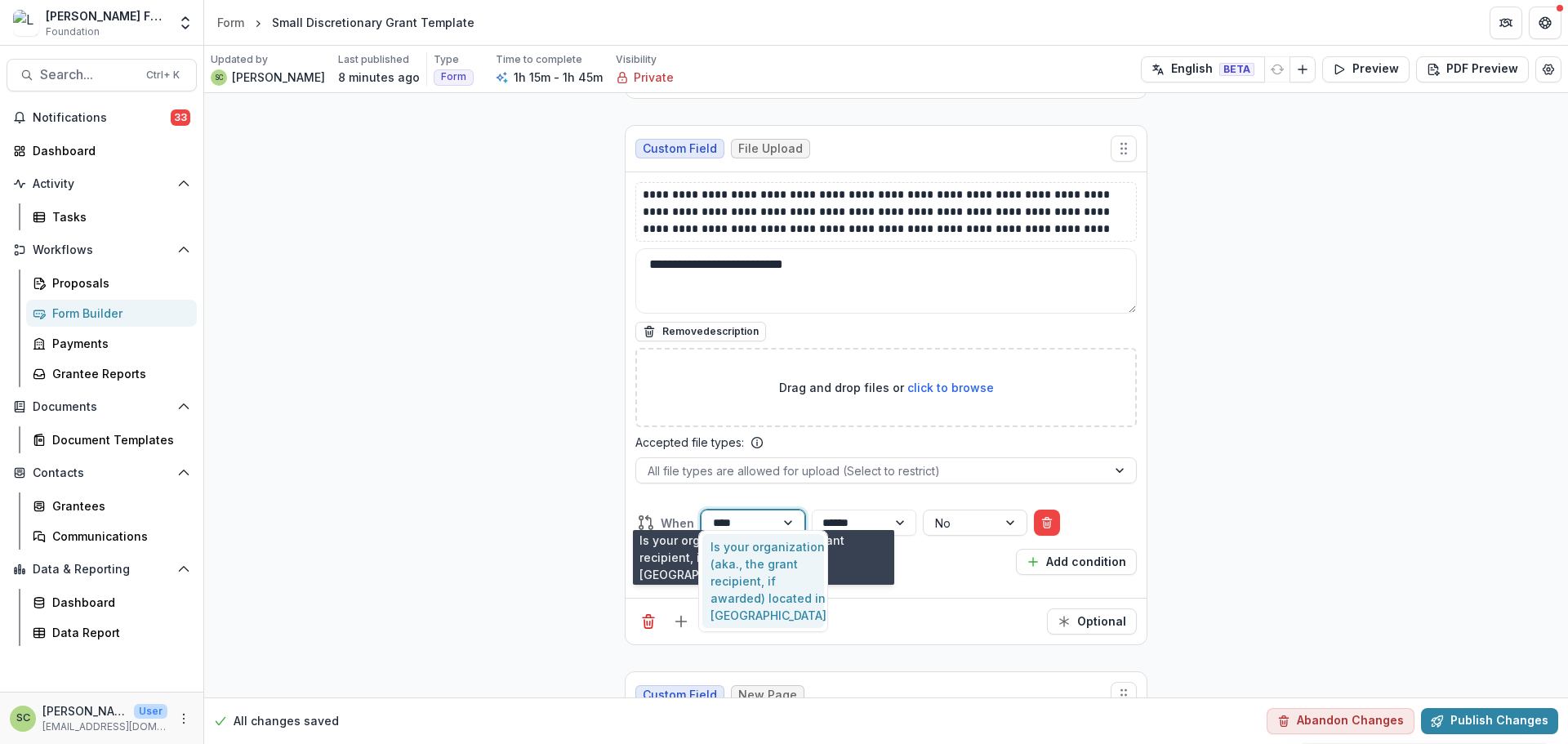
scroll to position [0, 0]
type input "*****"
click at [745, 514] on div "Is your organization (aka., the grant recipient, if awarded) located in the Uni…" at bounding box center [763, 581] width 122 height 94
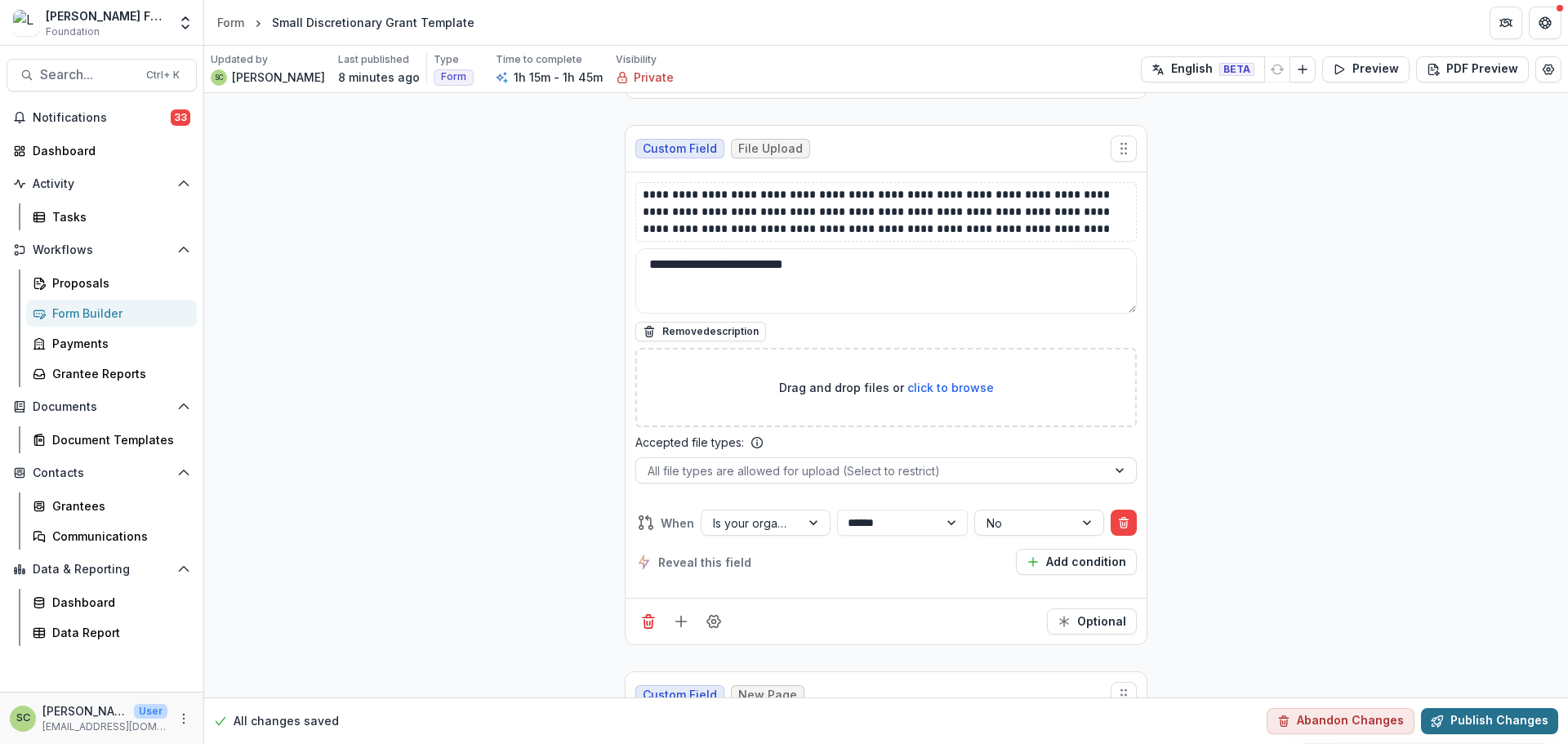
click at [1045, 514] on button "Publish Changes" at bounding box center [1490, 721] width 138 height 26
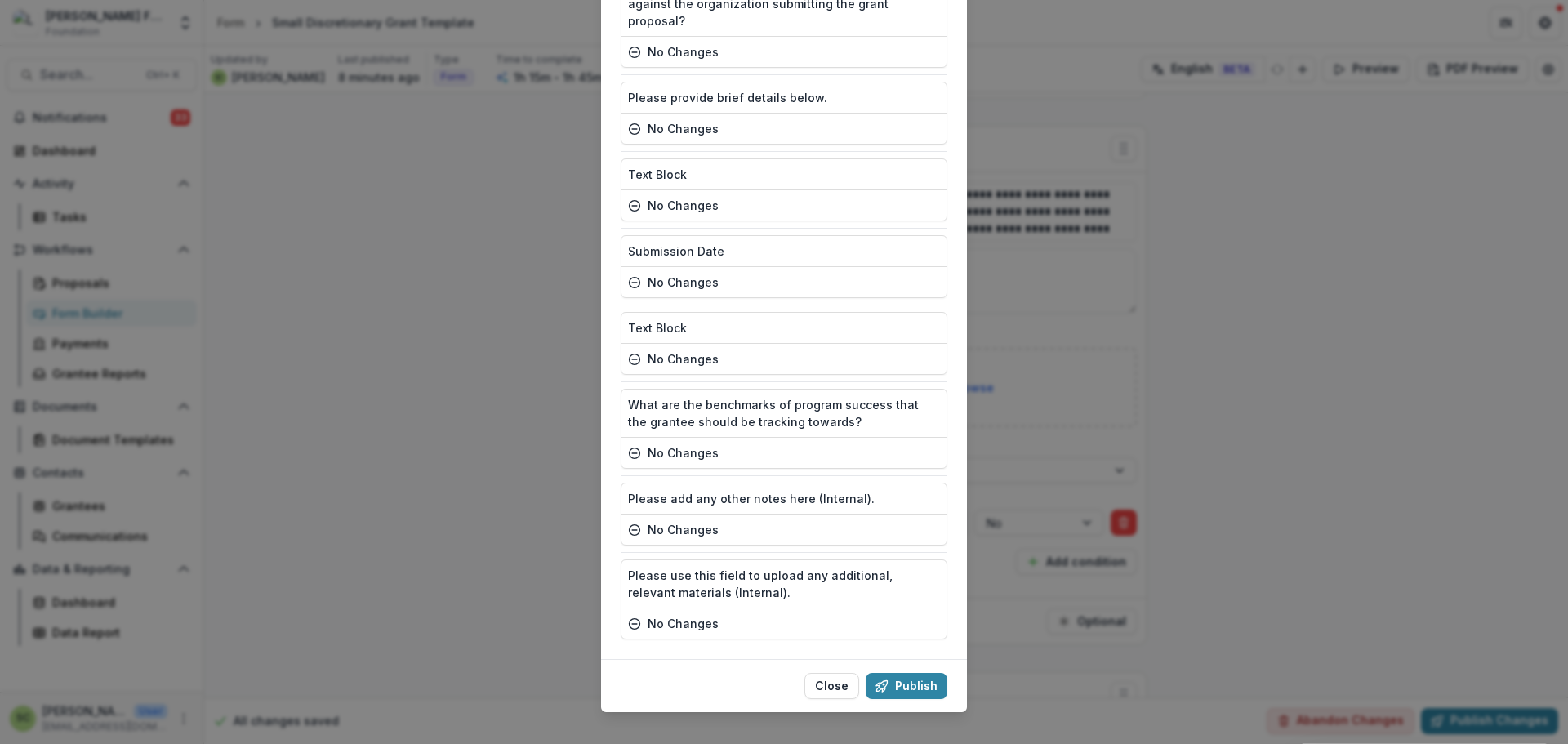
scroll to position [4522, 0]
click at [924, 514] on button "Publish" at bounding box center [906, 683] width 82 height 26
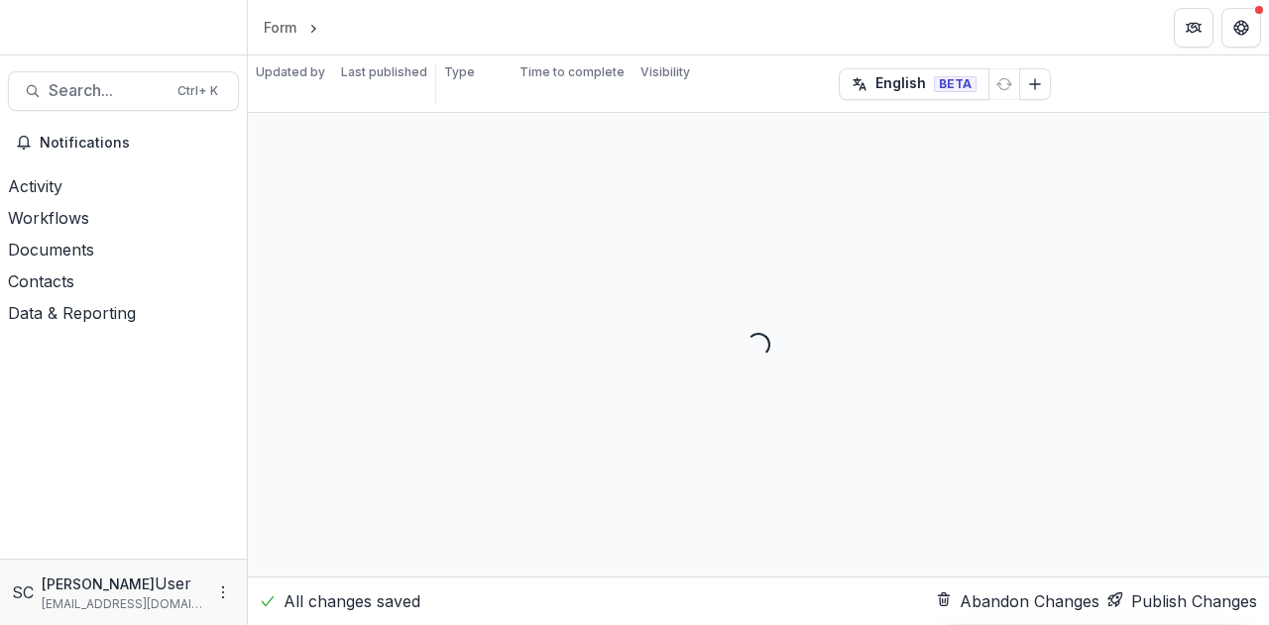
click at [1113, 362] on div "Loading... To pick up a draggable item, press the space bar. While dragging, us…" at bounding box center [758, 345] width 1021 height 464
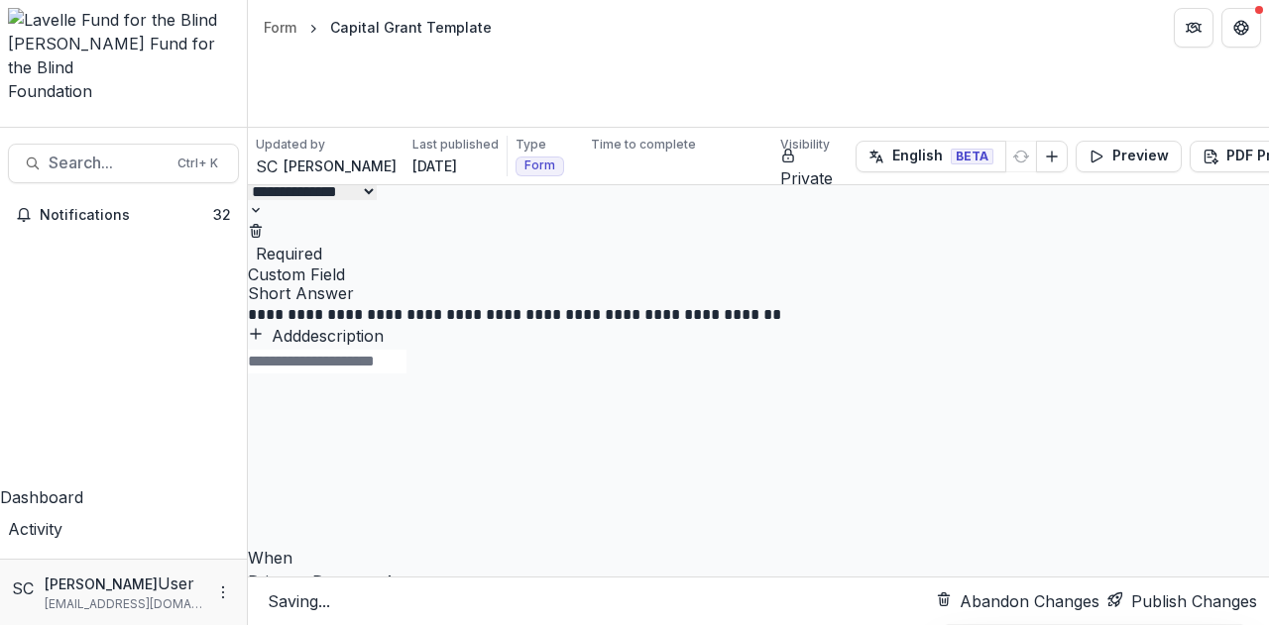
scroll to position [29222, 0]
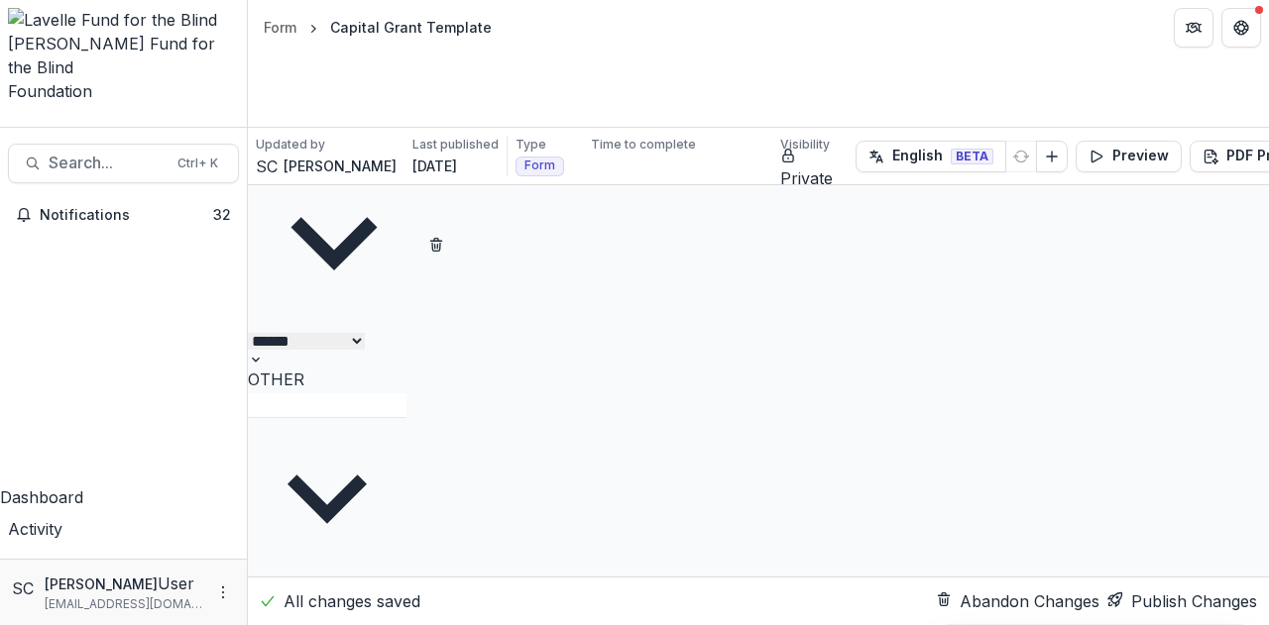
scroll to position [29321, 0]
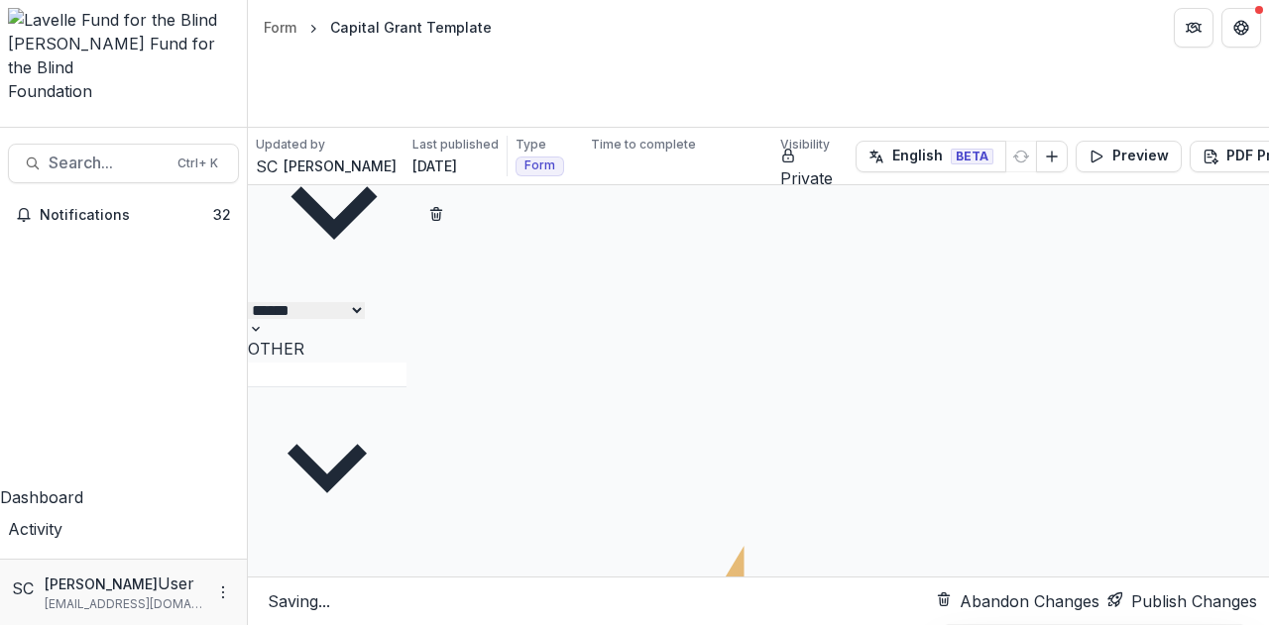
click at [1158, 590] on button "Publish Changes" at bounding box center [1182, 602] width 150 height 24
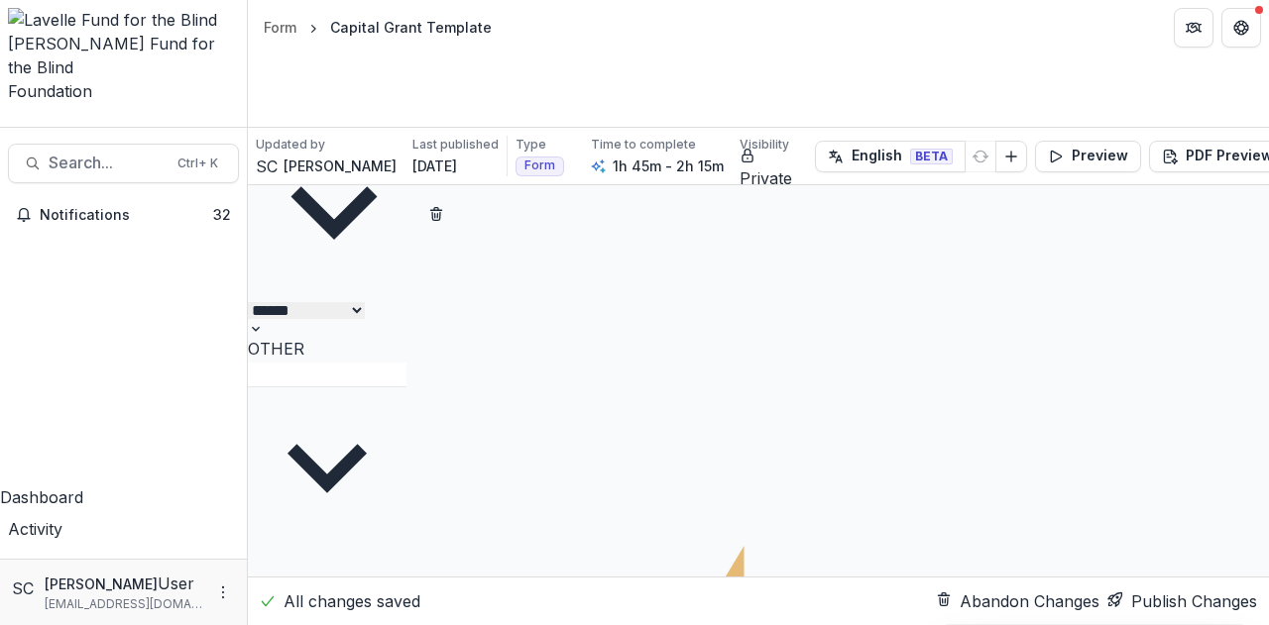
scroll to position [6821, 0]
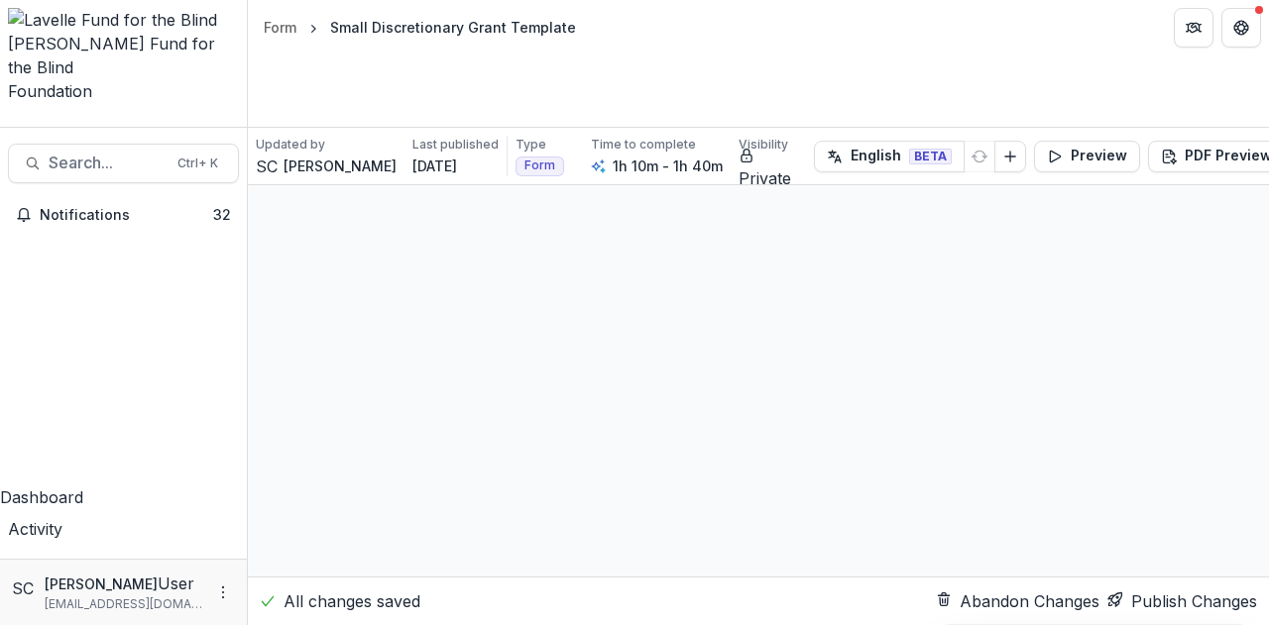
scroll to position [22904, 0]
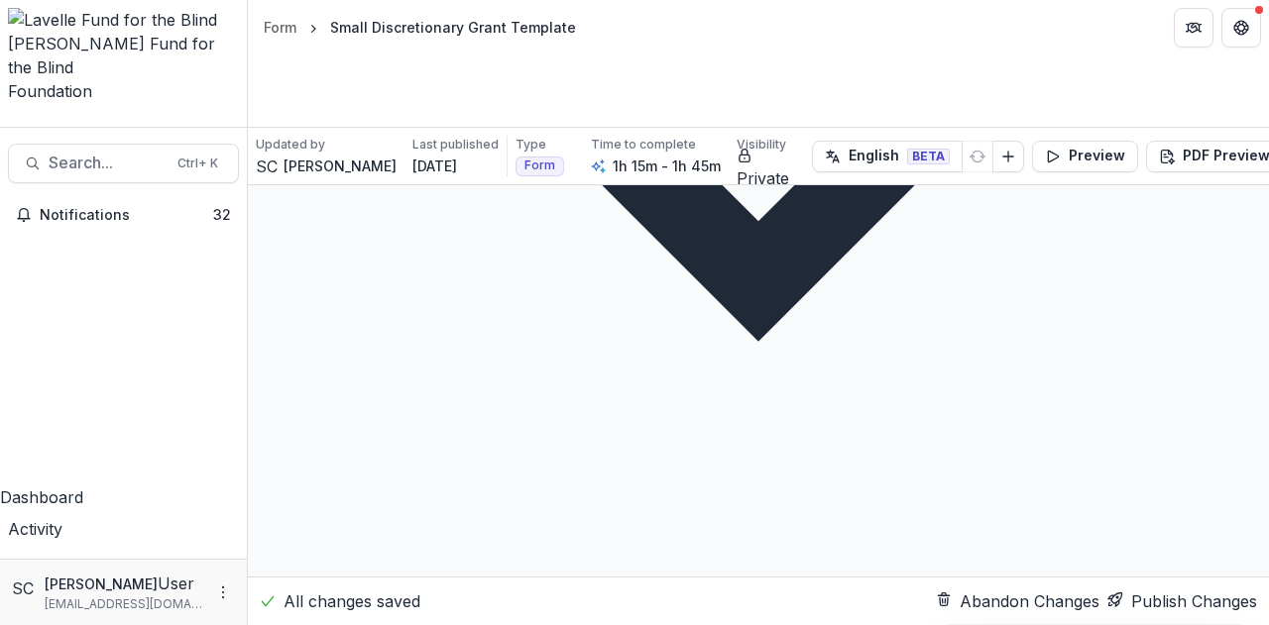
scroll to position [8127, 0]
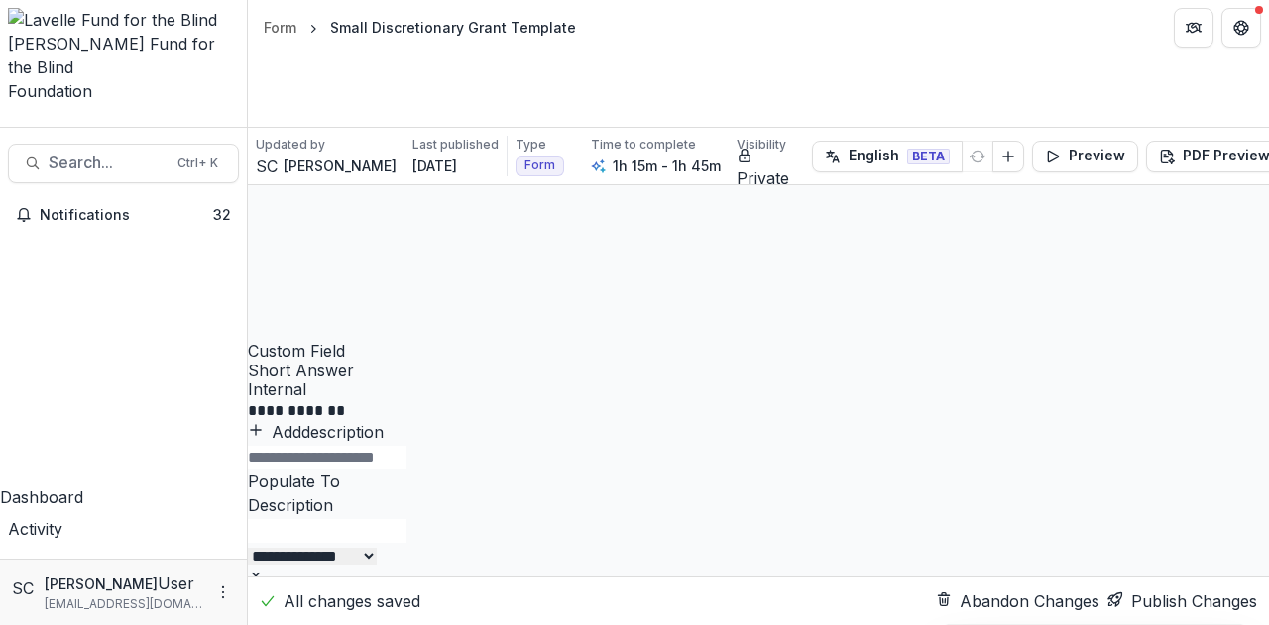
scroll to position [0, 0]
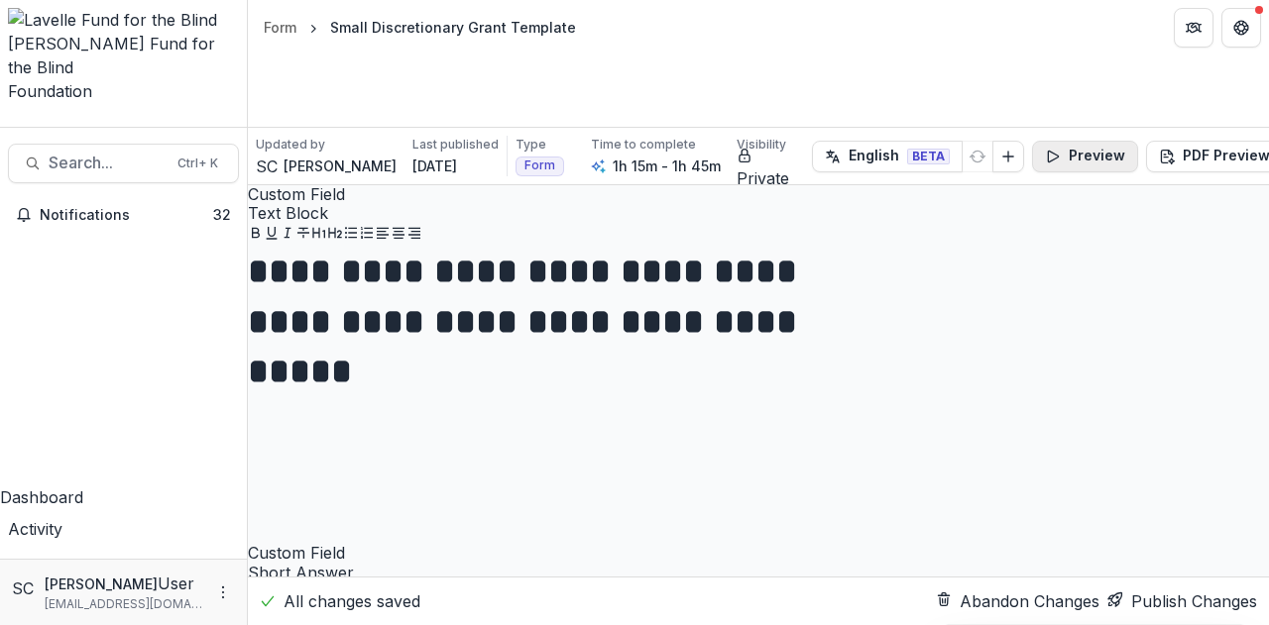
click at [1064, 141] on button "Preview" at bounding box center [1085, 157] width 106 height 32
drag, startPoint x: 1243, startPoint y: 30, endPoint x: 1231, endPoint y: 38, distance: 14.3
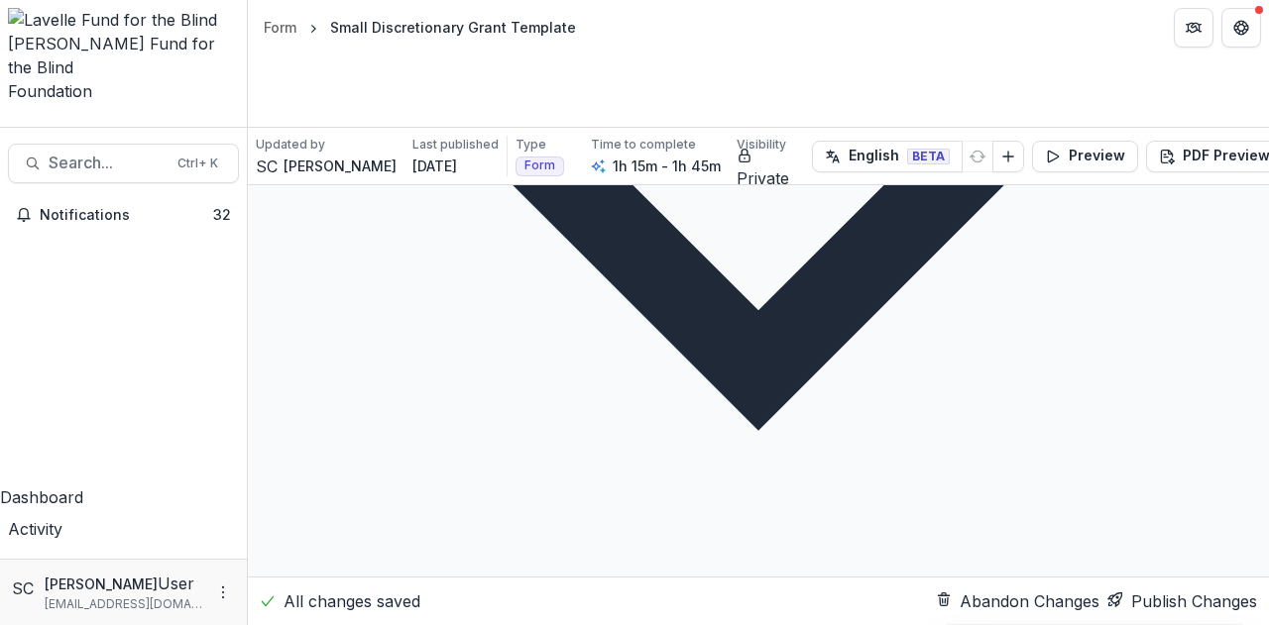
scroll to position [8226, 0]
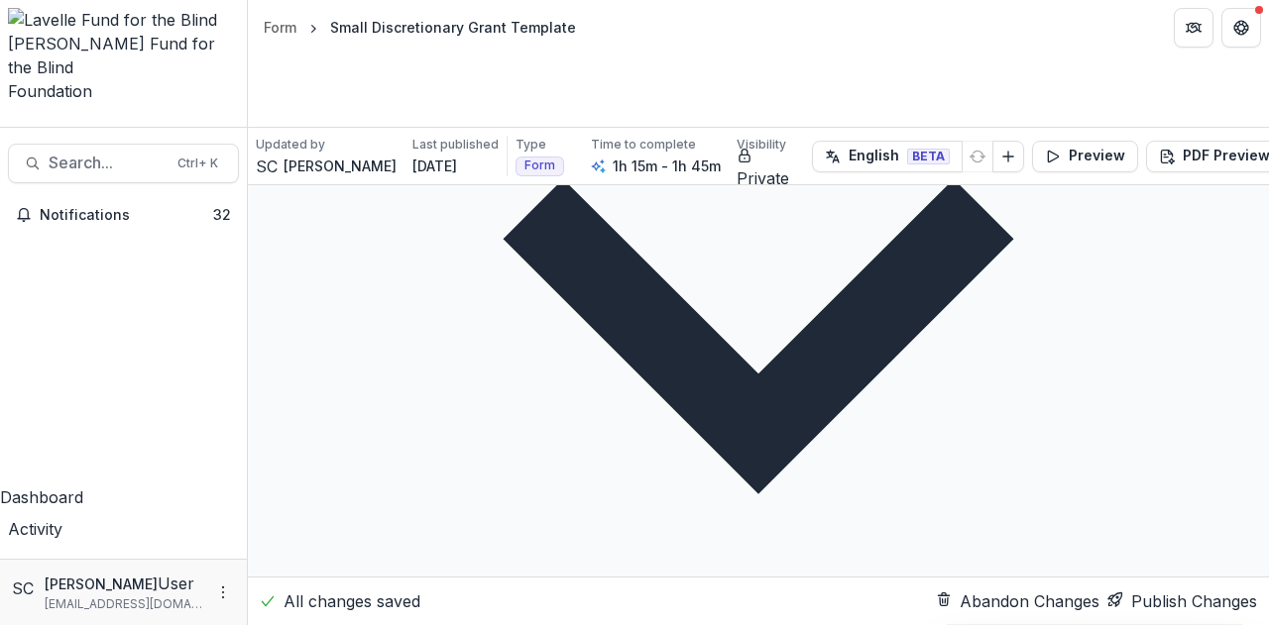
drag, startPoint x: 555, startPoint y: 339, endPoint x: 565, endPoint y: 336, distance: 10.3
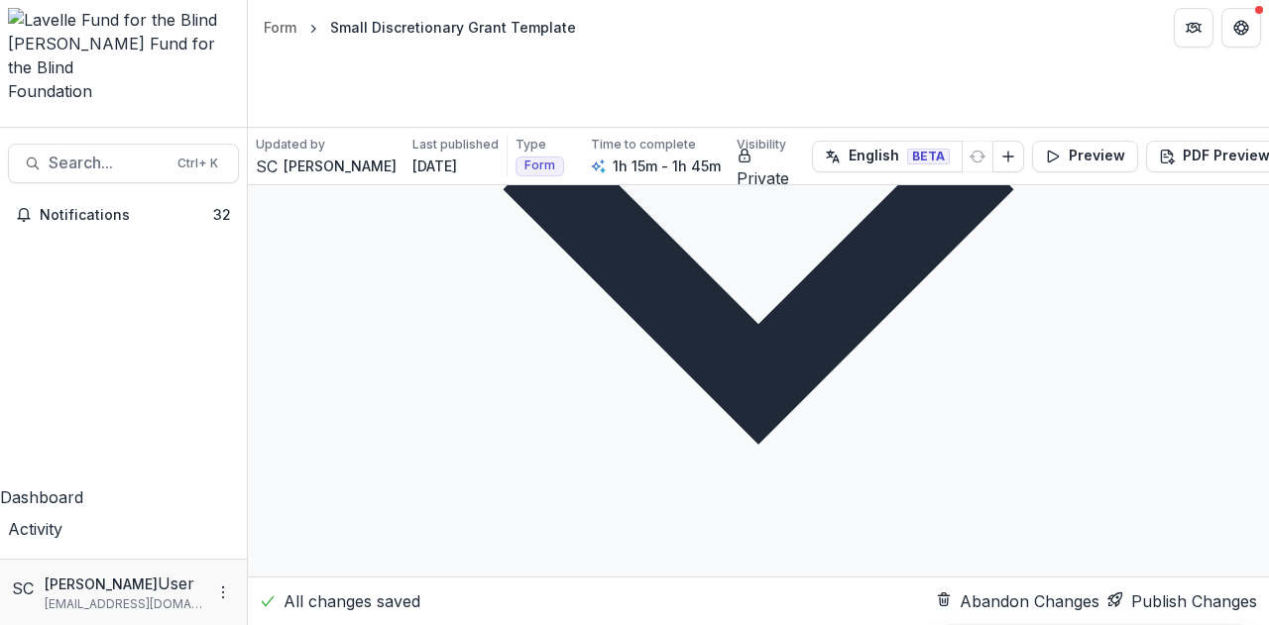
type input "***"
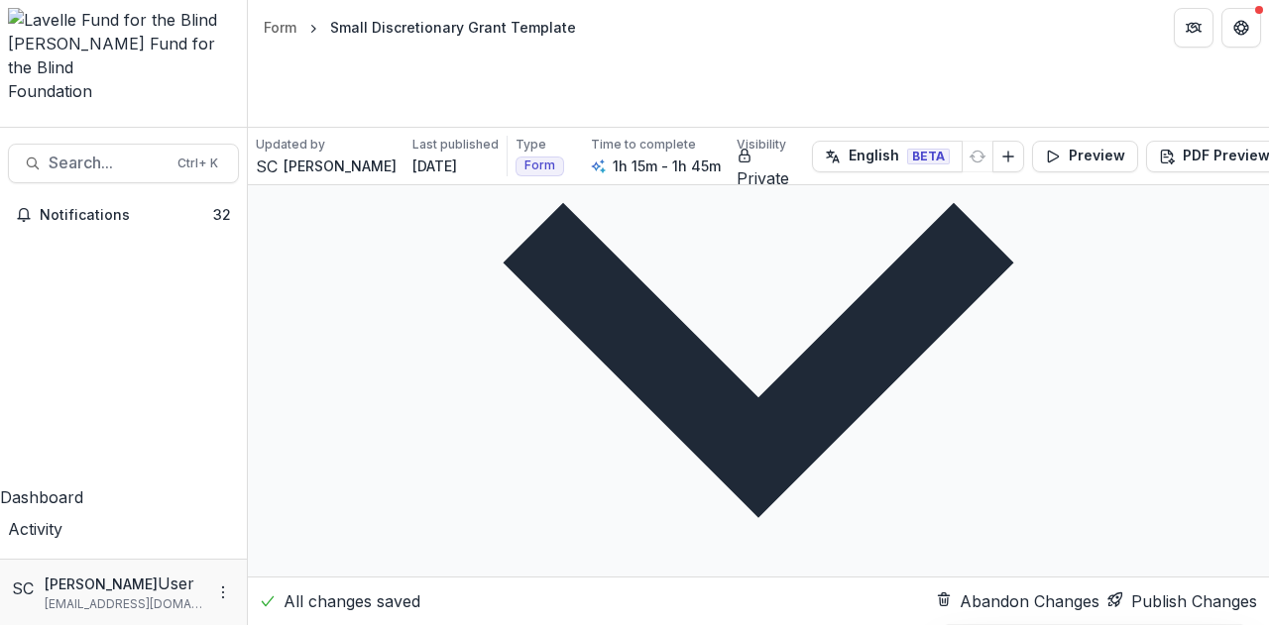
type input "**"
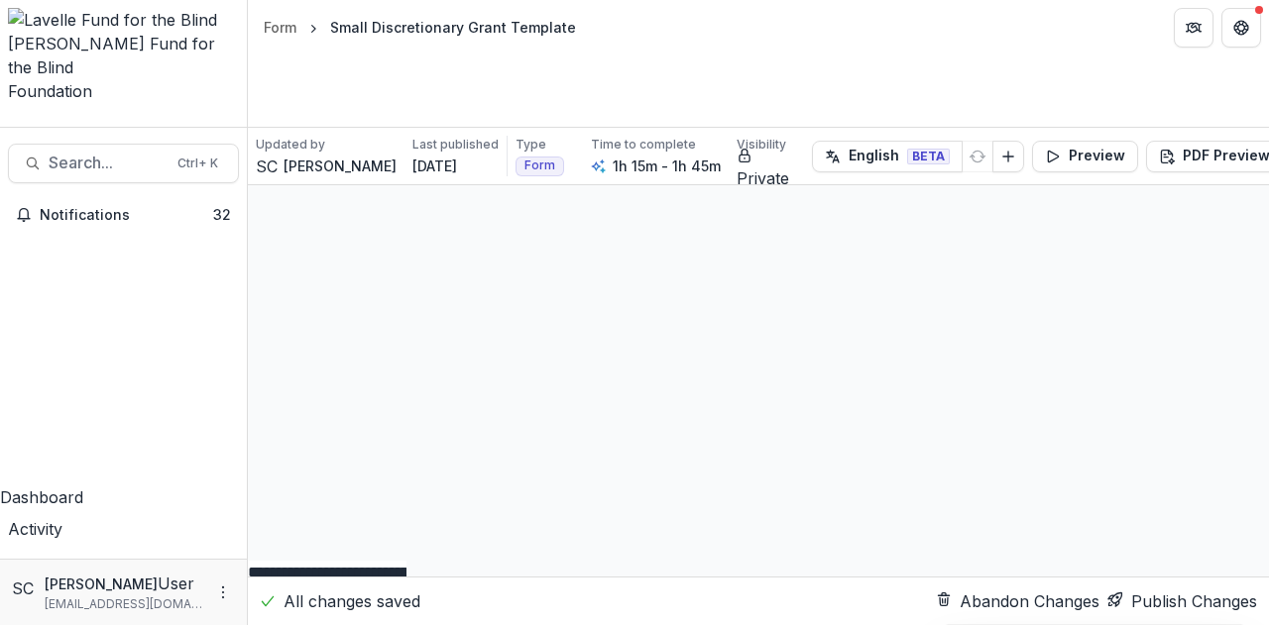
scroll to position [23158, 0]
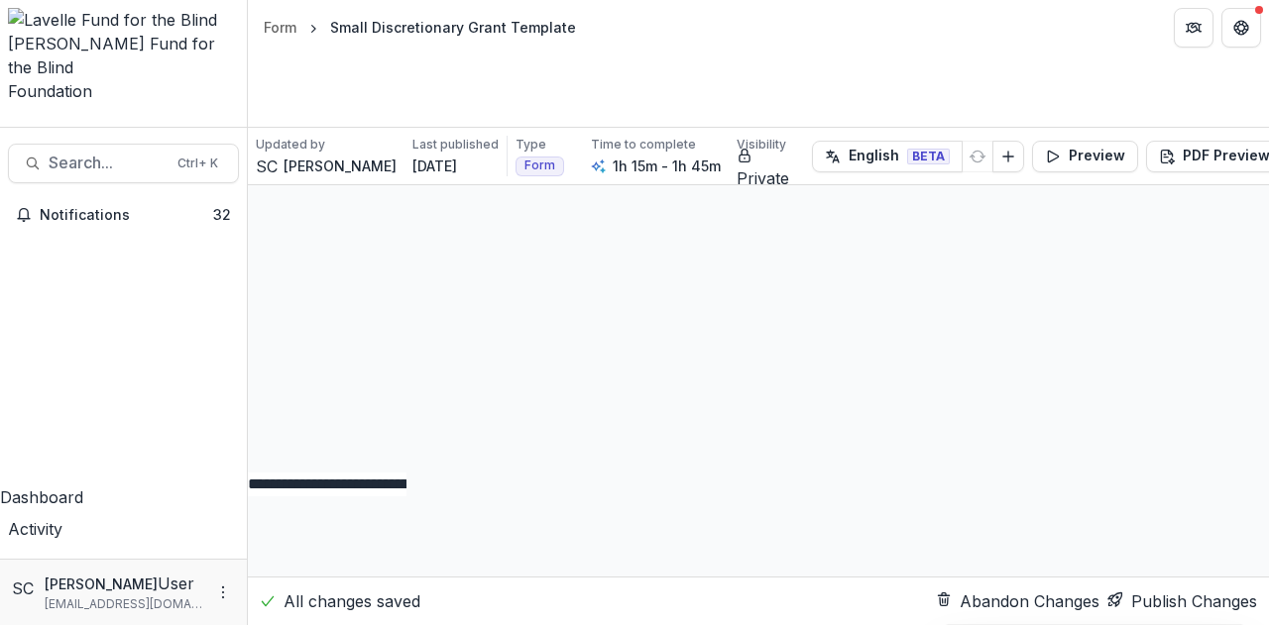
scroll to position [23296, 0]
type input "******"
click at [618, 624] on div "Is the organization you are requesting grant funding for located in the United …" at bounding box center [634, 637] width 1269 height 24
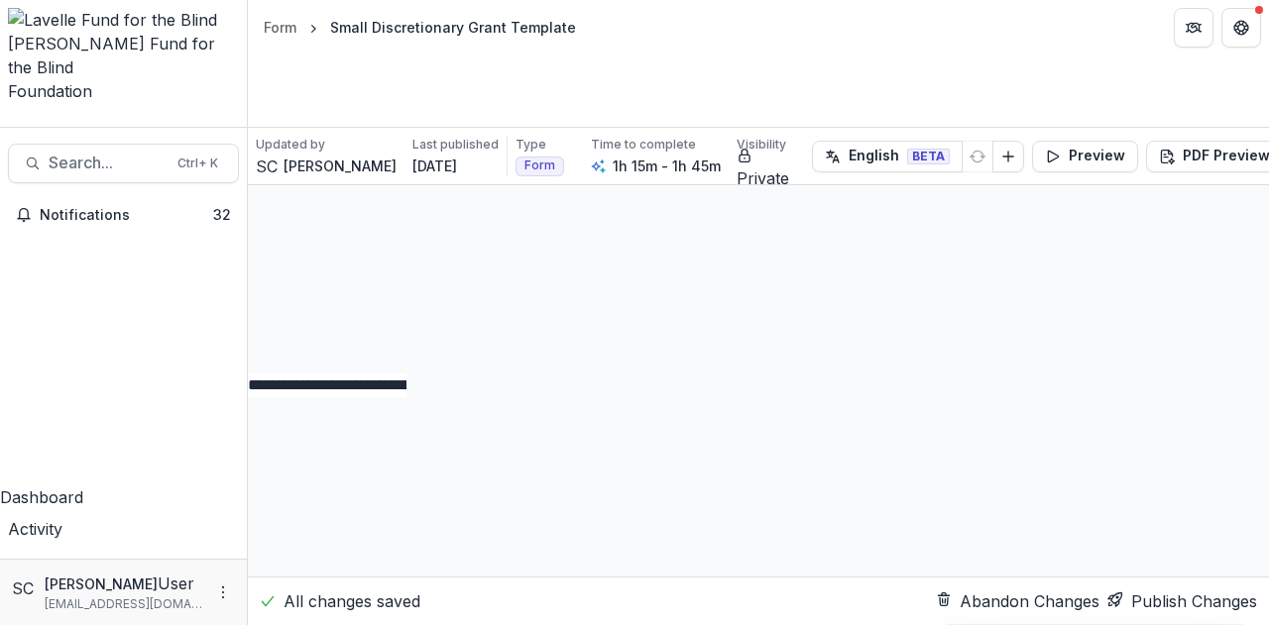
click at [920, 624] on div "Yes" at bounding box center [634, 637] width 1269 height 24
click at [1126, 590] on button "Publish Changes" at bounding box center [1182, 602] width 150 height 24
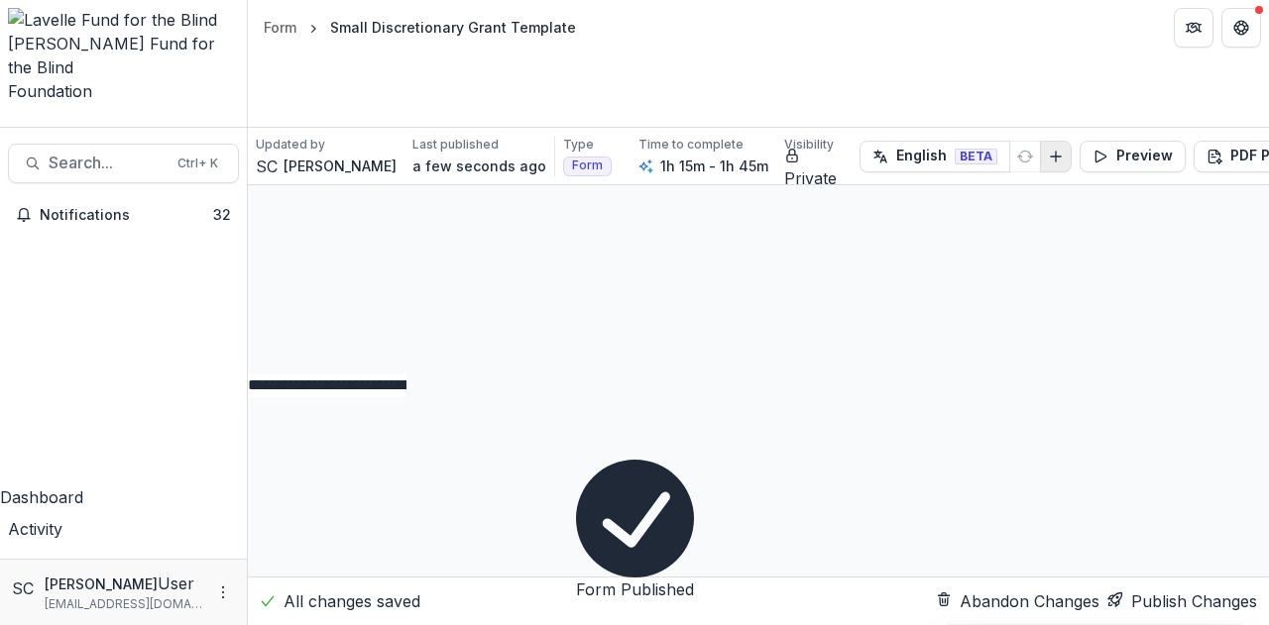
click at [1039, 141] on div "English BETA Preview PDF Preview Without Description With Description" at bounding box center [1114, 157] width 510 height 32
click at [1090, 141] on button "Preview" at bounding box center [1132, 157] width 106 height 32
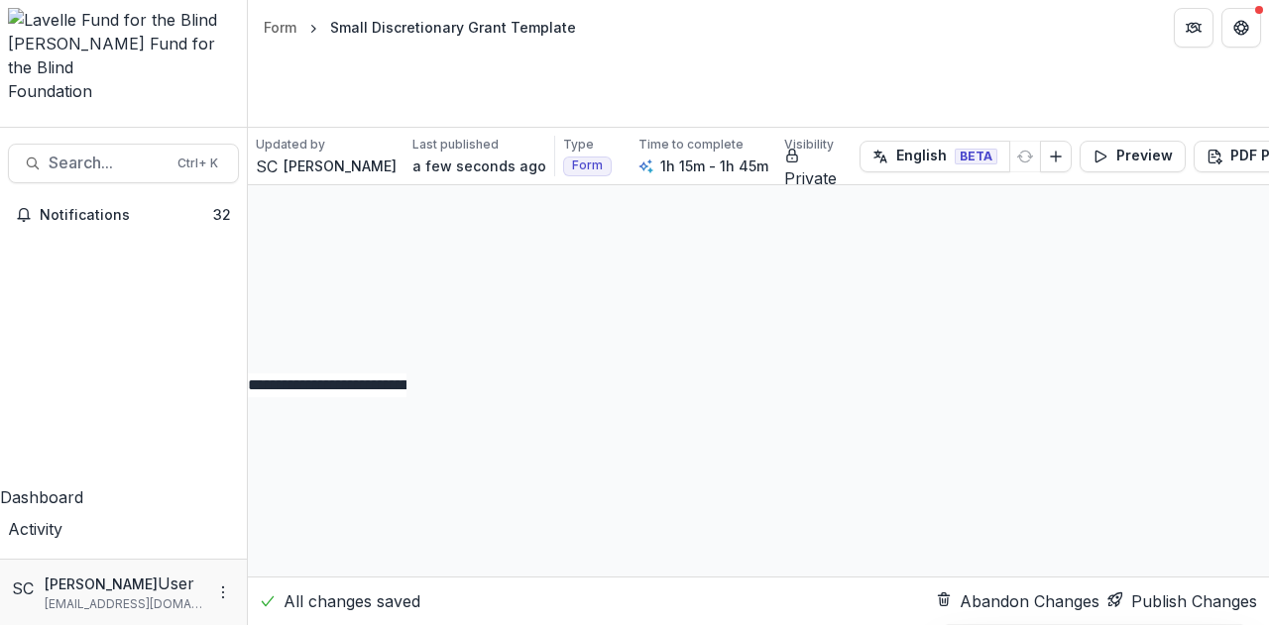
scroll to position [2577, 0]
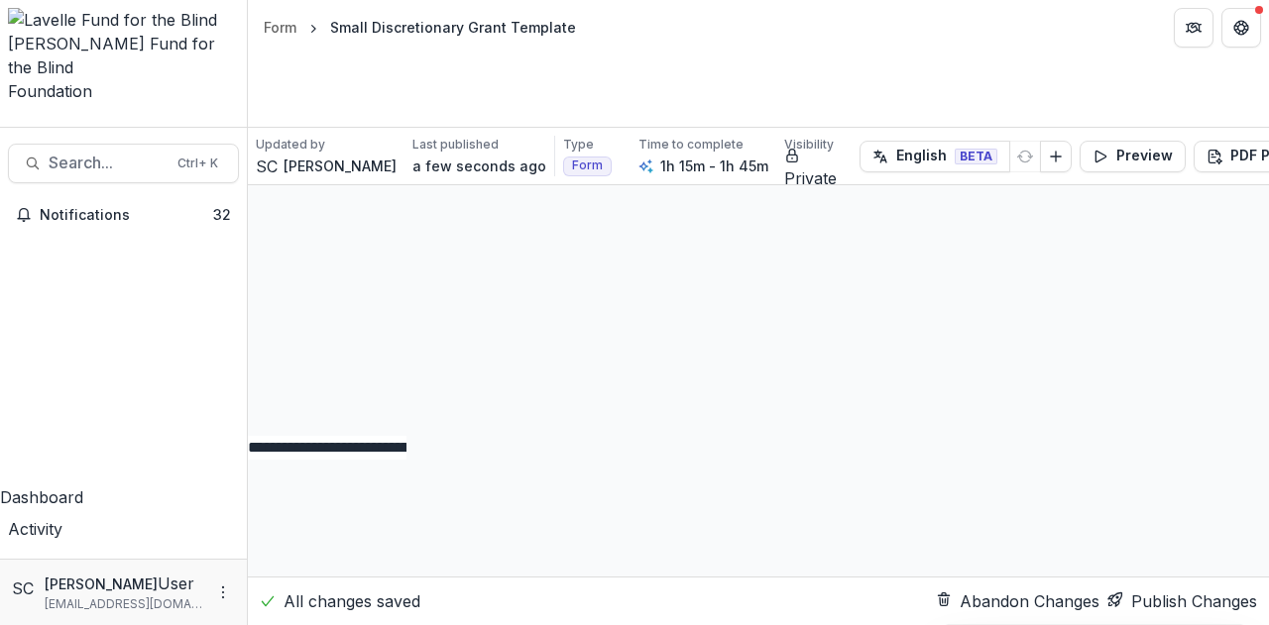
scroll to position [23197, 0]
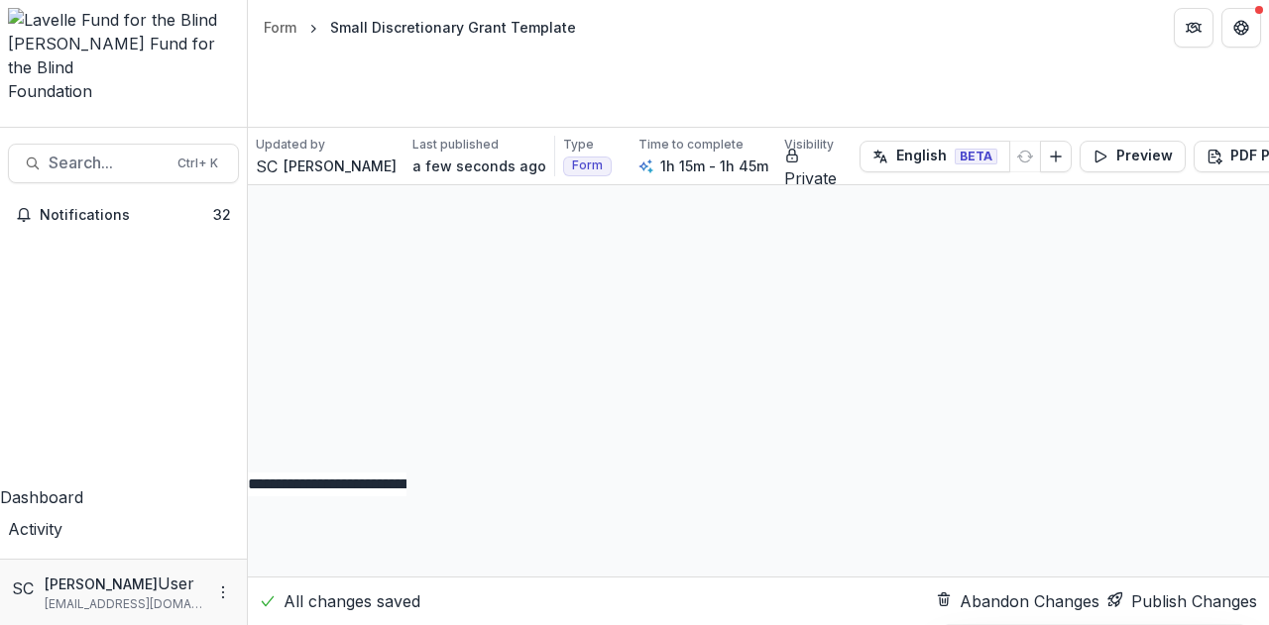
type textarea "**********"
click at [1169, 590] on button "Publish Changes" at bounding box center [1182, 602] width 150 height 24
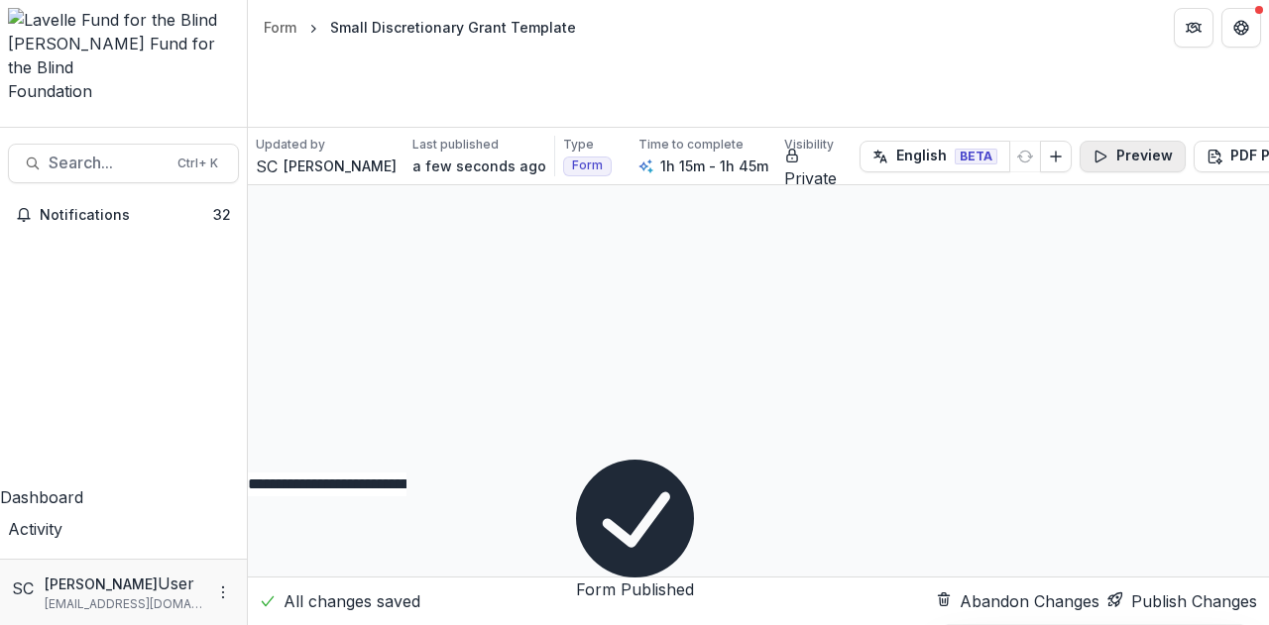
click at [1099, 141] on button "Preview" at bounding box center [1132, 157] width 106 height 32
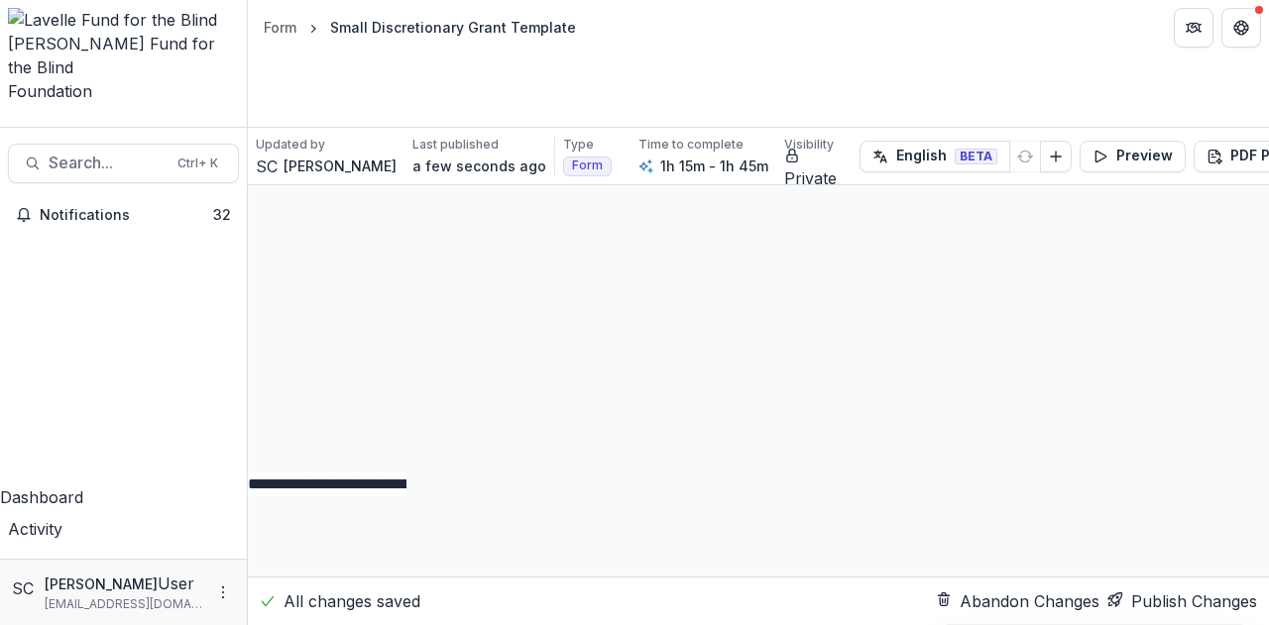
scroll to position [2577, 0]
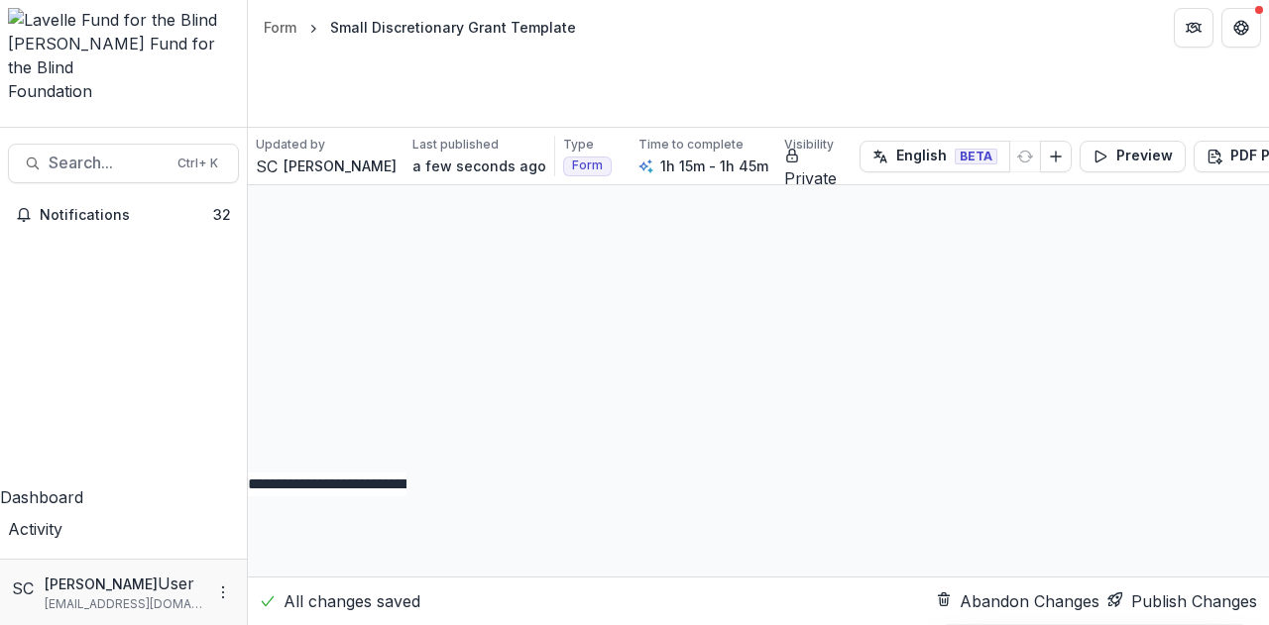
scroll to position [4469, 0]
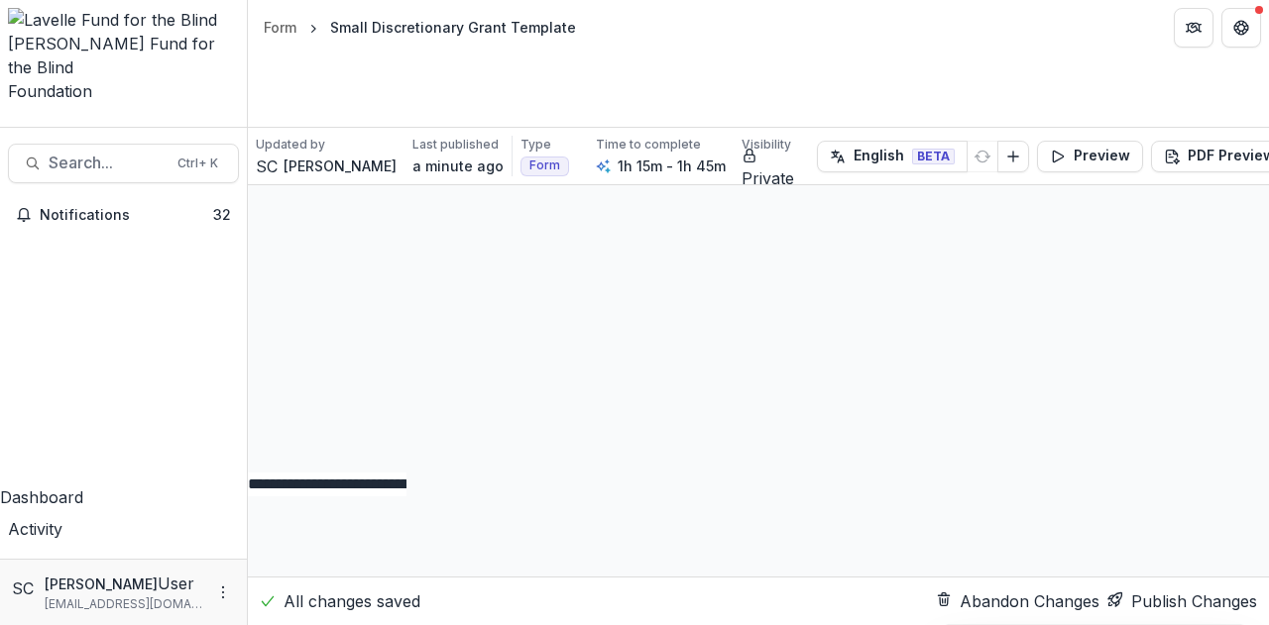
scroll to position [2576, 0]
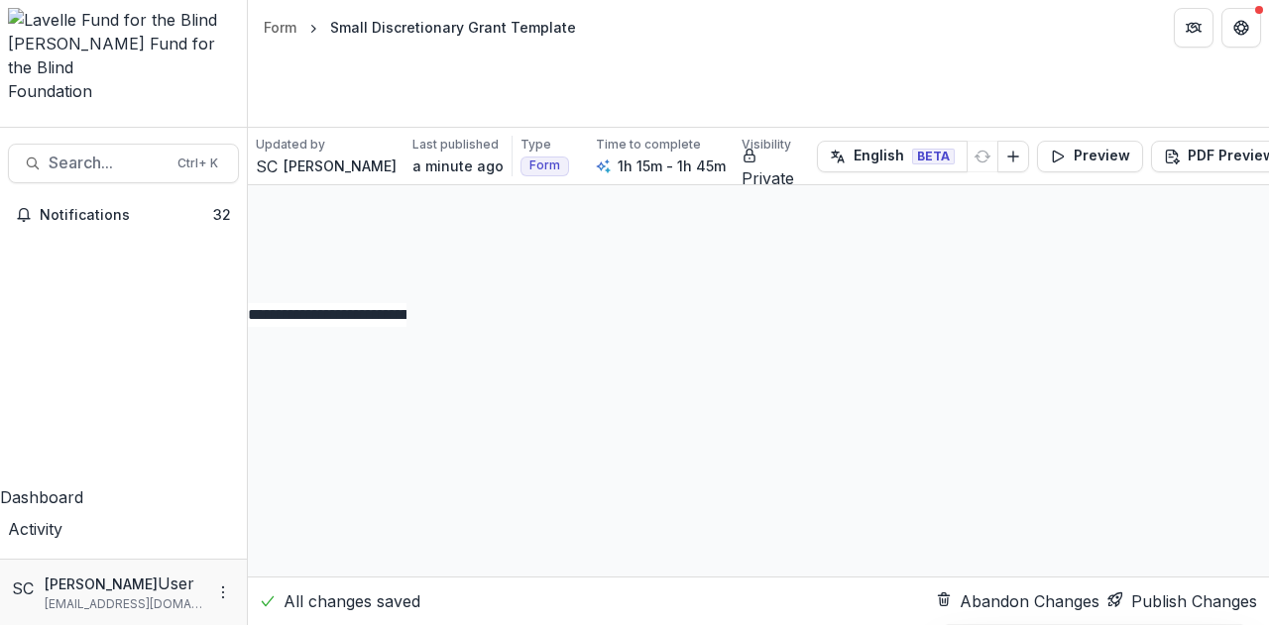
scroll to position [23494, 0]
click at [1144, 590] on button "Publish Changes" at bounding box center [1182, 602] width 150 height 24
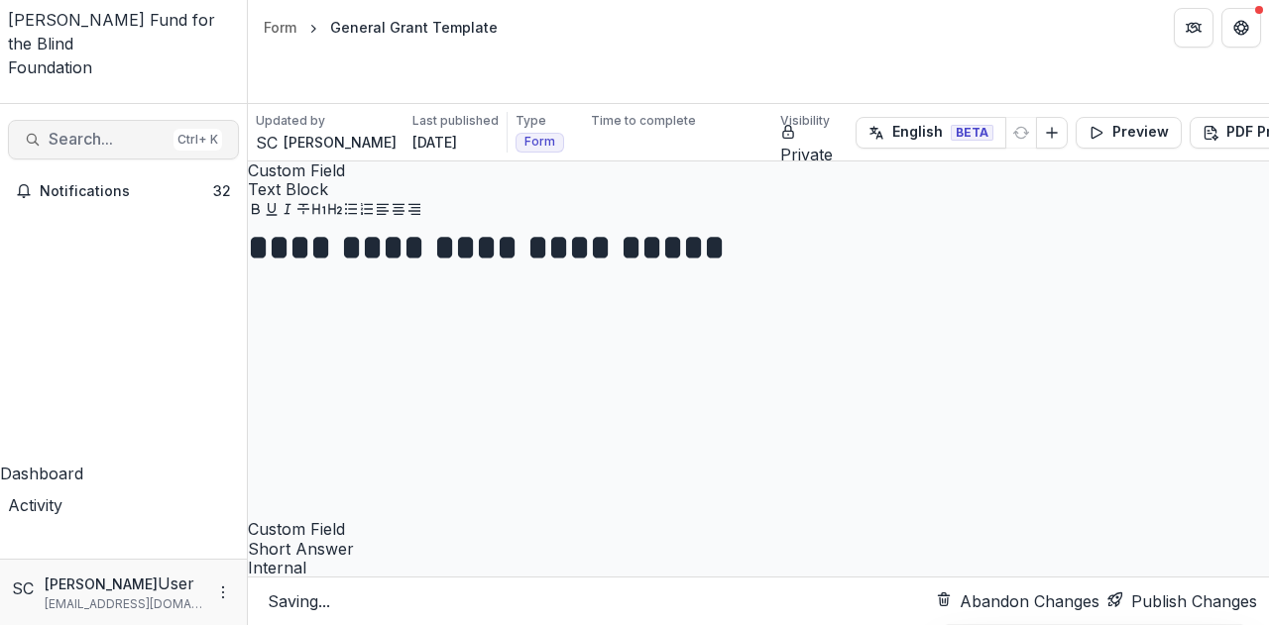
scroll to position [32966, 0]
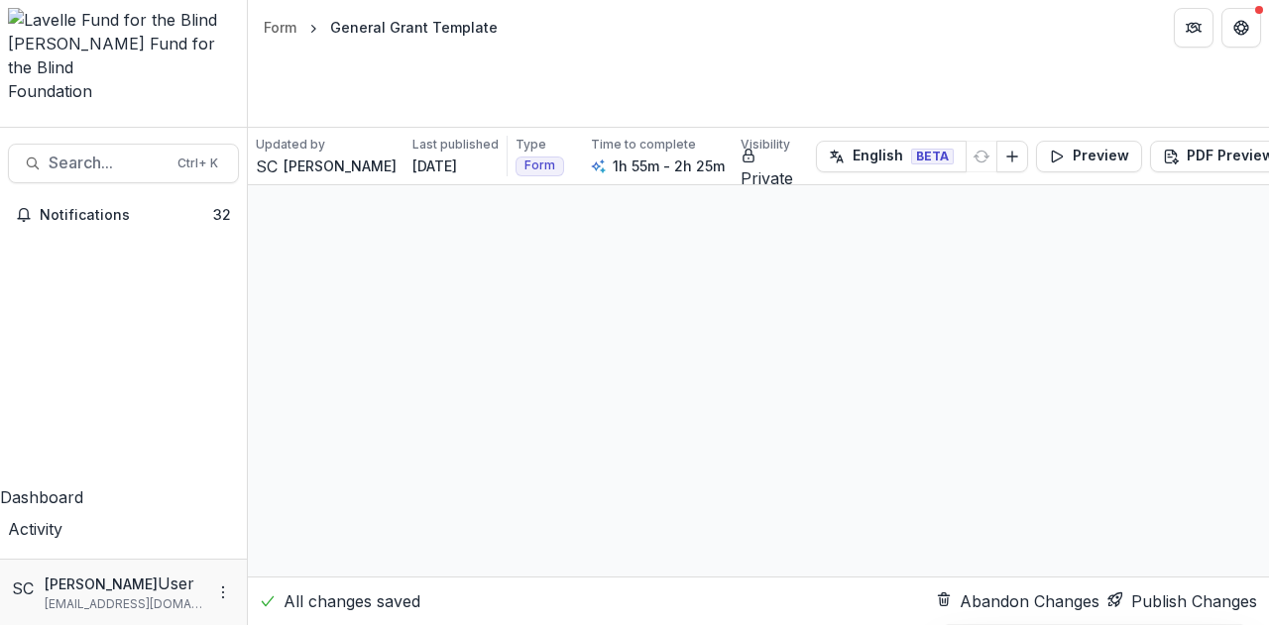
click at [1174, 590] on button "Publish Changes" at bounding box center [1182, 602] width 150 height 24
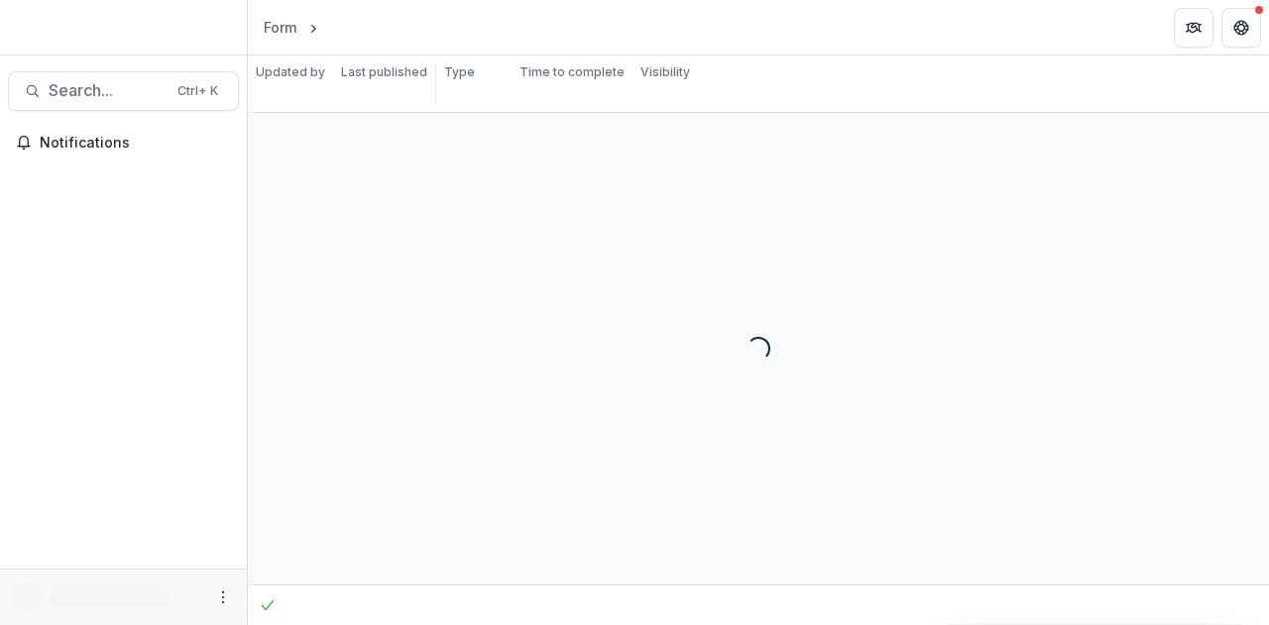
click at [1106, 271] on div "Loading... To pick up a draggable item, press the space bar. While dragging, us…" at bounding box center [758, 349] width 1021 height 472
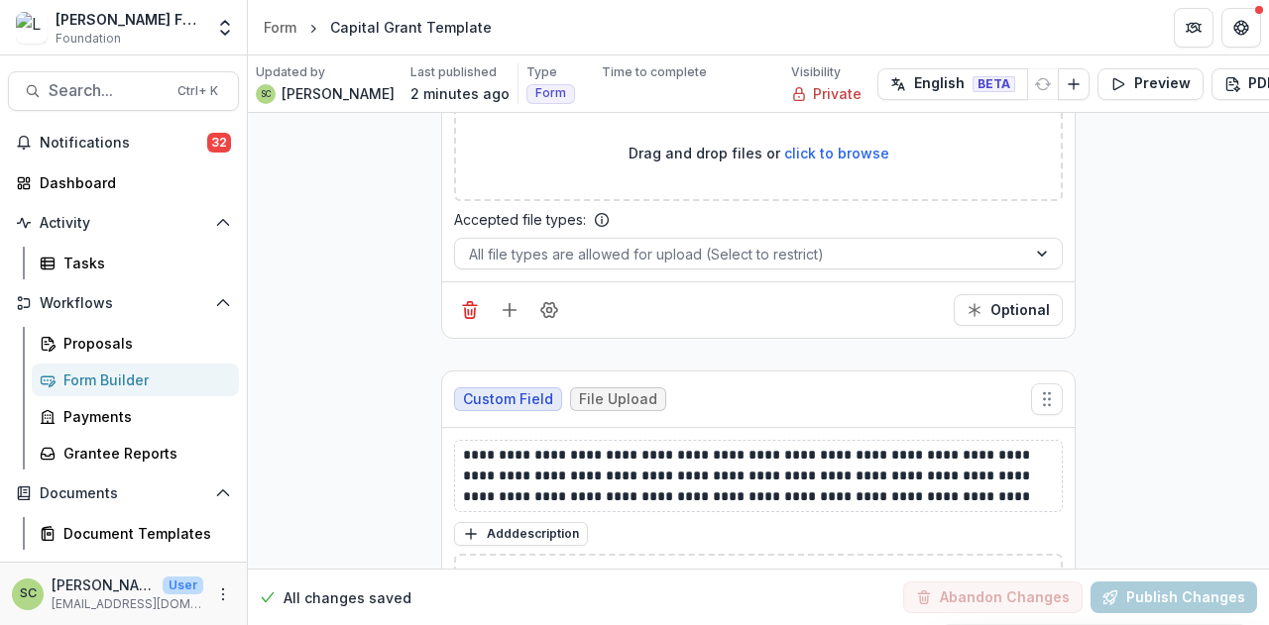
scroll to position [29618, 0]
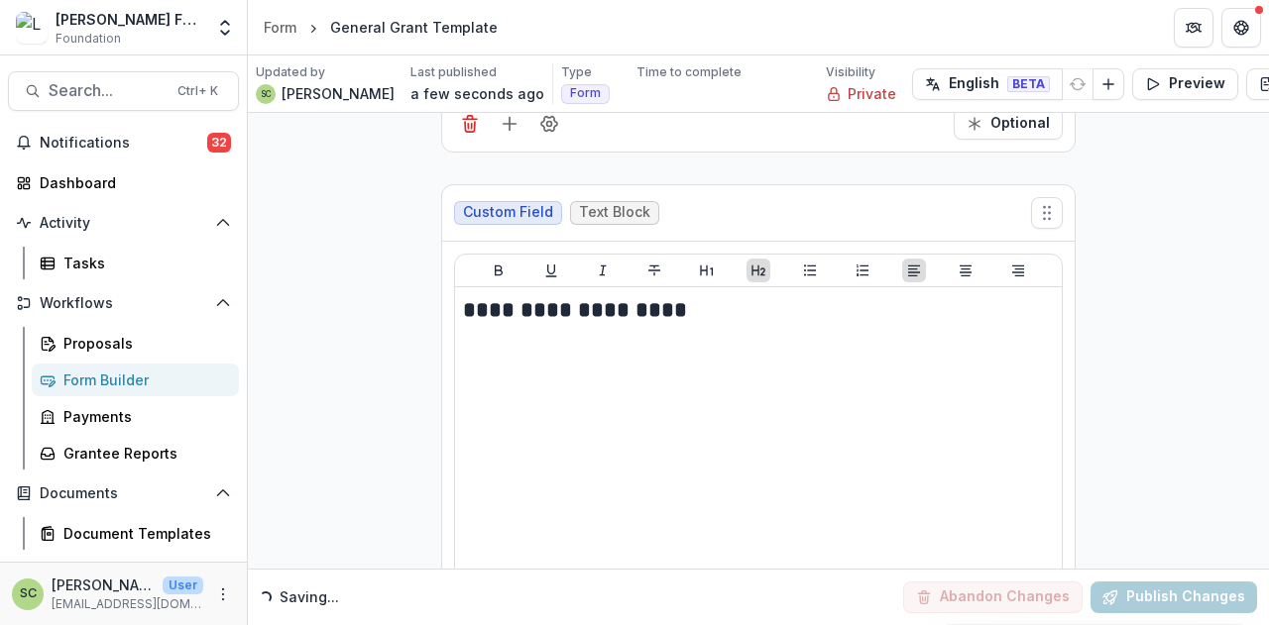
scroll to position [32966, 0]
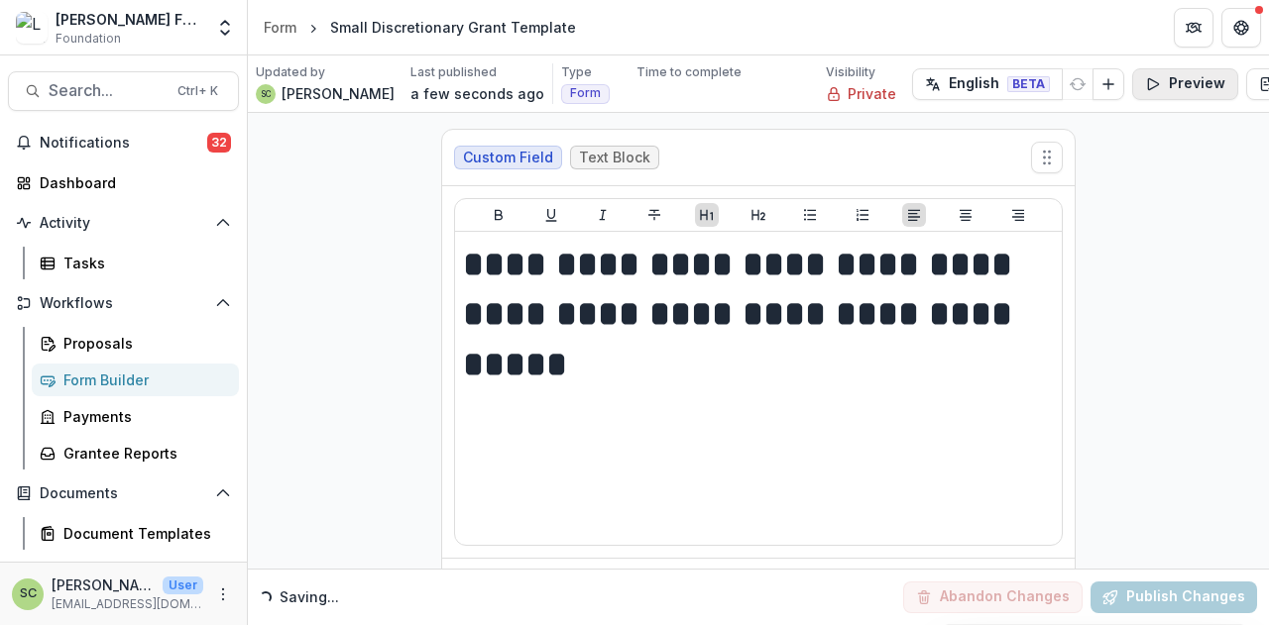
click at [1132, 88] on button "Preview" at bounding box center [1185, 84] width 106 height 32
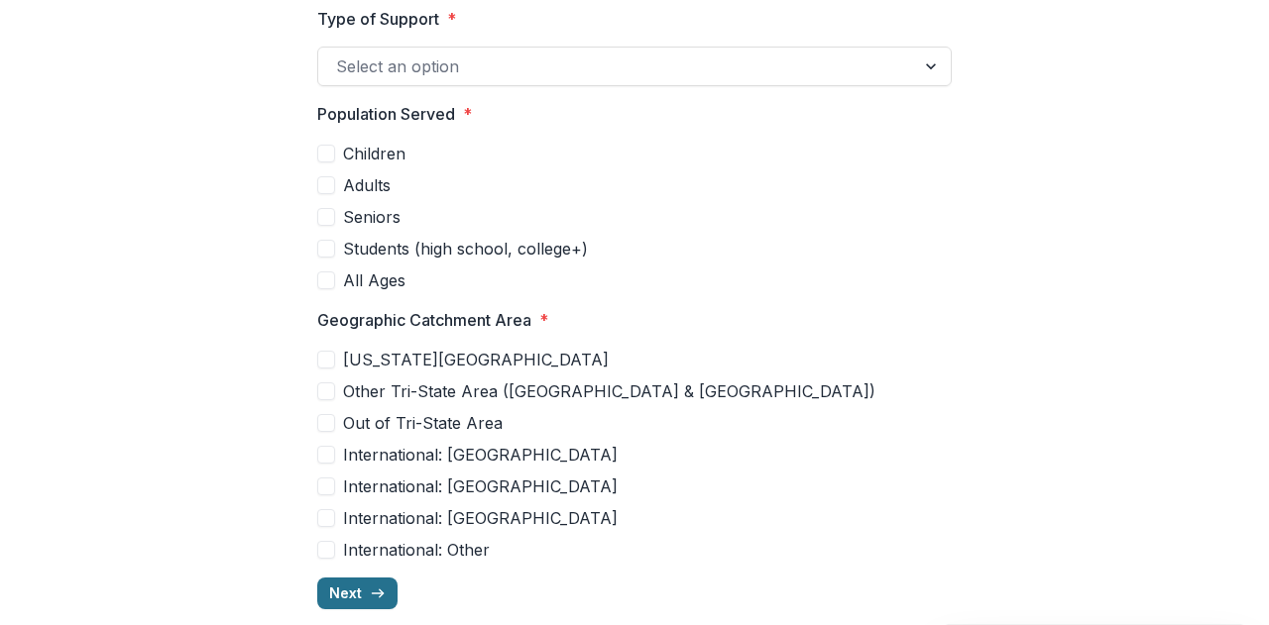
click at [364, 578] on button "Next" at bounding box center [357, 594] width 80 height 32
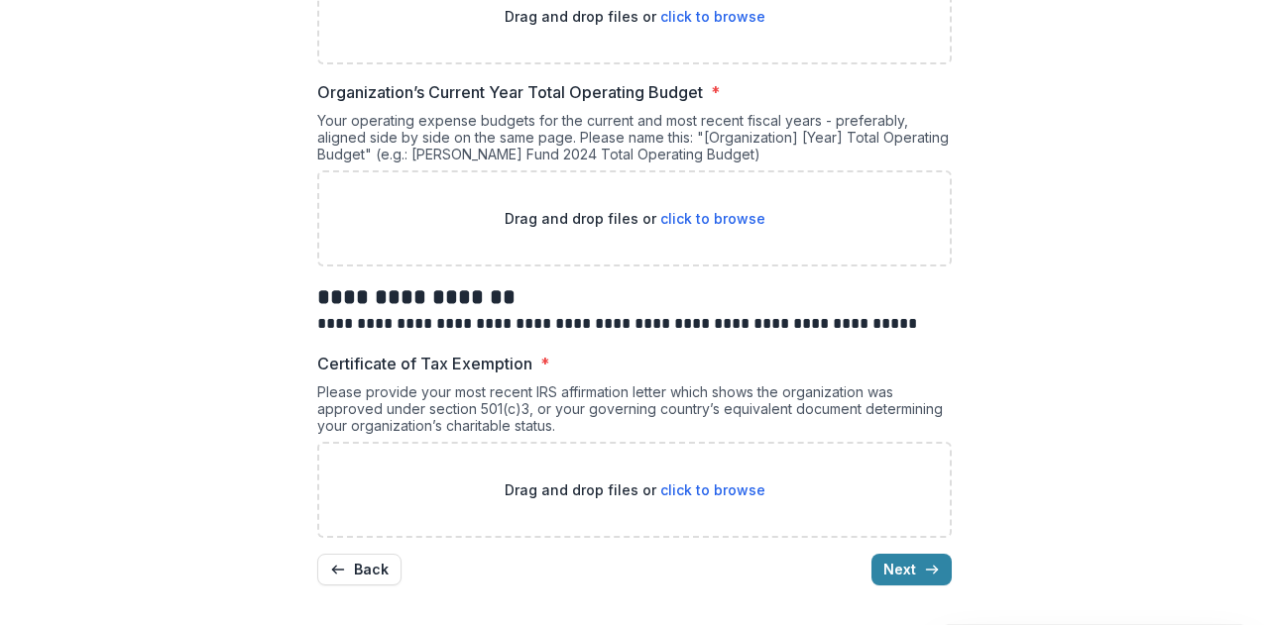
scroll to position [2576, 0]
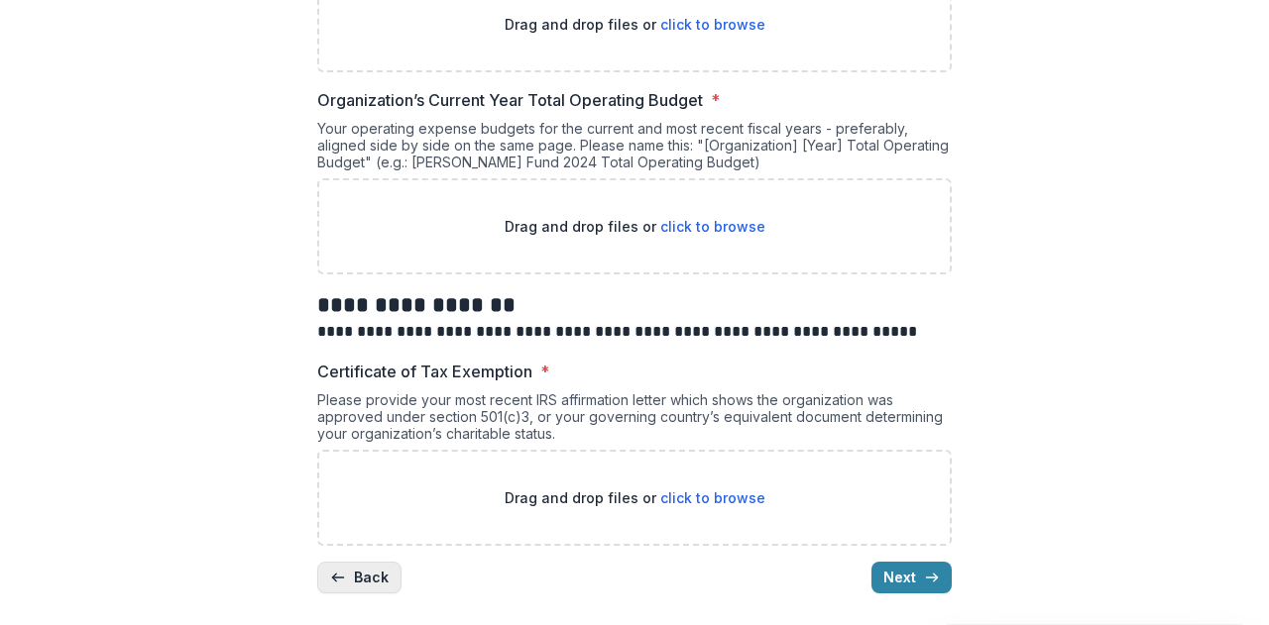
click at [342, 576] on icon "button" at bounding box center [338, 578] width 16 height 16
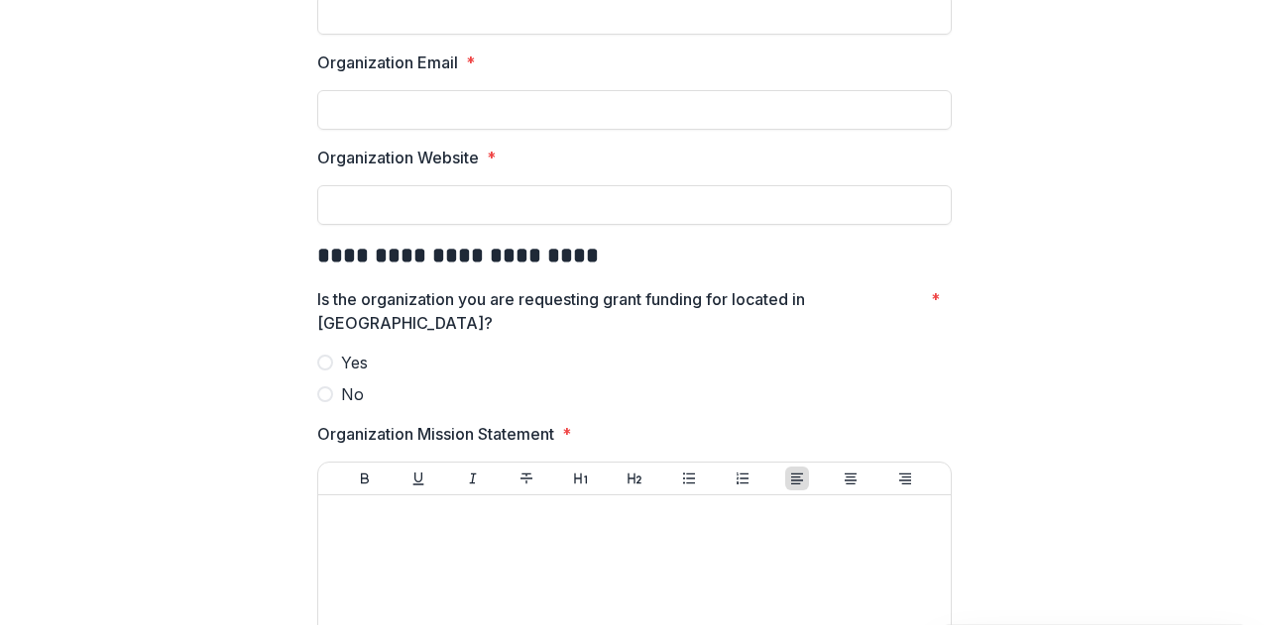
scroll to position [2487, 0]
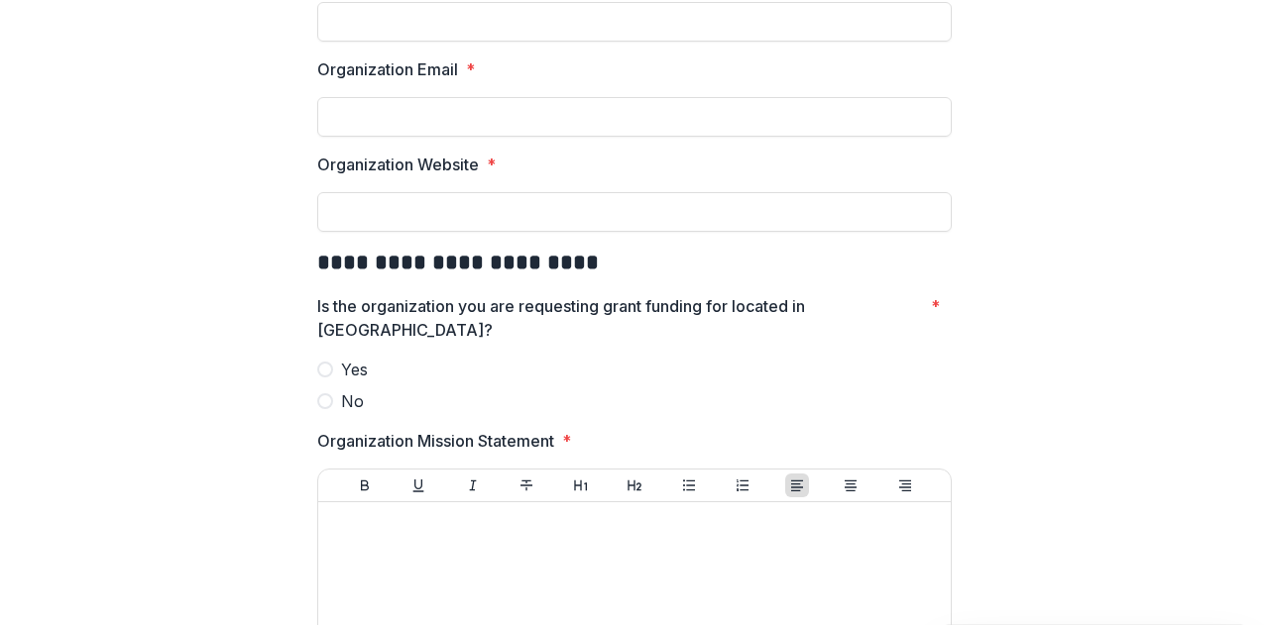
click at [344, 397] on span "No" at bounding box center [352, 402] width 23 height 24
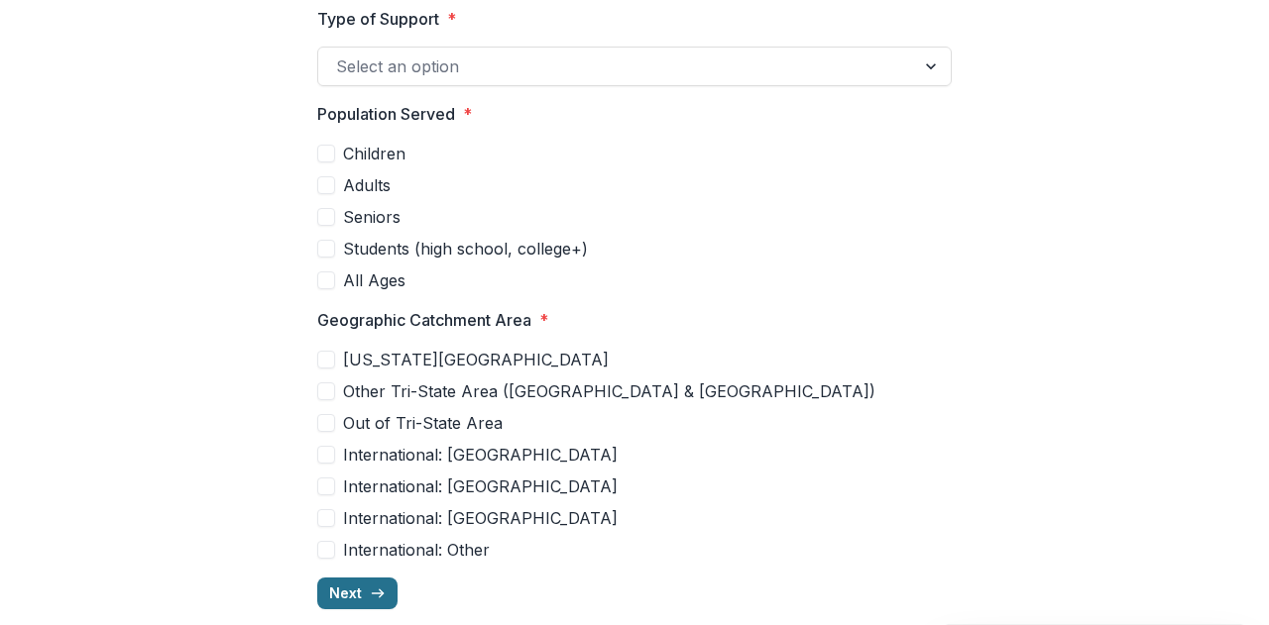
click at [357, 578] on button "Next" at bounding box center [357, 594] width 80 height 32
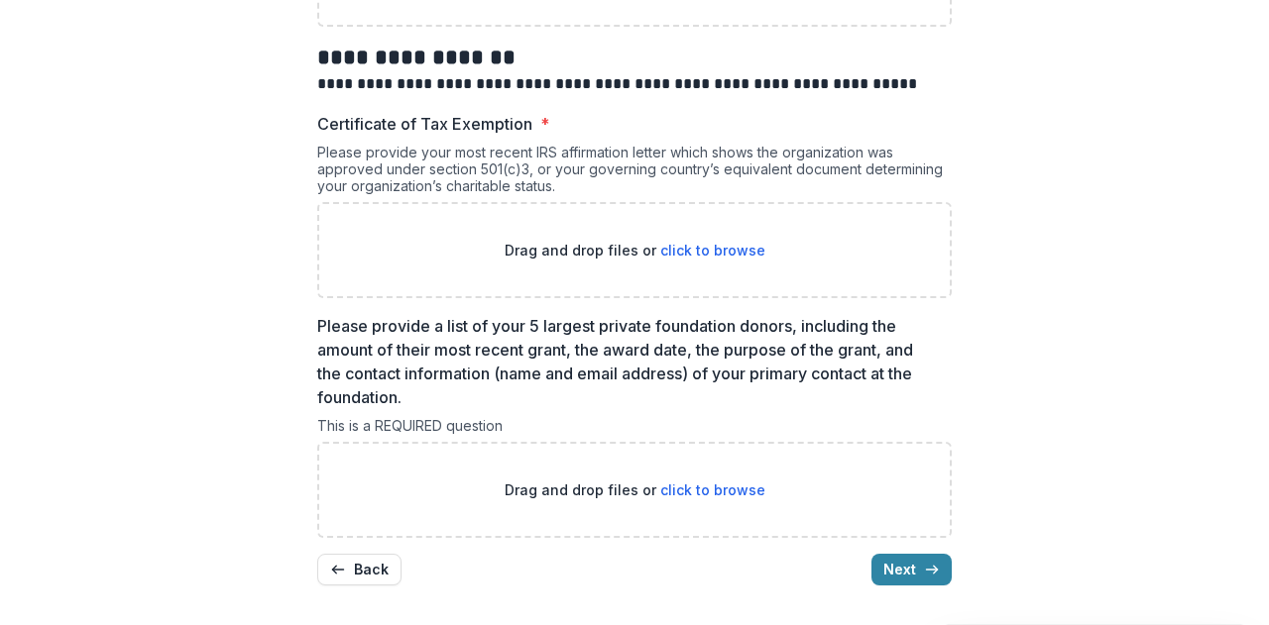
scroll to position [2815, 0]
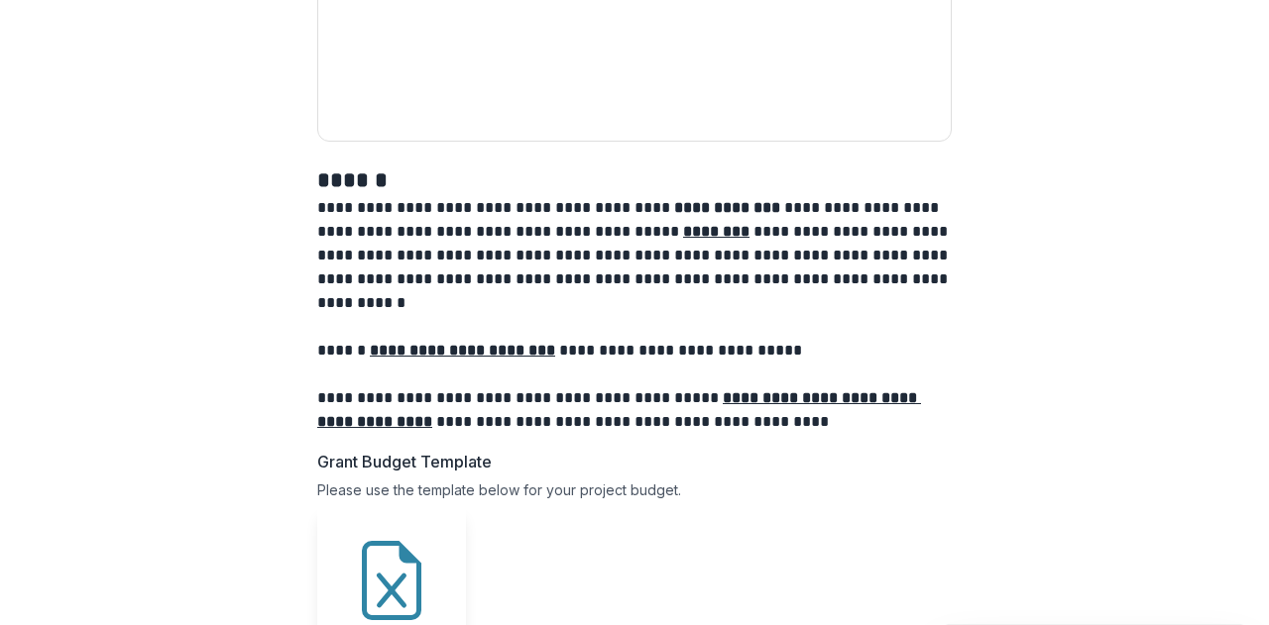
click at [1112, 166] on div "**********" at bounding box center [634, 220] width 1221 height 3357
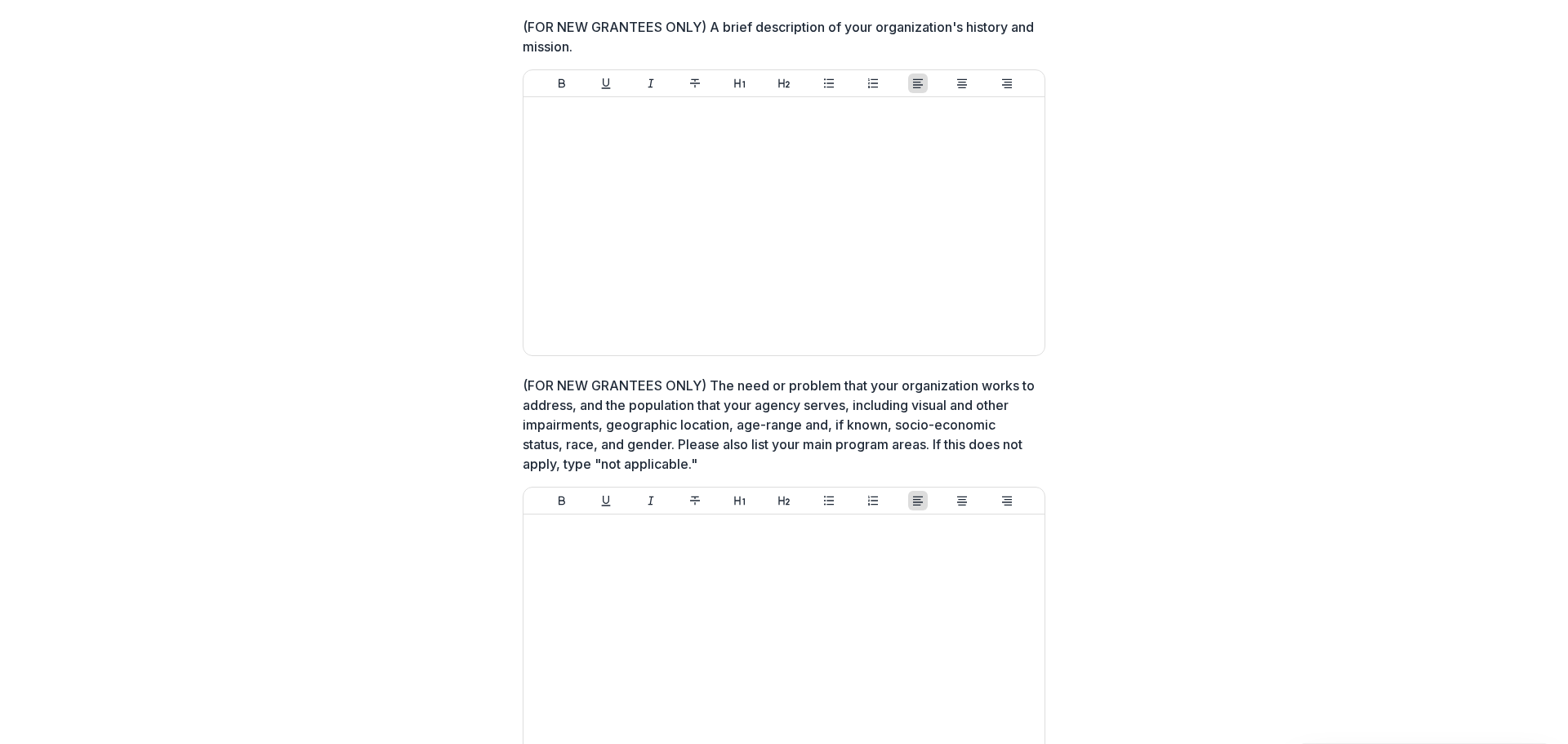
scroll to position [0, 0]
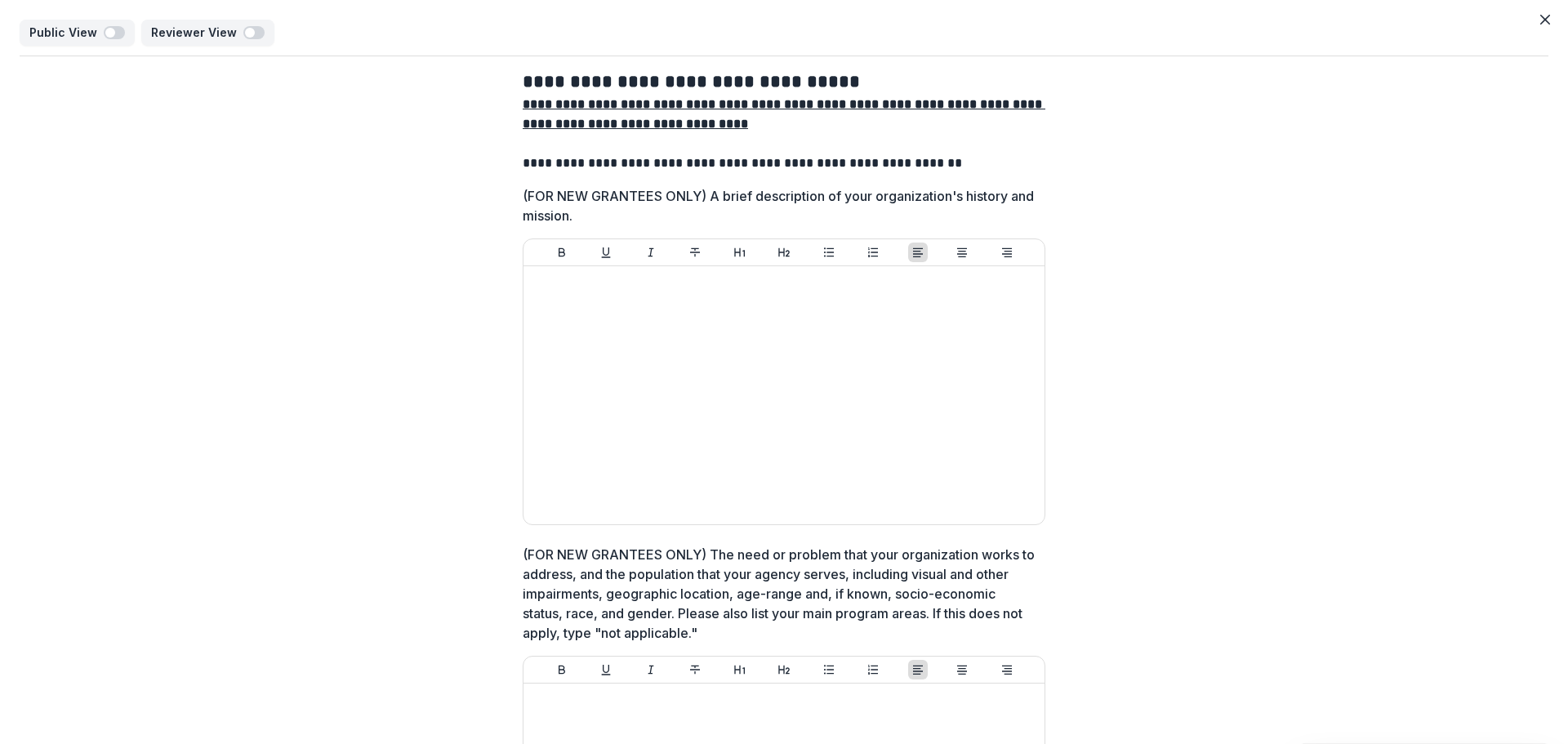
click at [1045, 16] on button "Close" at bounding box center [1545, 20] width 26 height 26
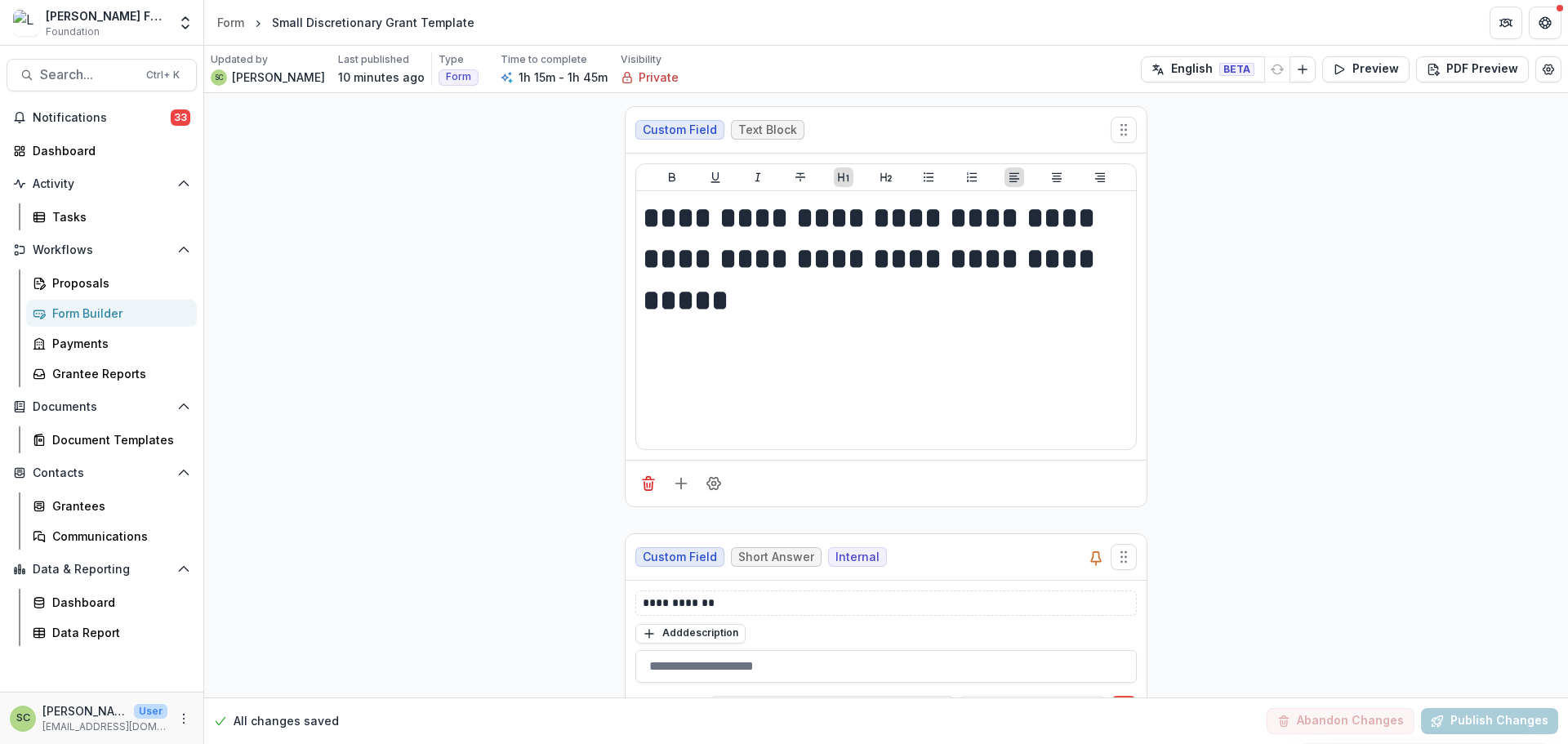
click at [110, 136] on div "Notifications 33 Dashboard Activity Tasks Workflows Proposals Form Builder Paym…" at bounding box center [101, 398] width 204 height 587
click at [110, 124] on span "Notifications" at bounding box center [101, 118] width 138 height 14
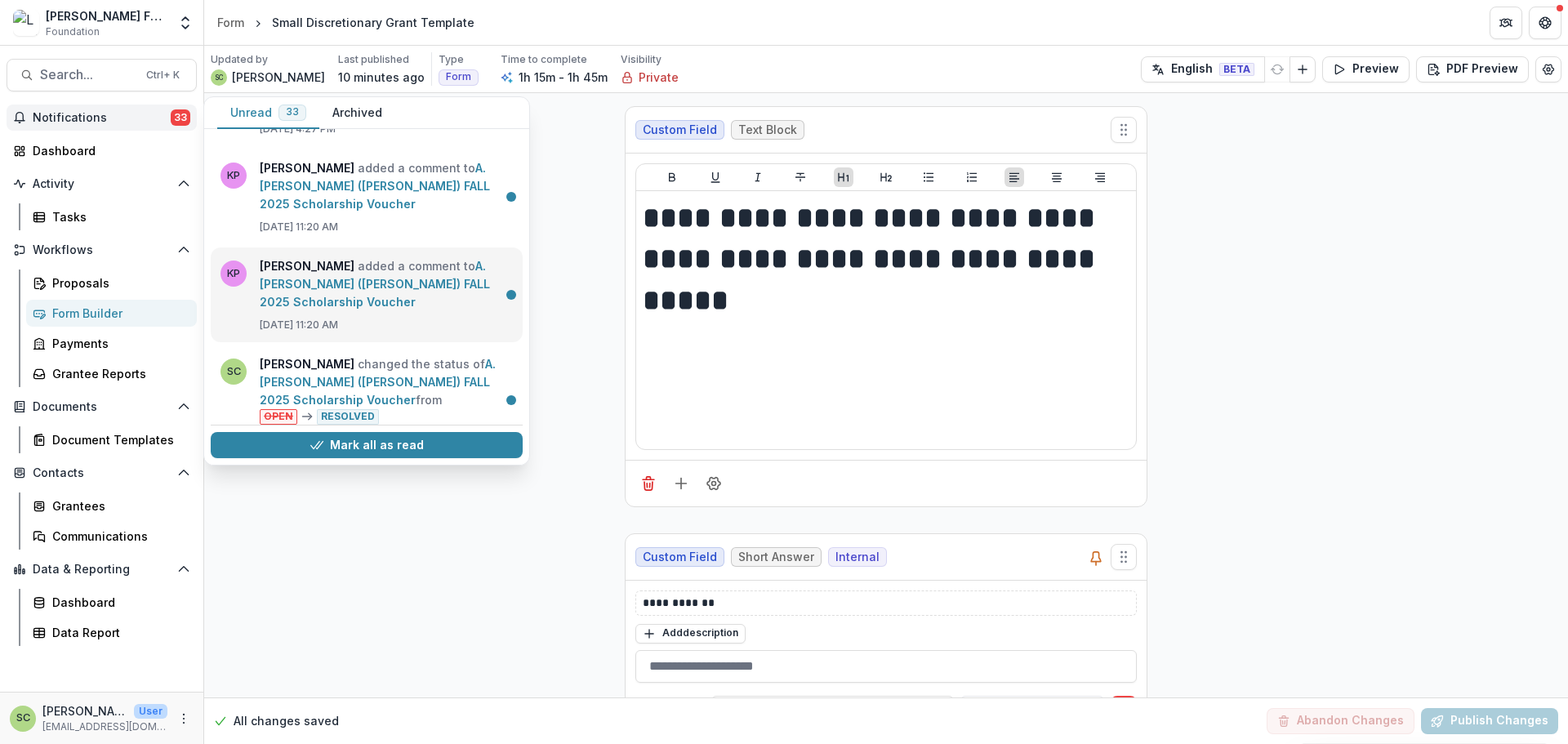
scroll to position [326, 0]
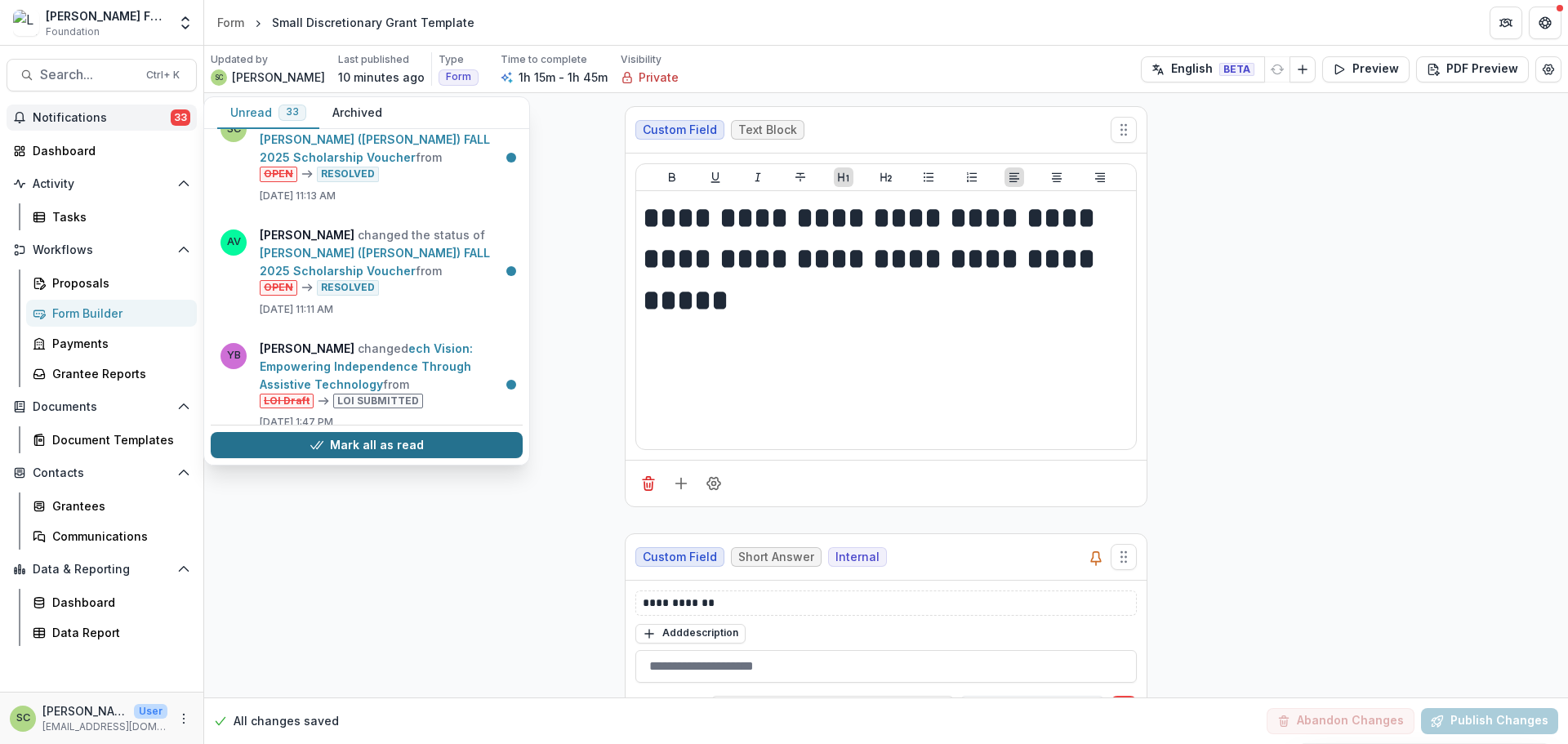
click at [415, 433] on button "Mark all as read" at bounding box center [367, 445] width 312 height 26
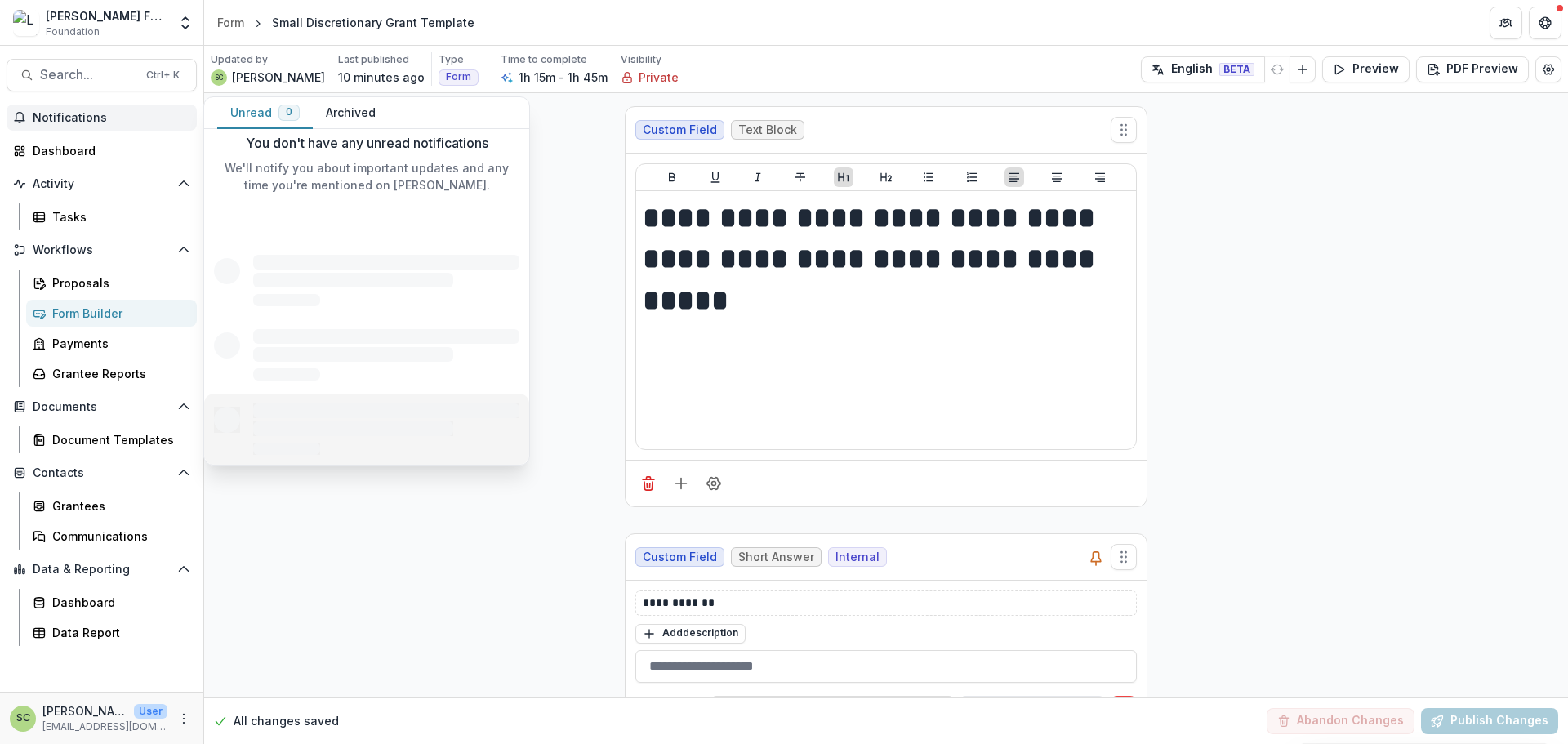
scroll to position [0, 0]
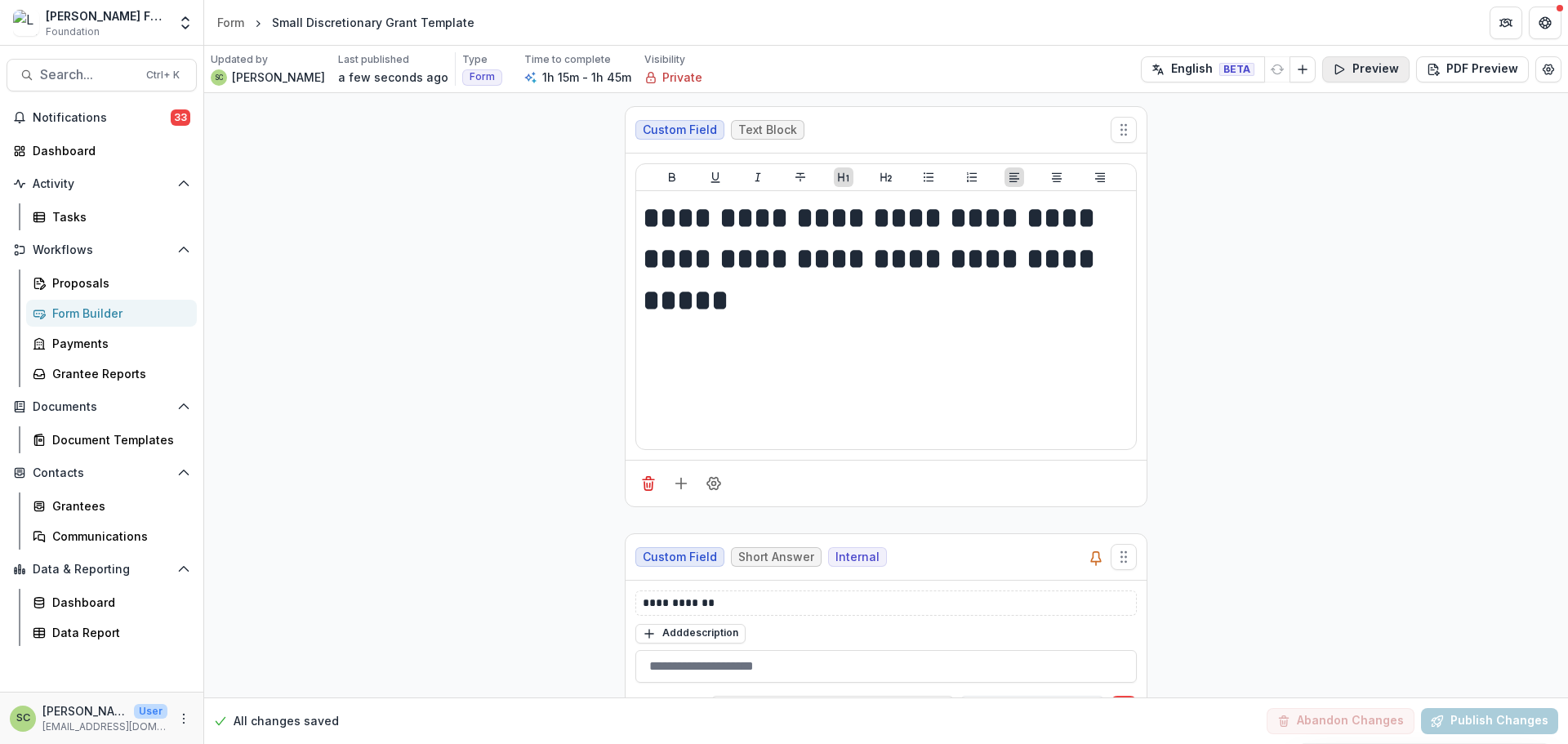
click at [1352, 73] on button "Preview" at bounding box center [1366, 69] width 87 height 26
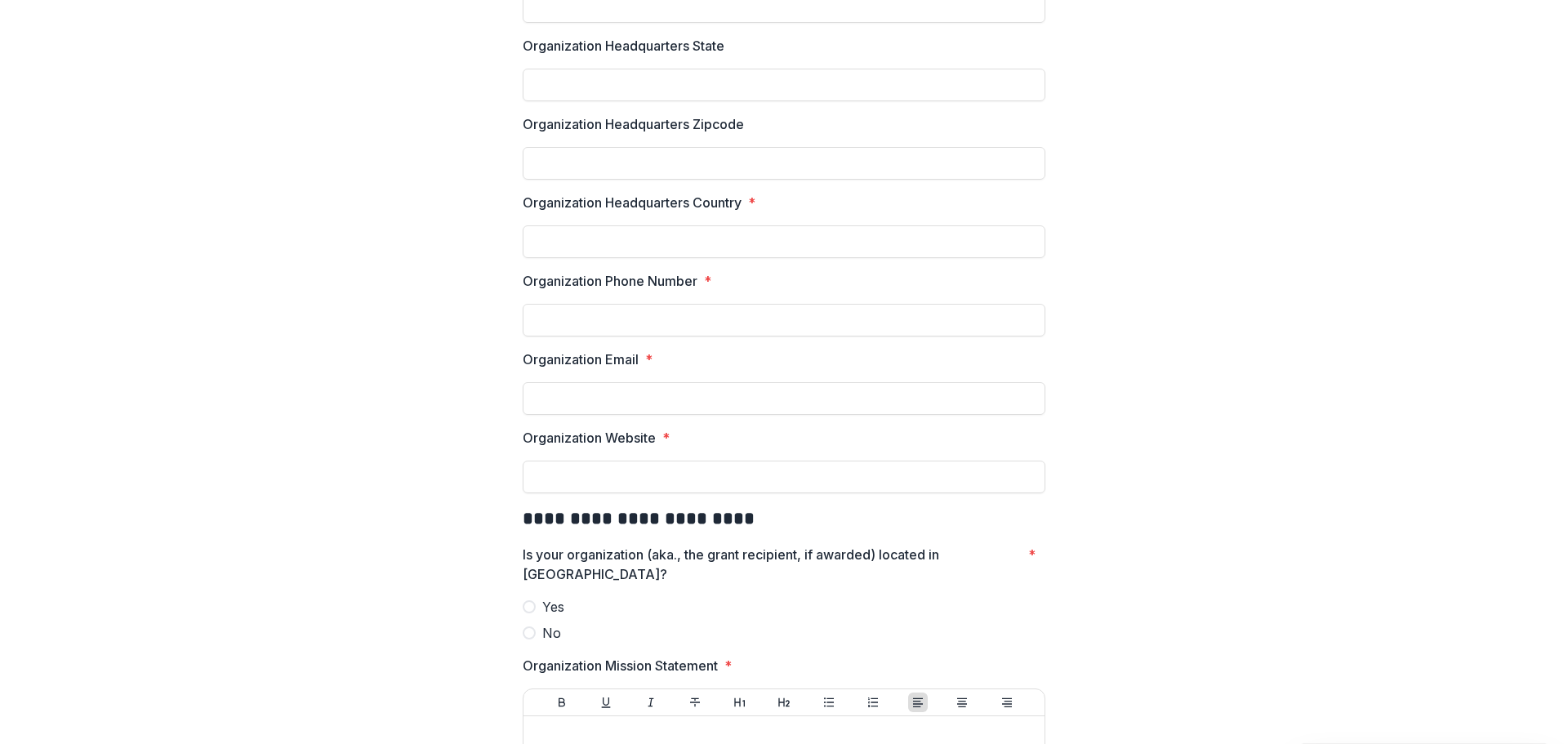
scroll to position [1828, 0]
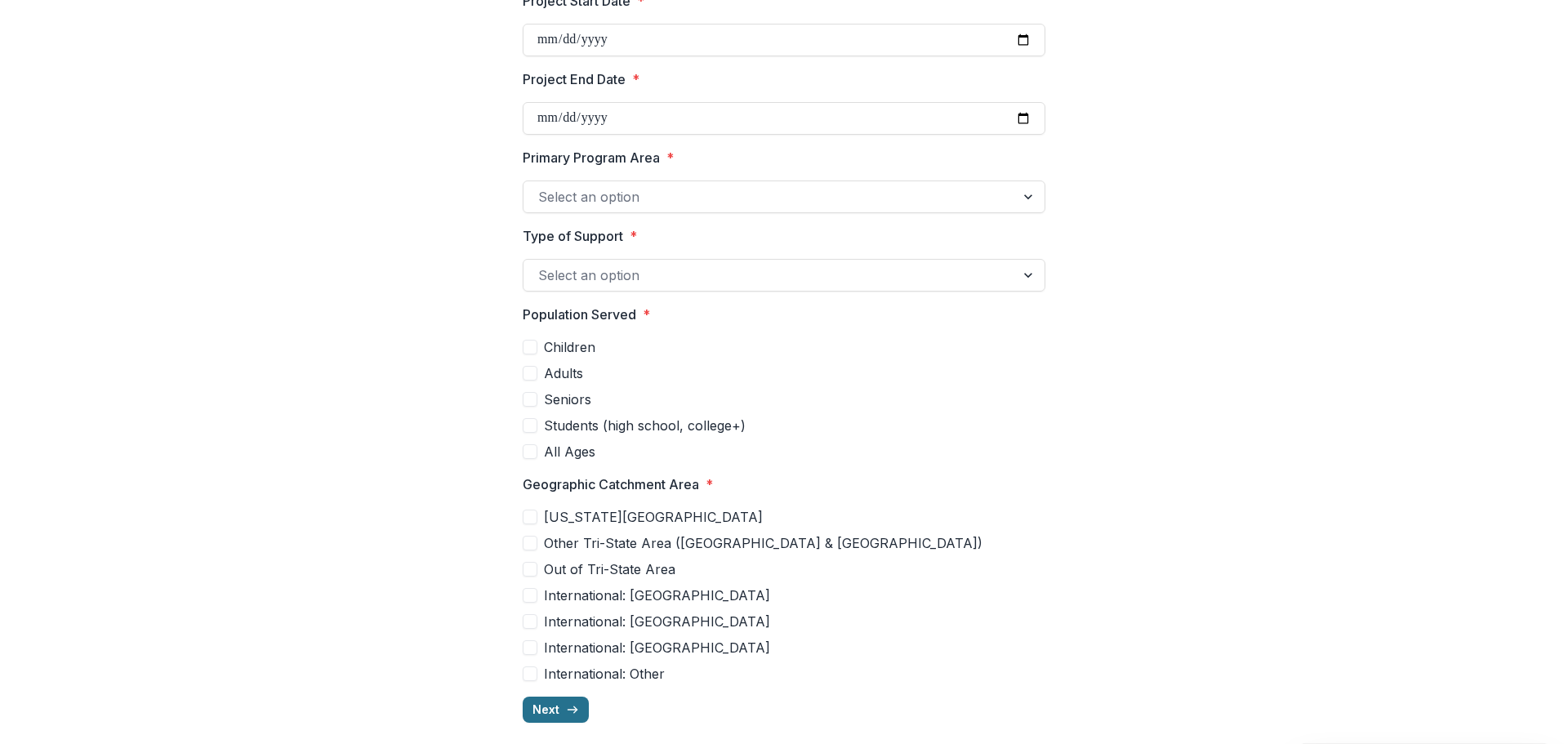
click at [573, 703] on icon "button" at bounding box center [573, 709] width 13 height 13
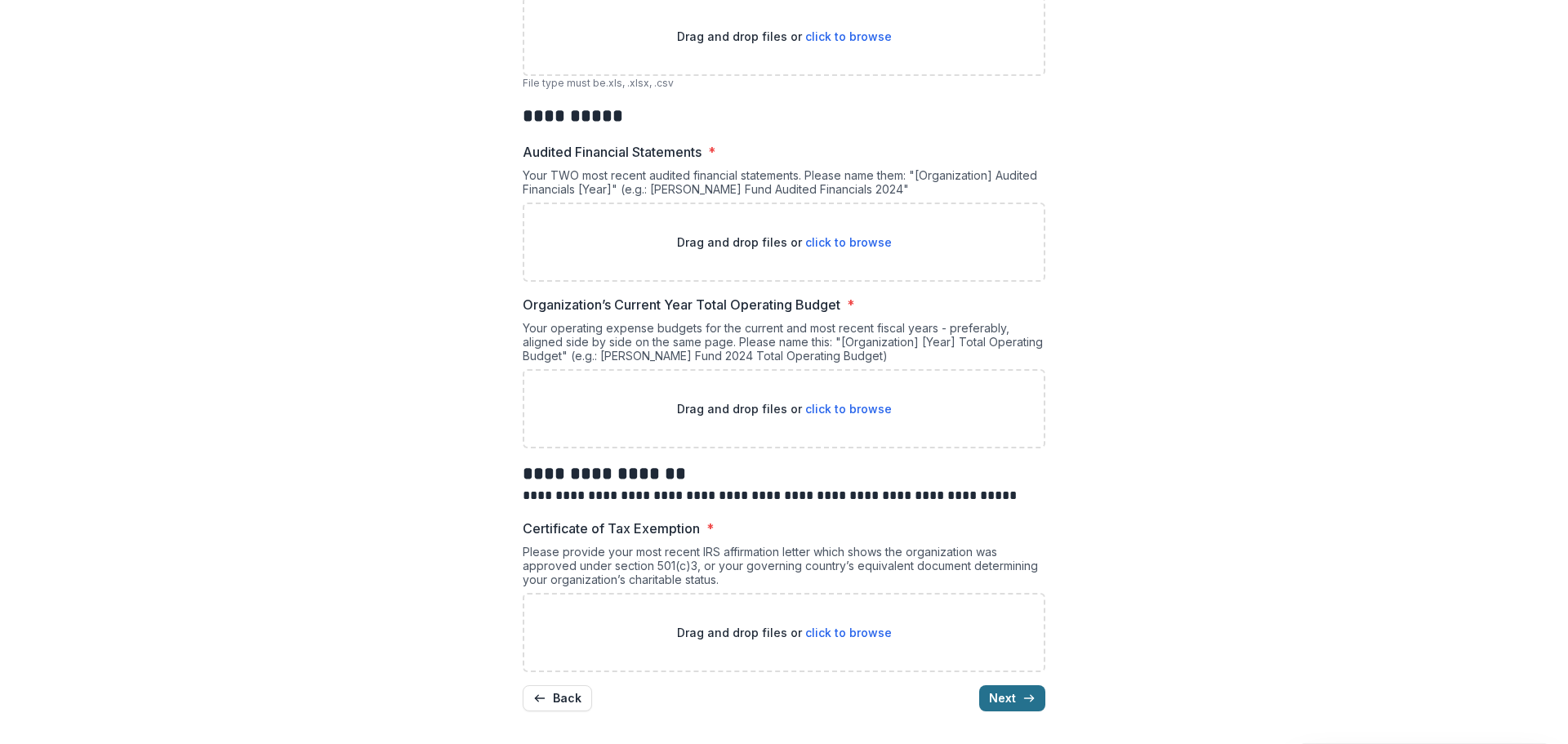
scroll to position [1901, 0]
click at [554, 690] on button "Back" at bounding box center [557, 699] width 69 height 26
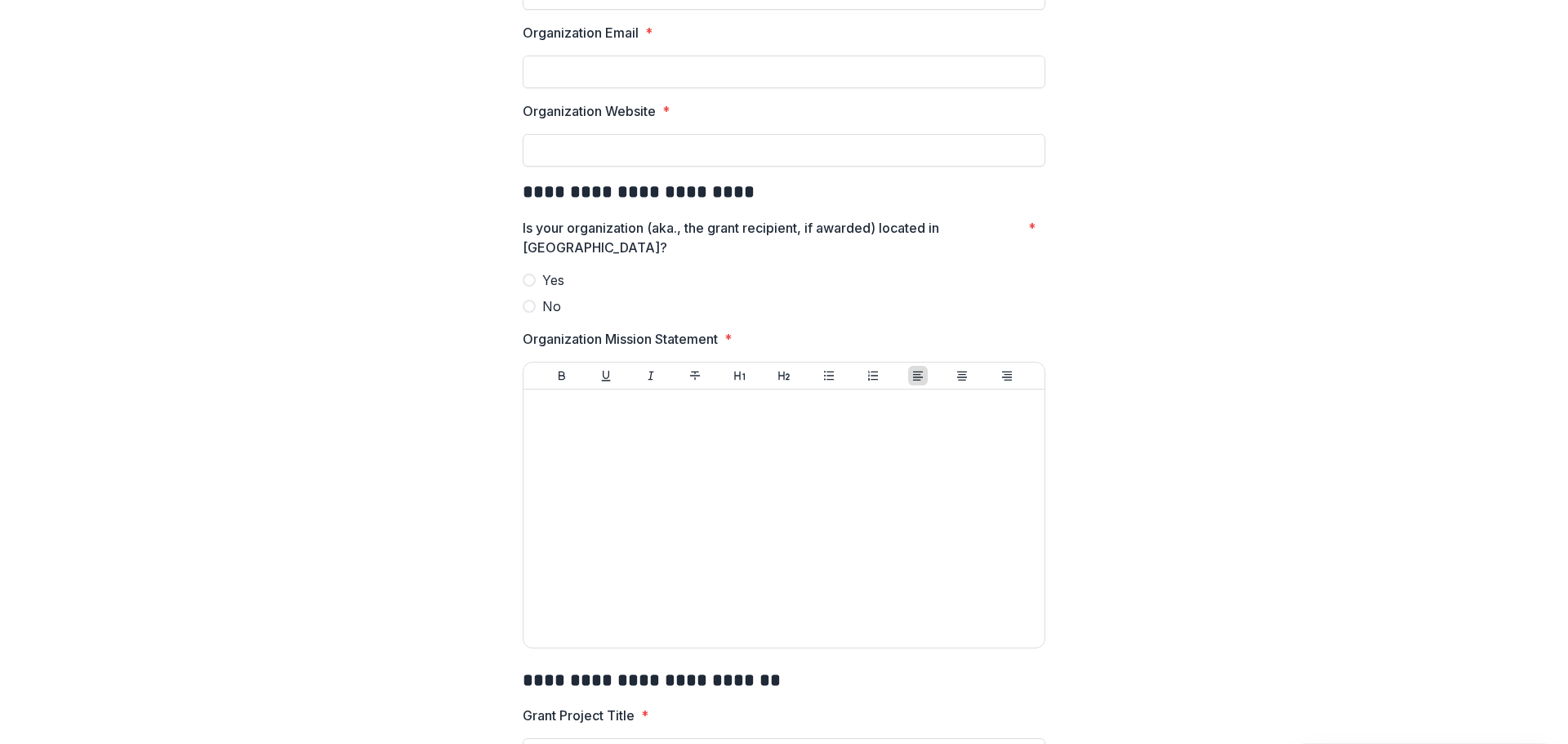
click at [571, 307] on label "No" at bounding box center [784, 306] width 522 height 20
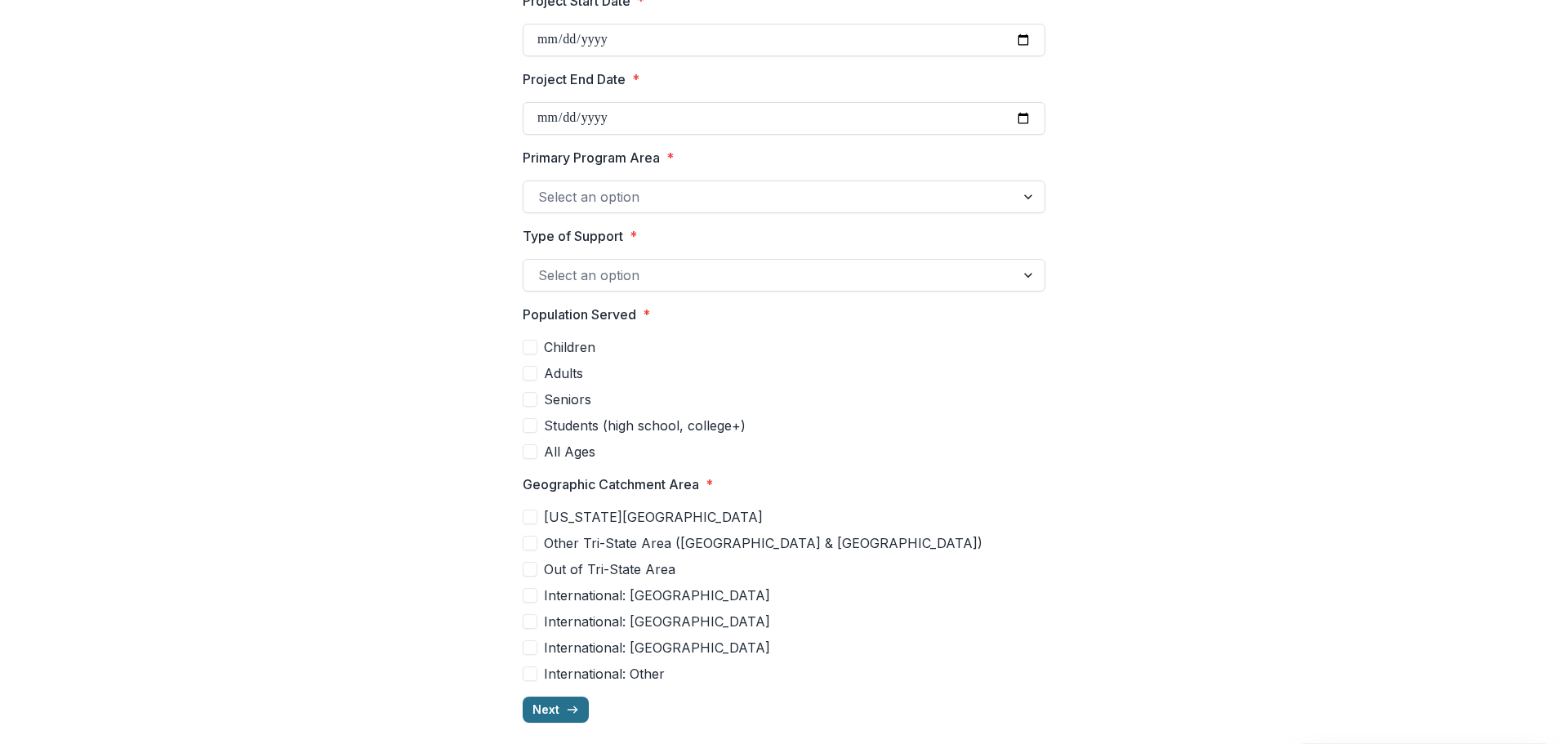
click at [560, 709] on button "Next" at bounding box center [555, 709] width 66 height 26
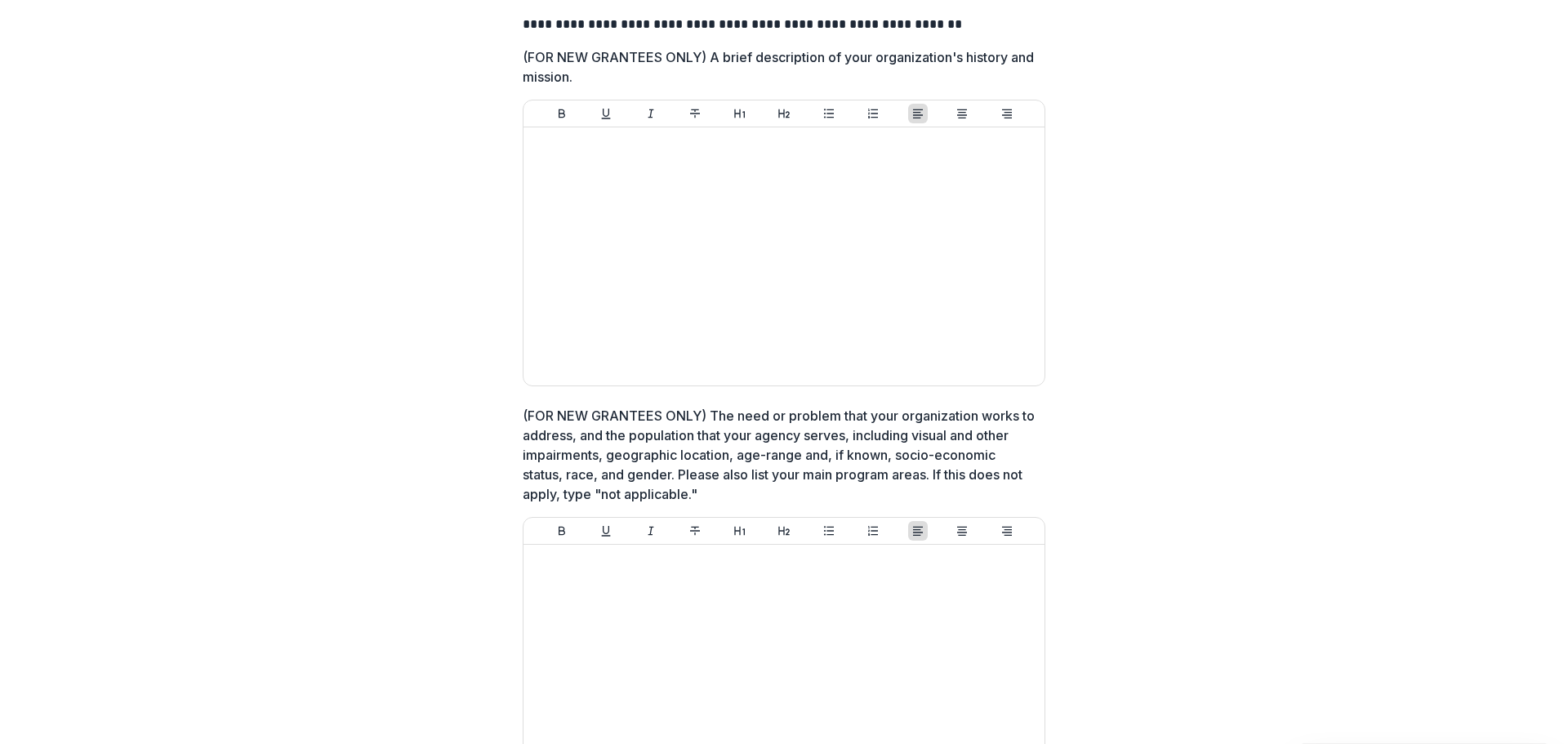
scroll to position [0, 0]
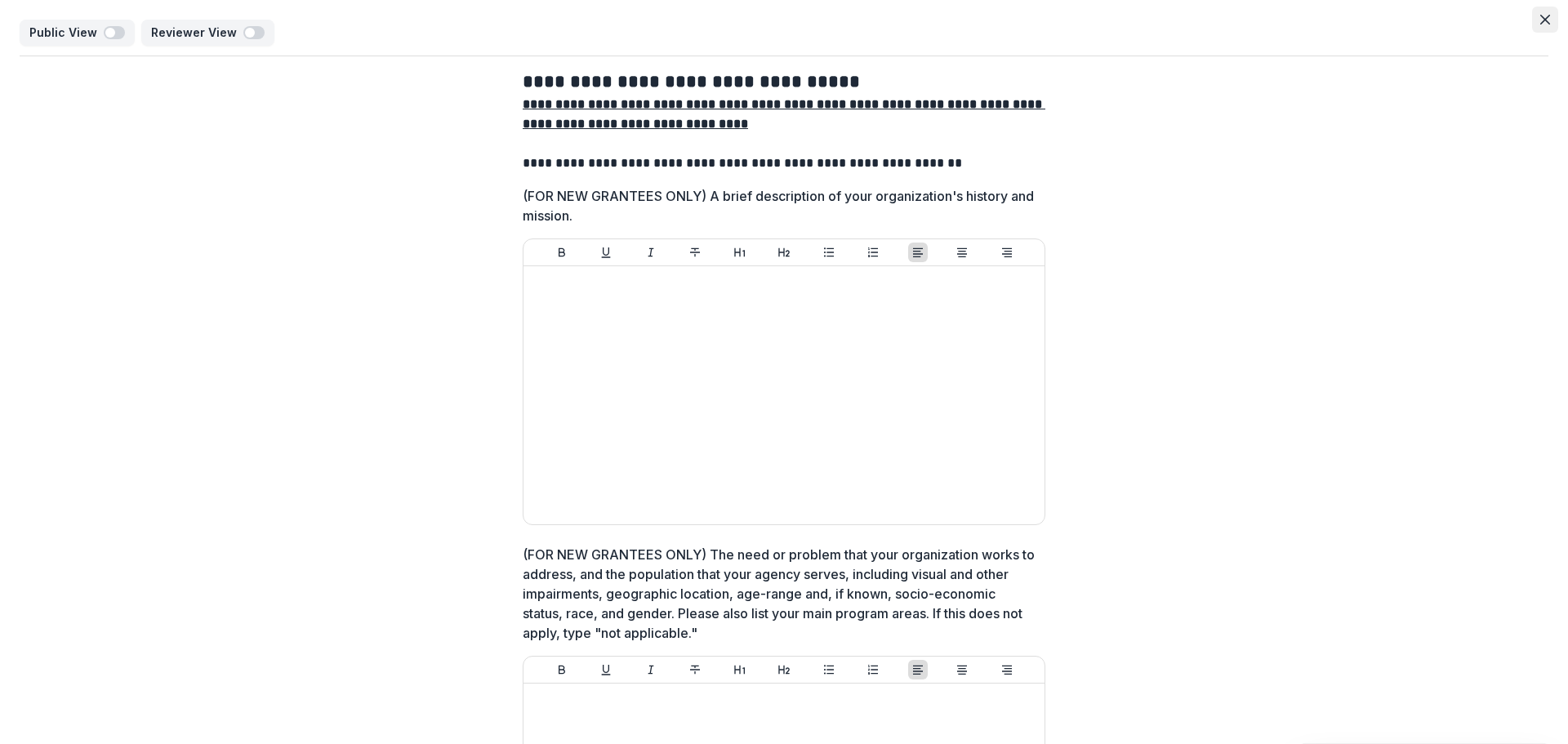
drag, startPoint x: 1537, startPoint y: 27, endPoint x: 1518, endPoint y: 44, distance: 25.5
click at [1538, 27] on button "Close" at bounding box center [1545, 20] width 26 height 26
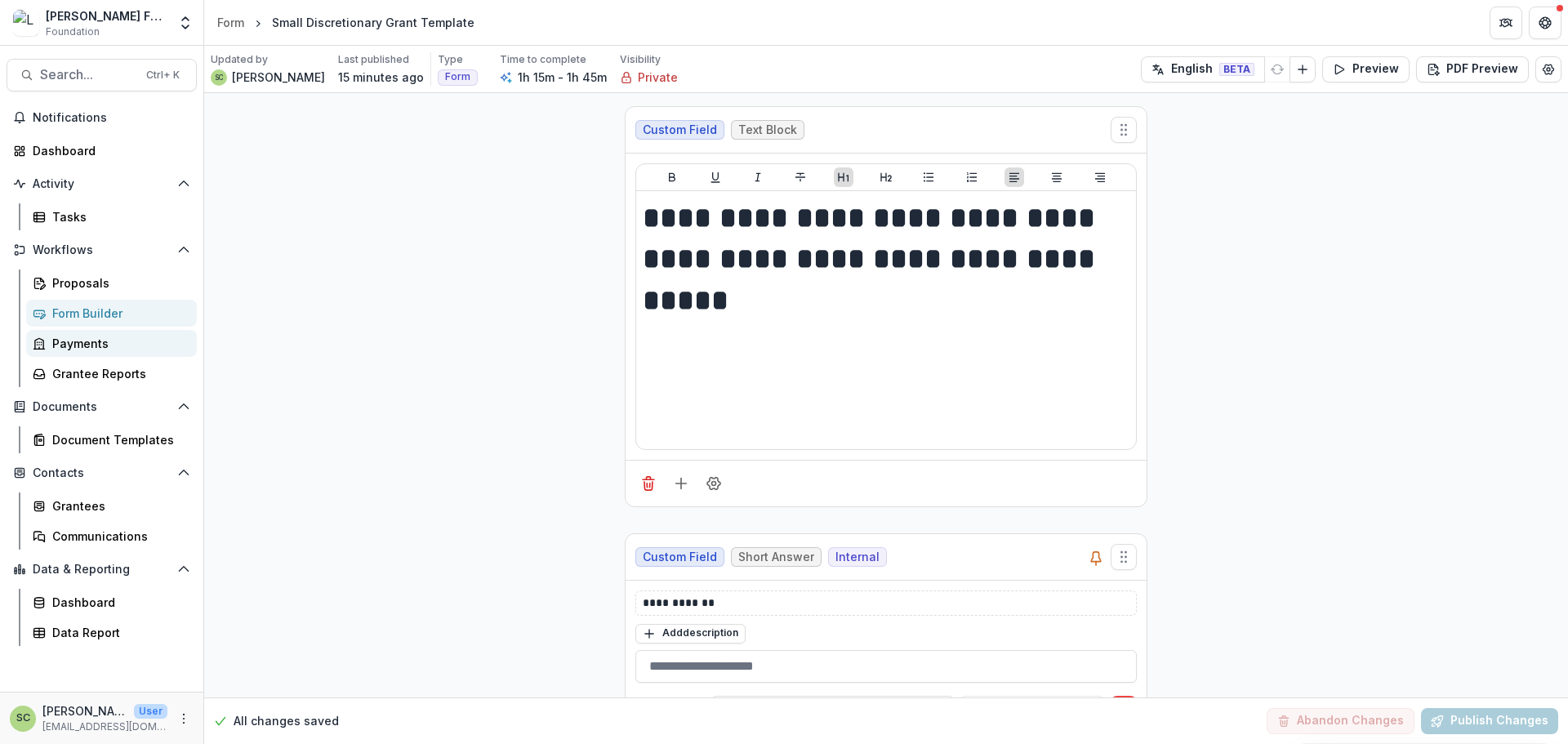
click at [100, 353] on link "Payments" at bounding box center [111, 343] width 171 height 27
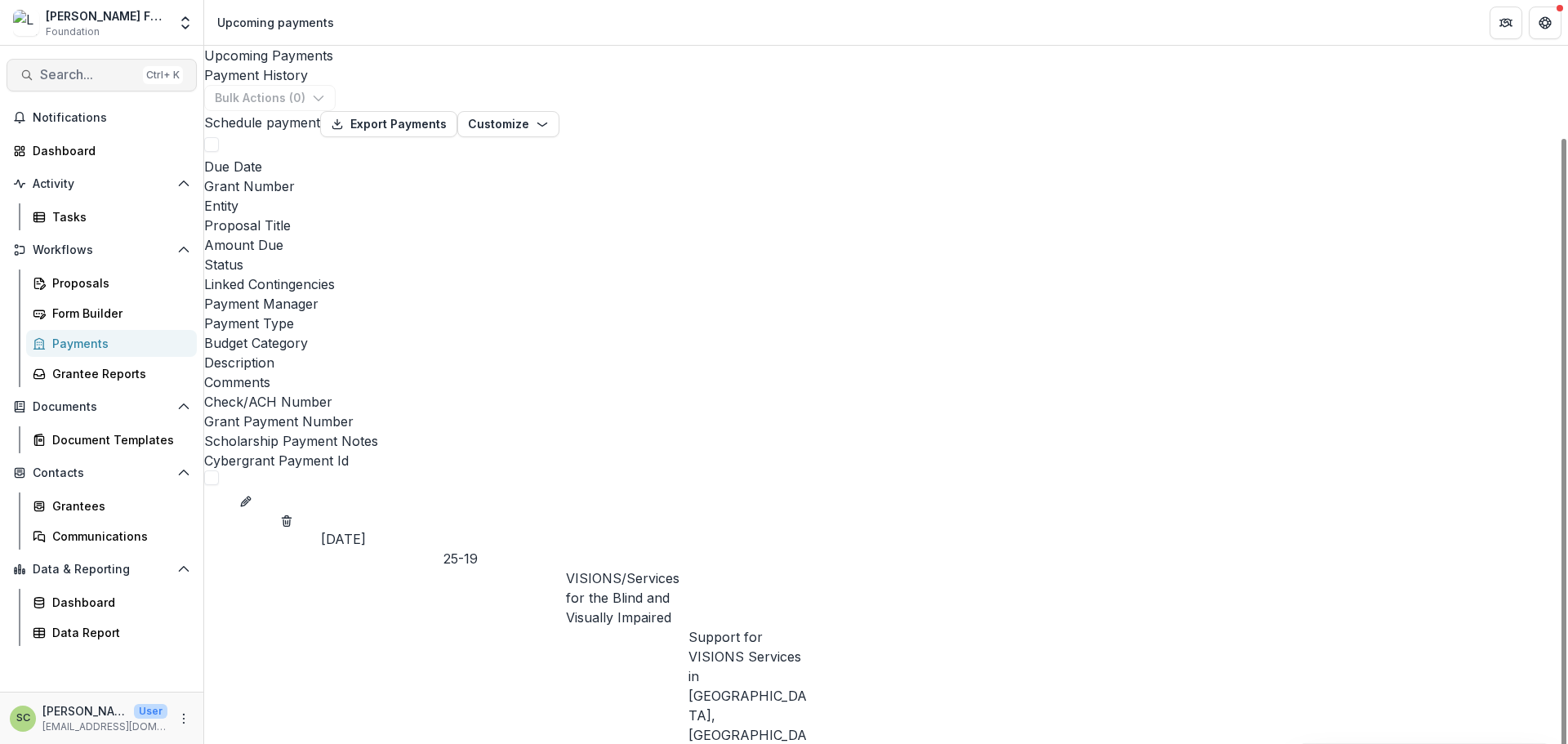
click at [51, 66] on button "Search... Ctrl + K" at bounding box center [101, 75] width 190 height 33
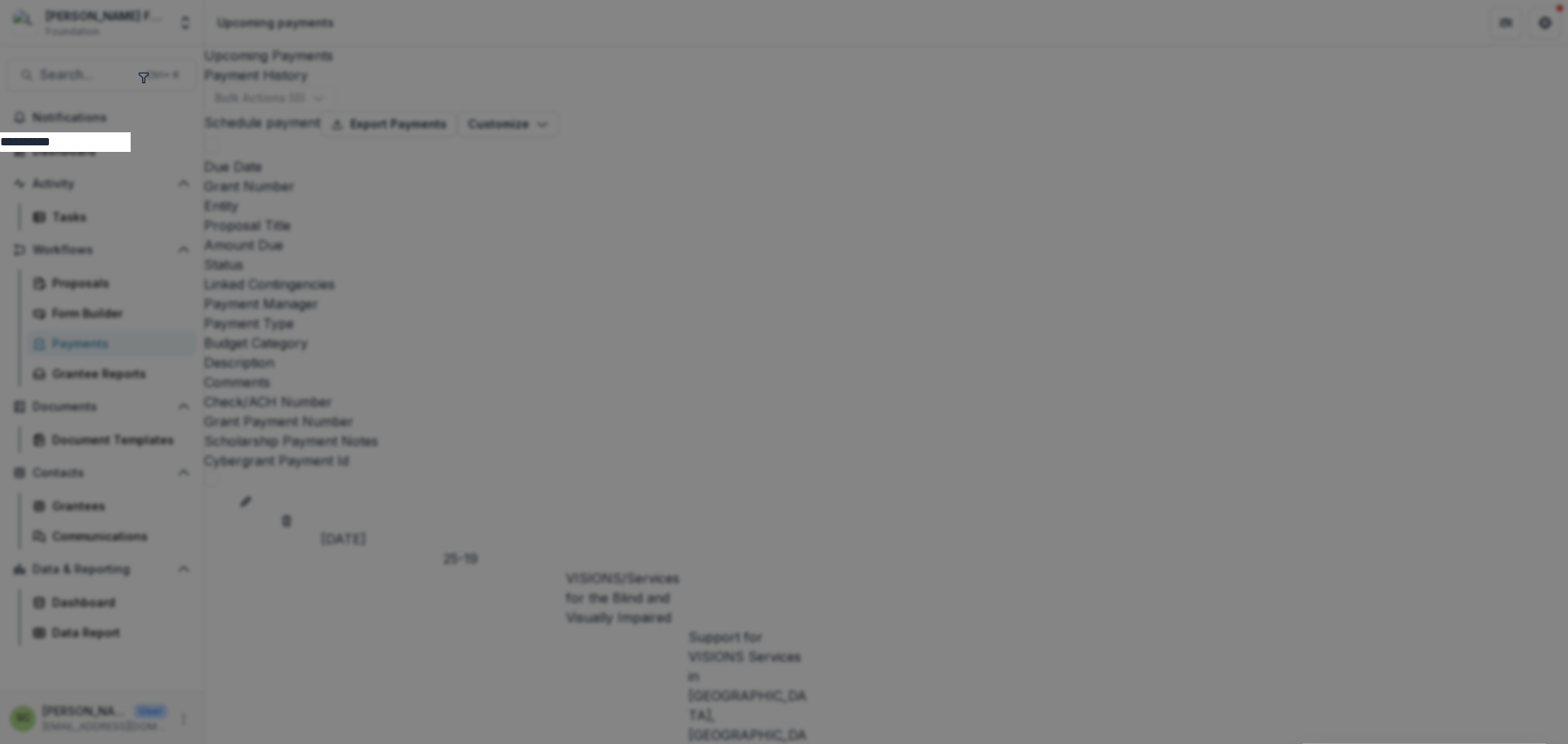
type input "**********"
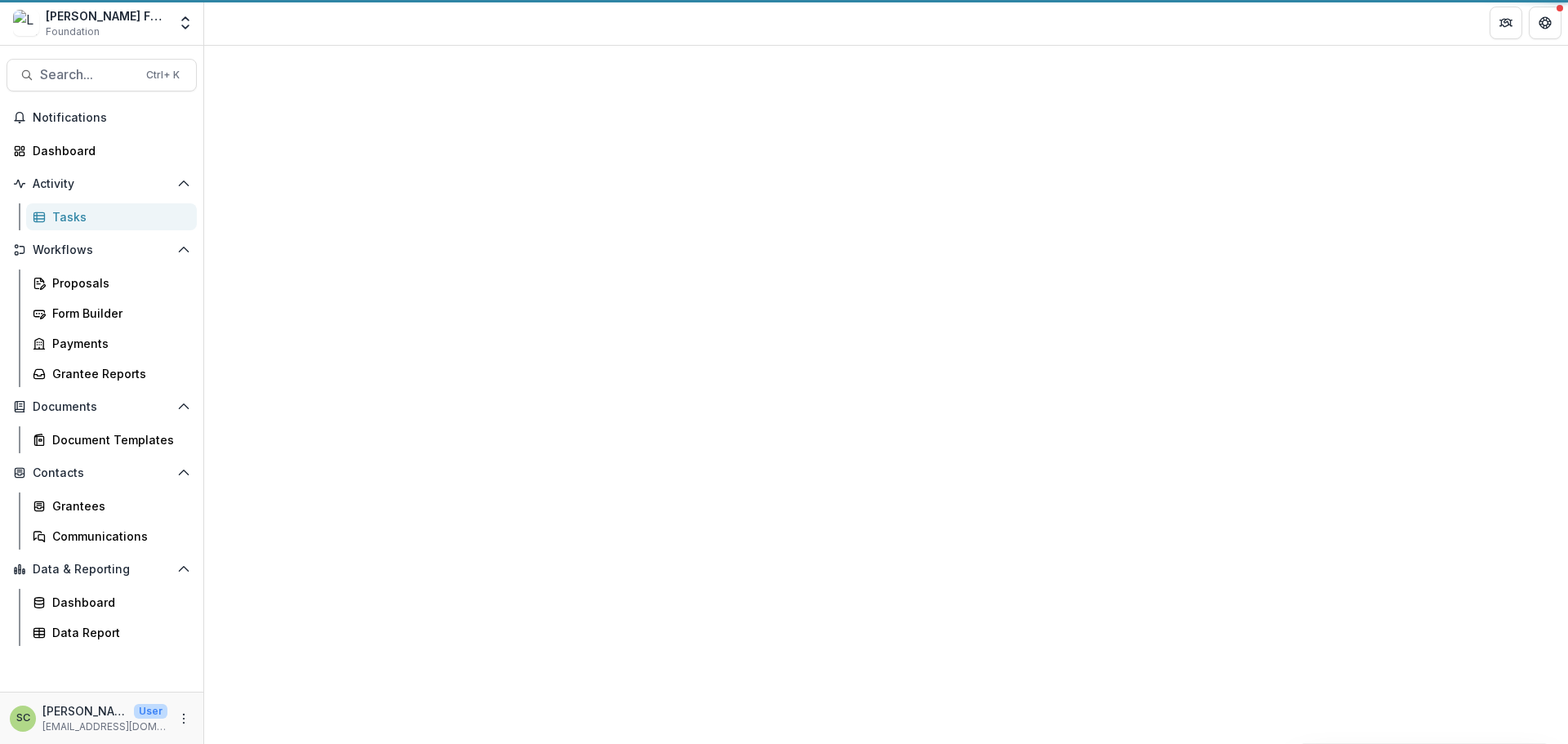
select select "********"
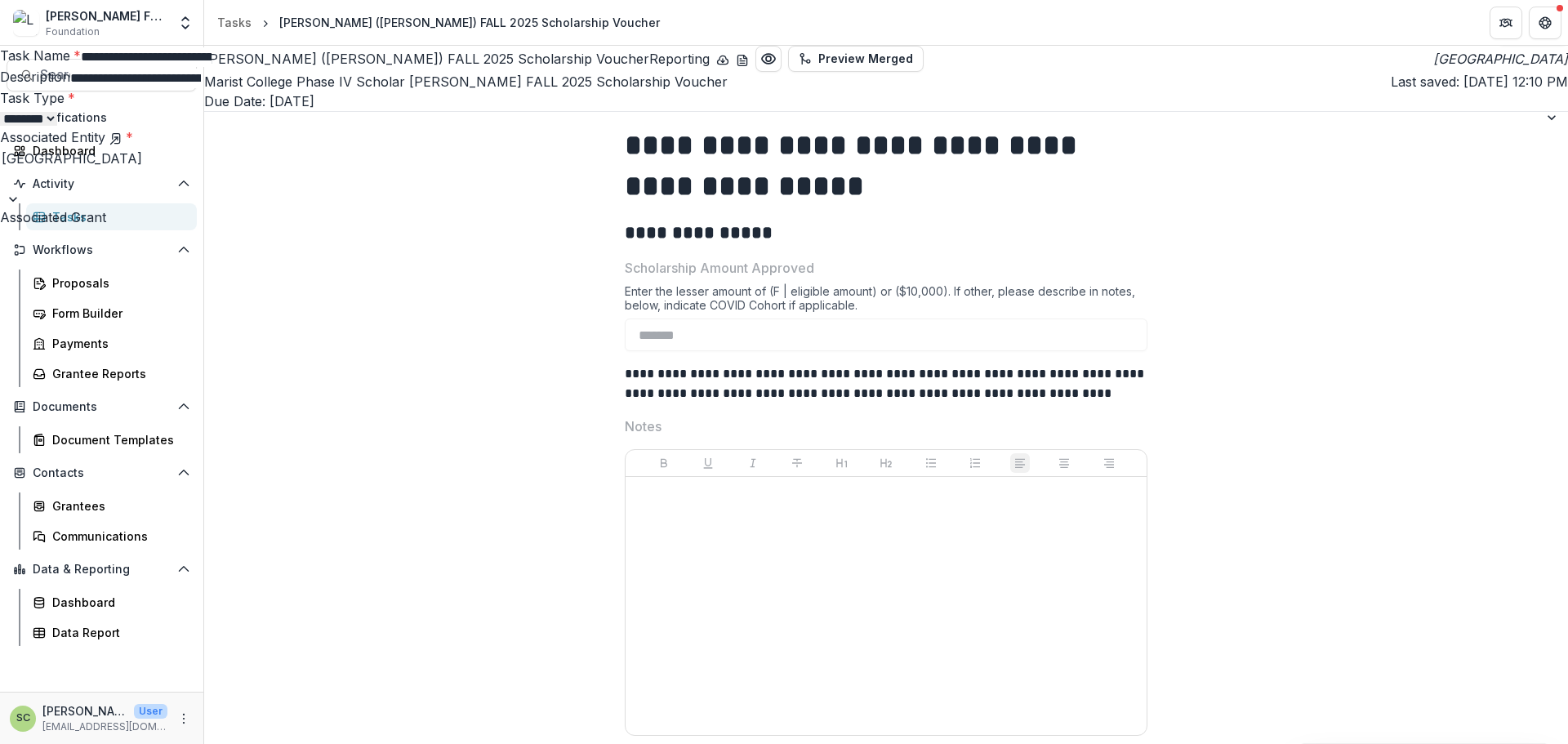
click at [133, 145] on label "Associated Entity *" at bounding box center [67, 138] width 133 height 16
click at [123, 145] on icon at bounding box center [116, 139] width 13 height 13
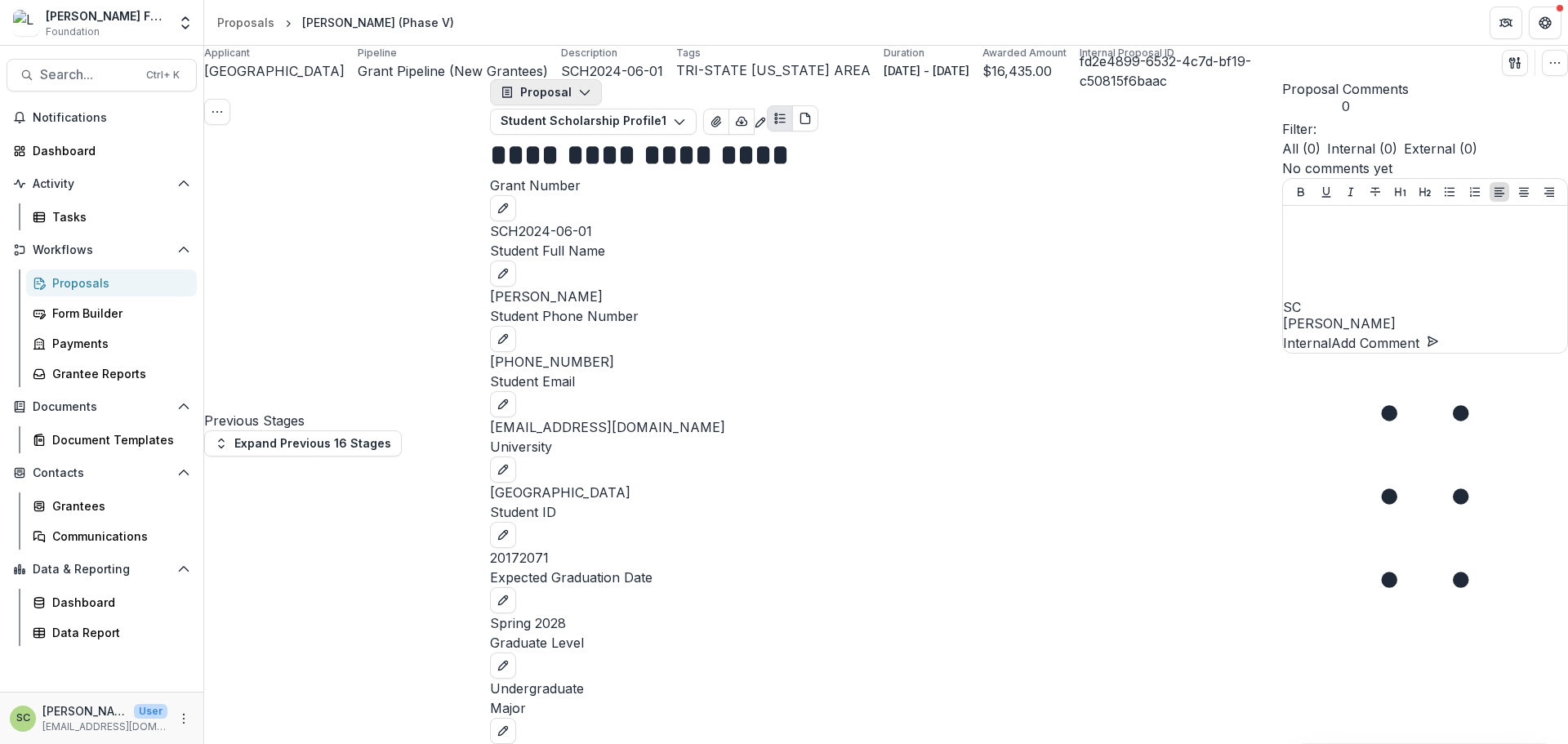
click at [578, 105] on button "Proposal" at bounding box center [546, 92] width 112 height 26
click at [583, 193] on div "Reports" at bounding box center [575, 185] width 115 height 17
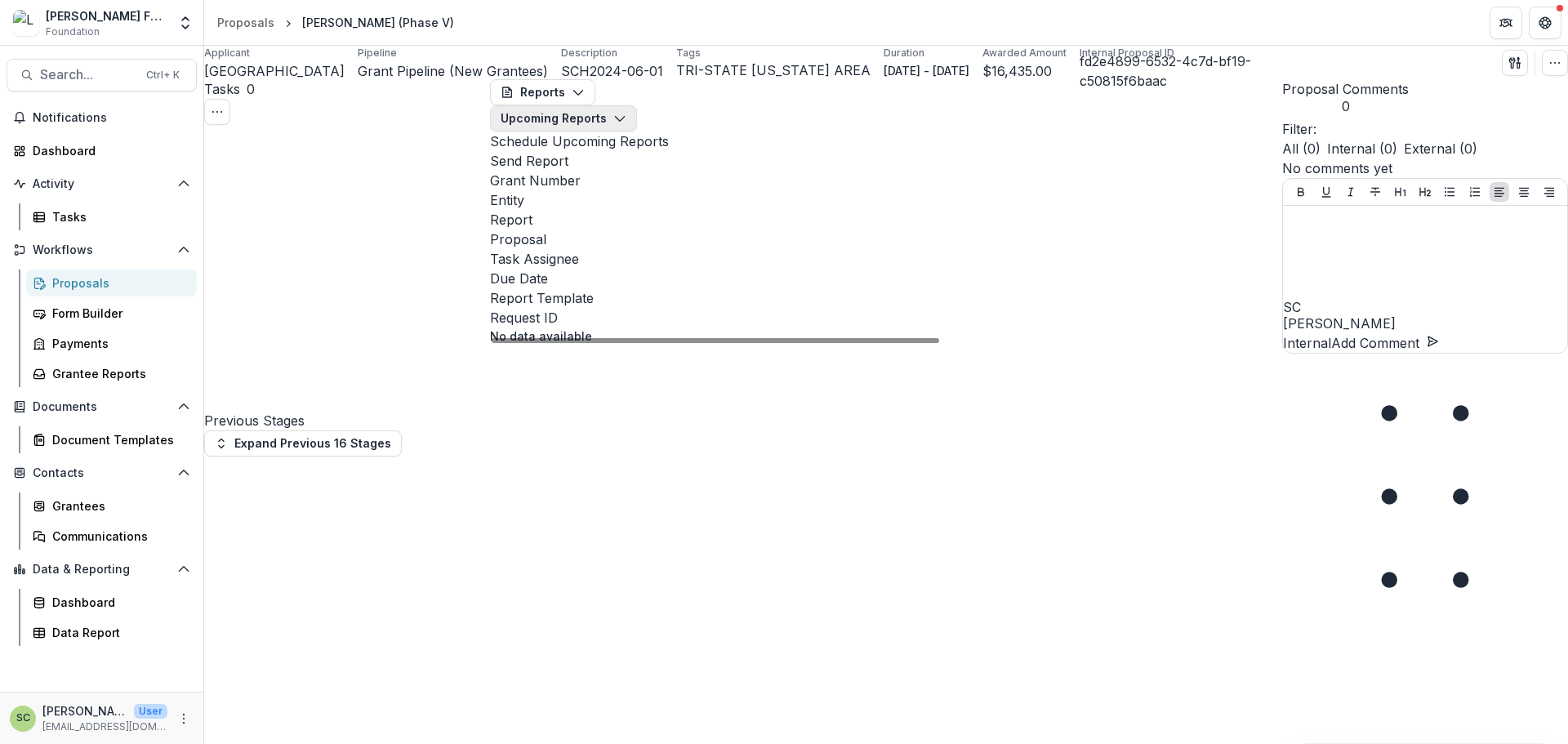
click at [637, 108] on button "Upcoming Reports" at bounding box center [564, 119] width 147 height 26
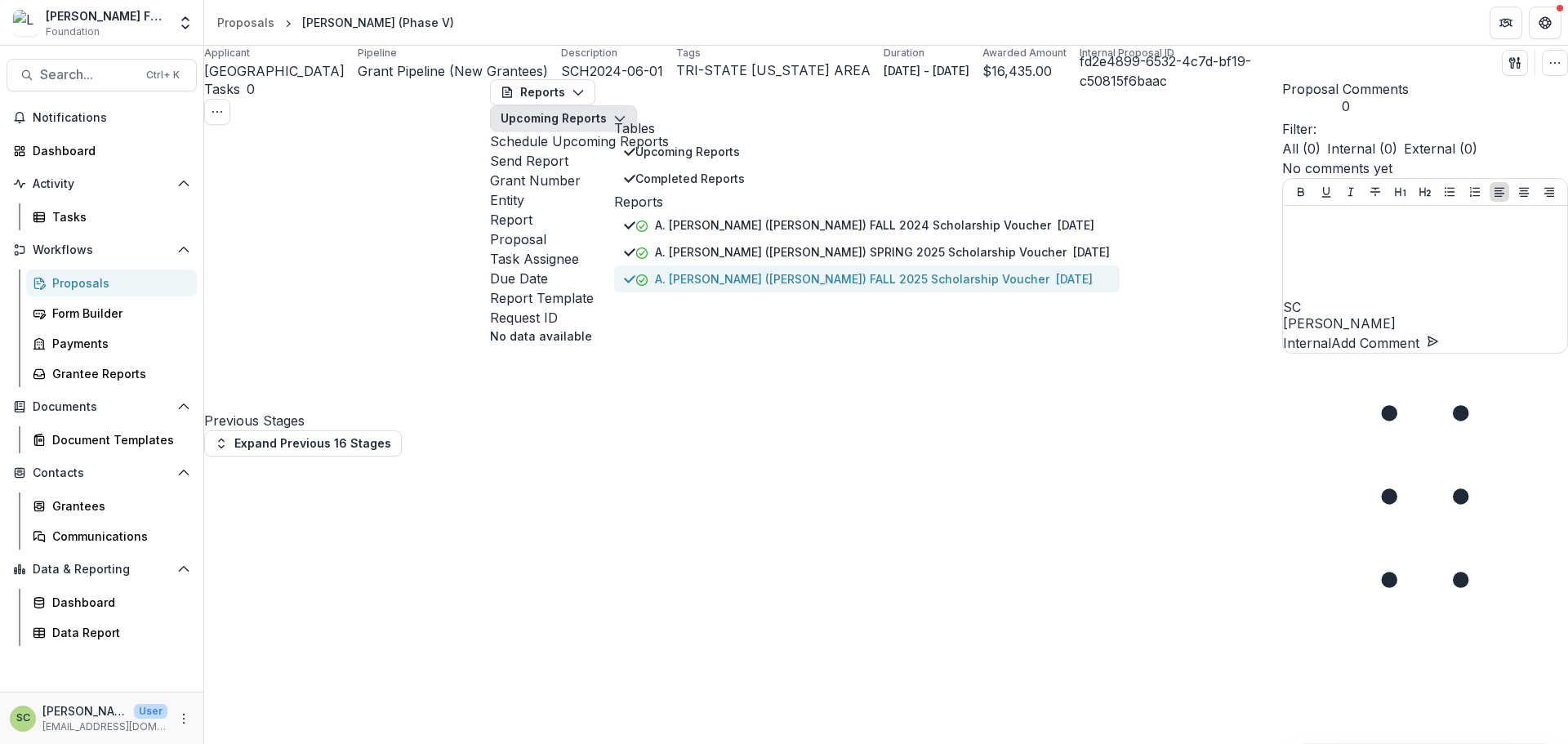
click at [720, 288] on p "A. [PERSON_NAME] ([PERSON_NAME]) FALL 2025 Scholarship Voucher" at bounding box center [852, 278] width 395 height 17
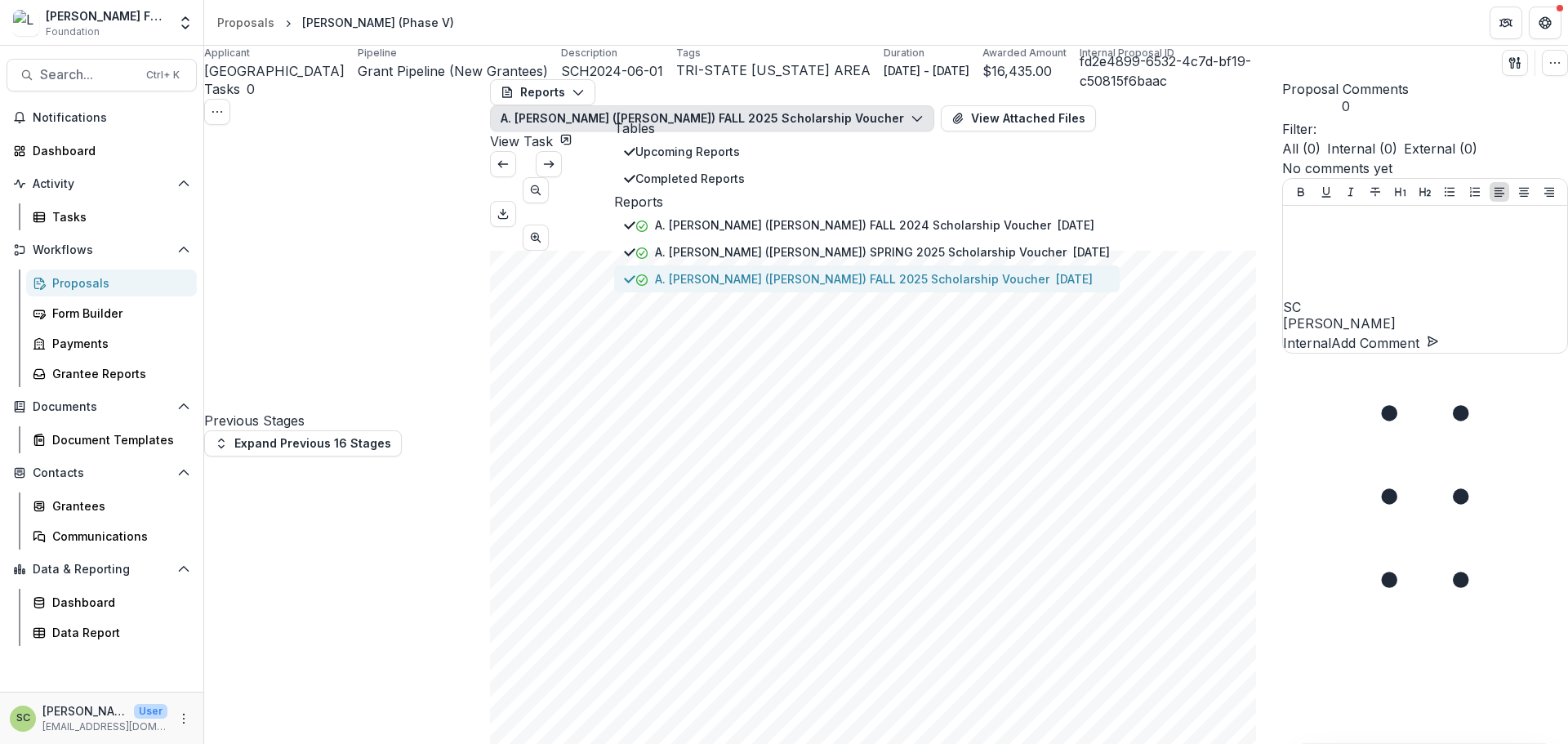
click at [720, 288] on p "A. [PERSON_NAME] ([PERSON_NAME]) FALL 2025 Scholarship Voucher" at bounding box center [852, 278] width 395 height 17
click at [573, 133] on link "View Task" at bounding box center [531, 142] width 82 height 16
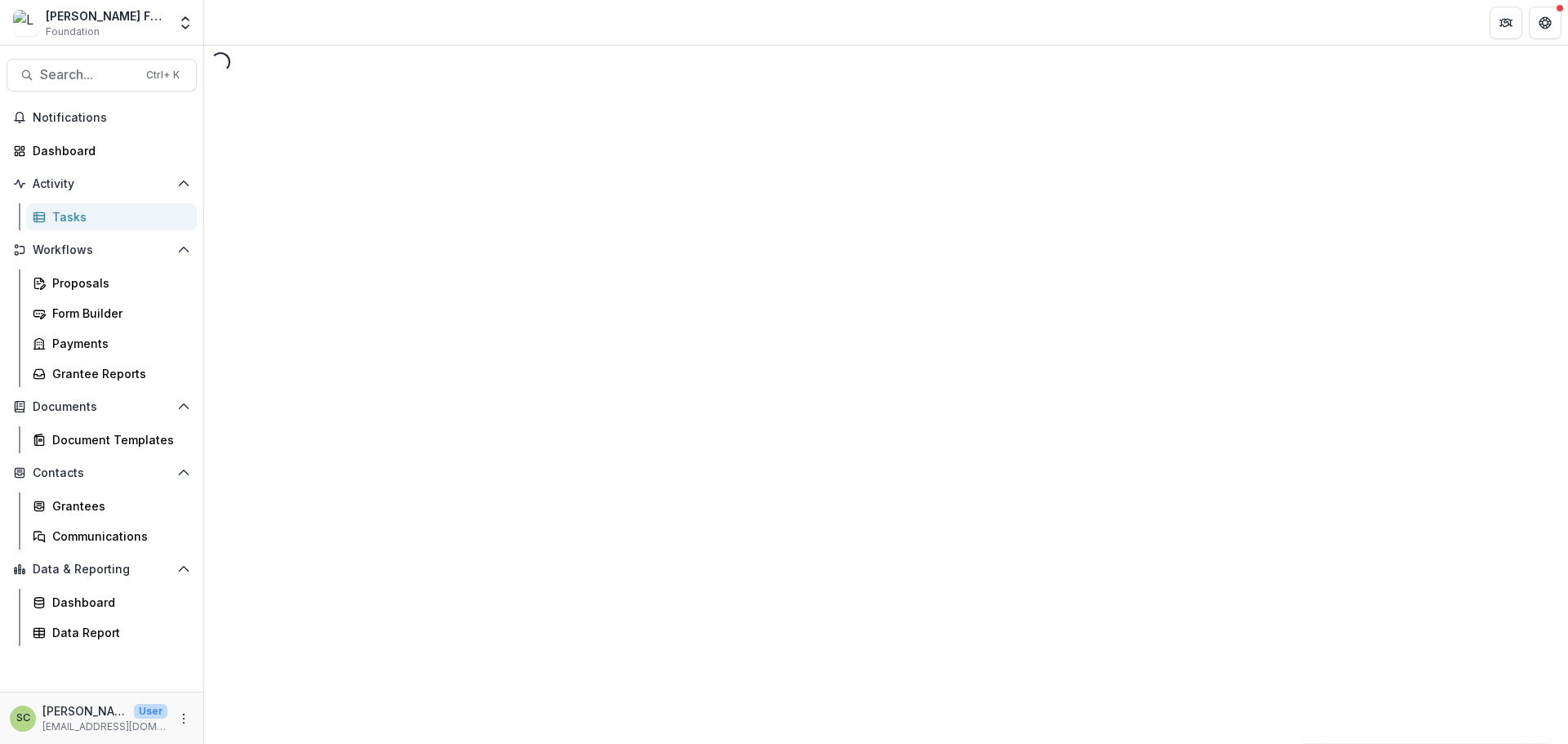
select select "********"
